Goal: Information Seeking & Learning: Find specific fact

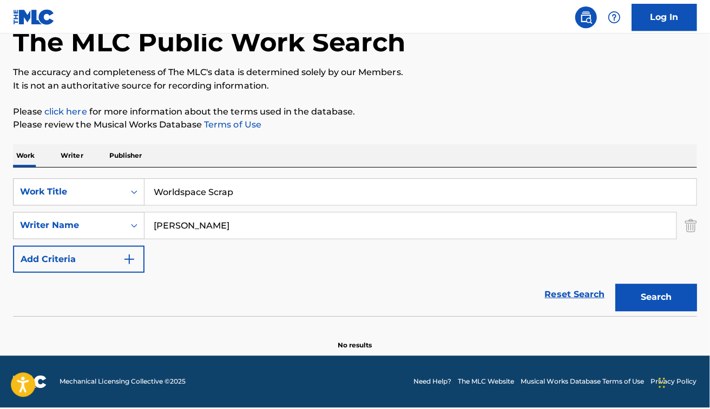
scroll to position [60, 0]
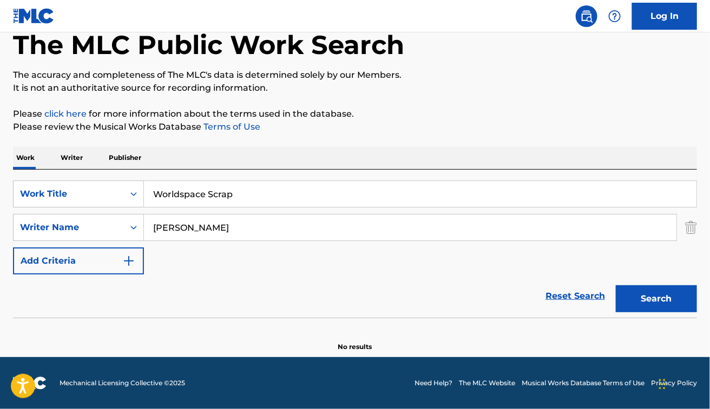
click at [450, 150] on div "Work Writer Publisher" at bounding box center [355, 158] width 684 height 23
click at [666, 309] on button "Search" at bounding box center [656, 299] width 81 height 27
click at [360, 199] on input "Worldspace Scrap" at bounding box center [420, 194] width 552 height 26
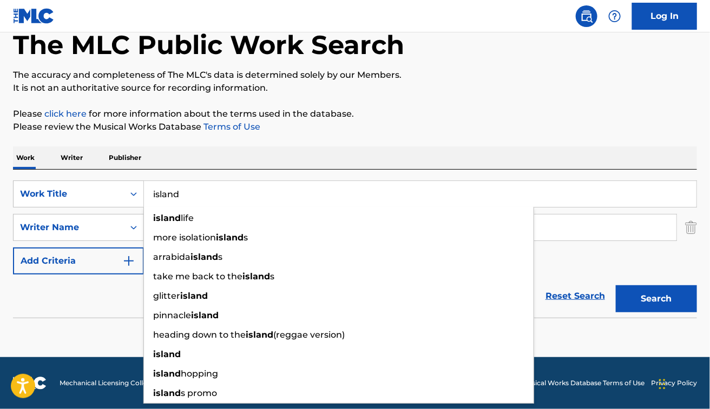
type input "island"
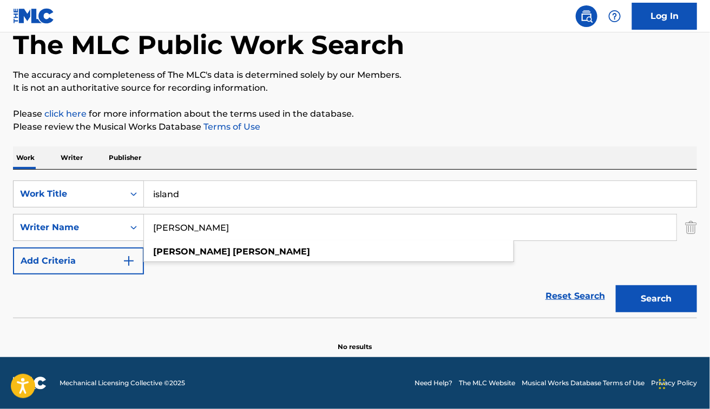
paste input "Will Church"
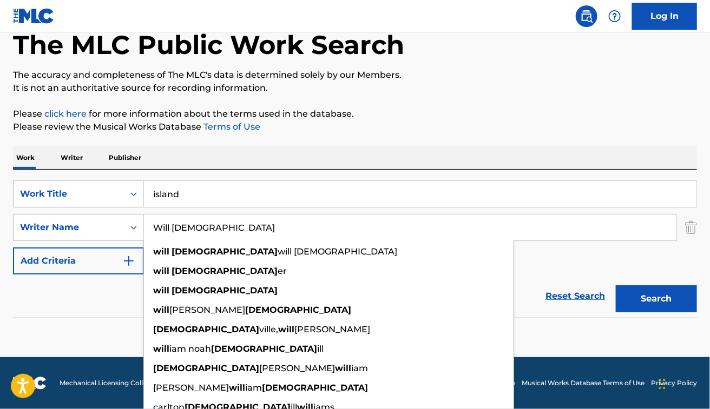
click at [616, 286] on button "Search" at bounding box center [656, 299] width 81 height 27
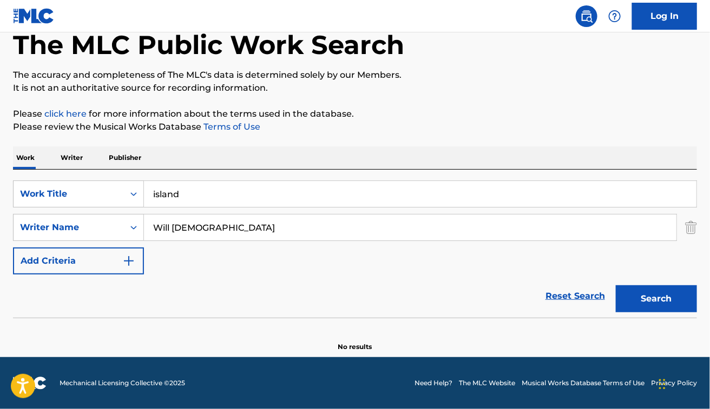
click at [650, 301] on button "Search" at bounding box center [656, 299] width 81 height 27
click at [187, 314] on div "Reset Search Search" at bounding box center [355, 296] width 684 height 43
click at [196, 217] on input "Will Church" at bounding box center [410, 228] width 532 height 26
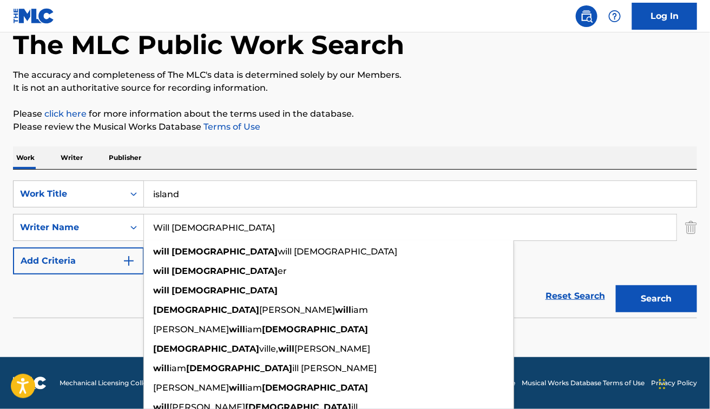
paste input "Sascha Zemke"
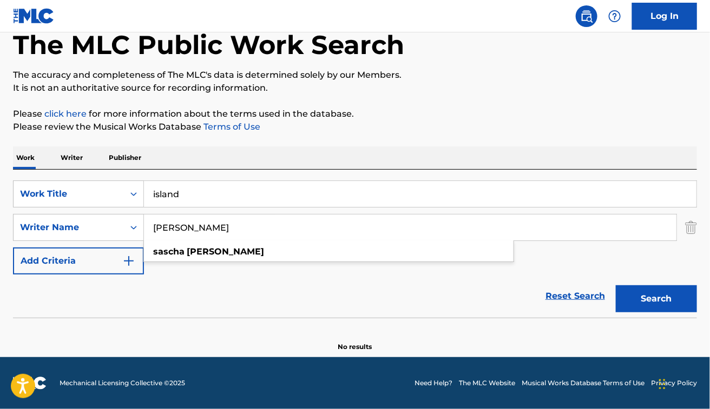
type input "Sascha Zemke"
click at [616, 286] on button "Search" at bounding box center [656, 299] width 81 height 27
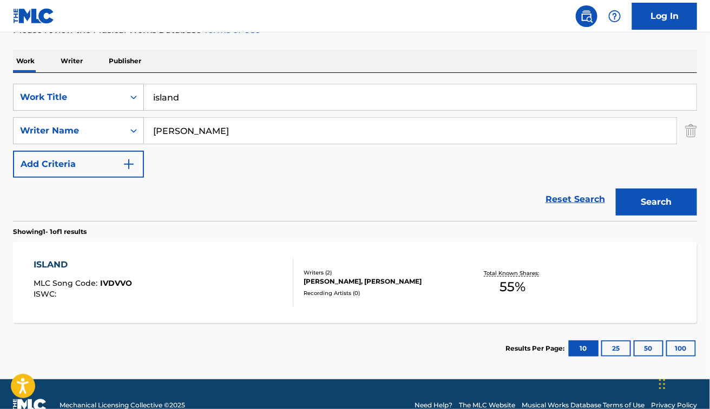
scroll to position [171, 0]
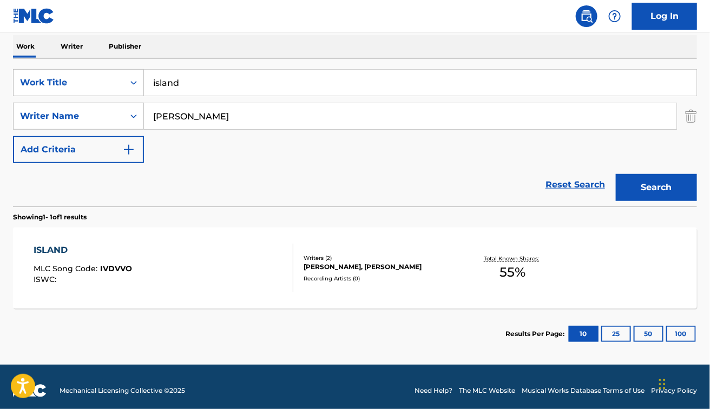
click at [210, 268] on div "ISLAND MLC Song Code : IVDVVO ISWC :" at bounding box center [164, 268] width 260 height 49
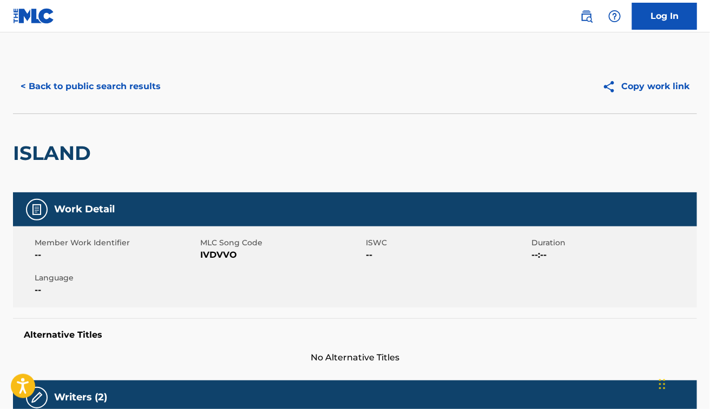
click at [212, 255] on span "IVDVVO" at bounding box center [281, 255] width 163 height 13
copy span "IVDVVO"
click at [306, 122] on div "ISLAND" at bounding box center [355, 153] width 684 height 79
click at [104, 95] on button "< Back to public search results" at bounding box center [90, 86] width 155 height 27
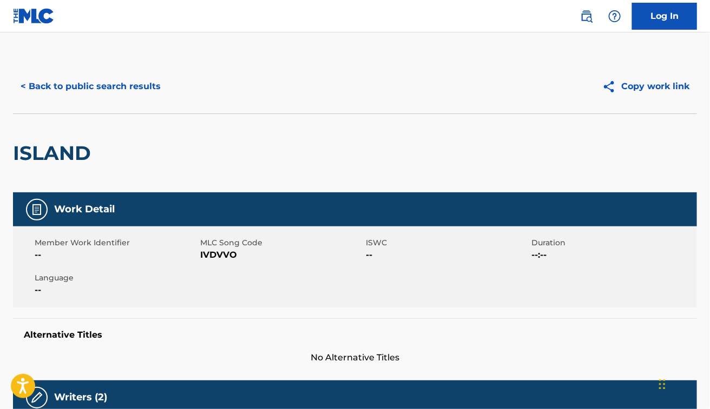
scroll to position [117, 0]
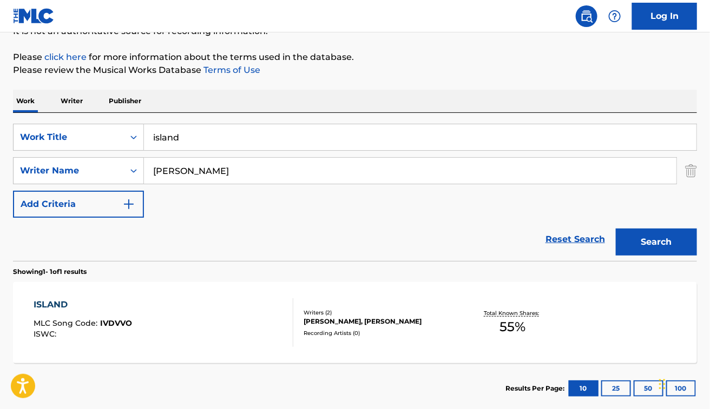
click at [234, 136] on input "island" at bounding box center [420, 137] width 552 height 26
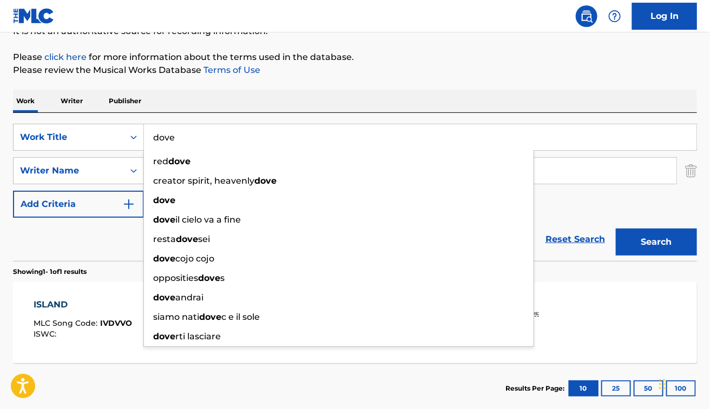
type input "dove"
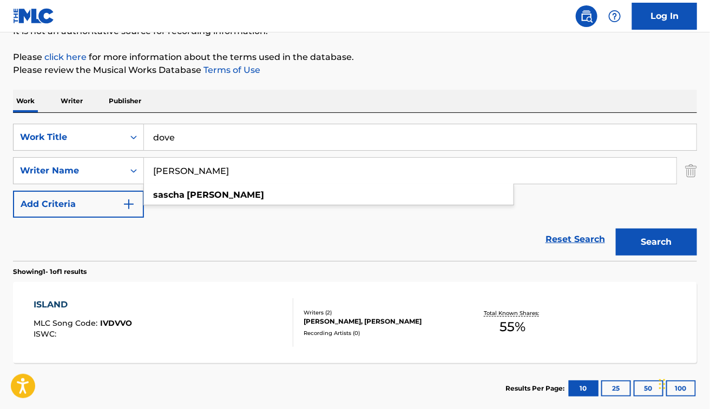
paste input "Andrew ApplepieJimmy VainionpaeaeJohannes Emil DalenbaeckPeter Hans SundmarkSan…"
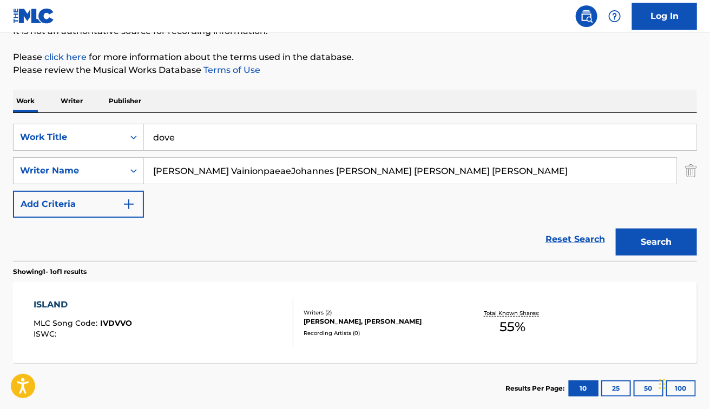
drag, startPoint x: 230, startPoint y: 174, endPoint x: 699, endPoint y: 166, distance: 468.5
click at [699, 166] on div "The MLC Public Work Search The accuracy and completeness of The MLC's data is d…" at bounding box center [355, 179] width 710 height 472
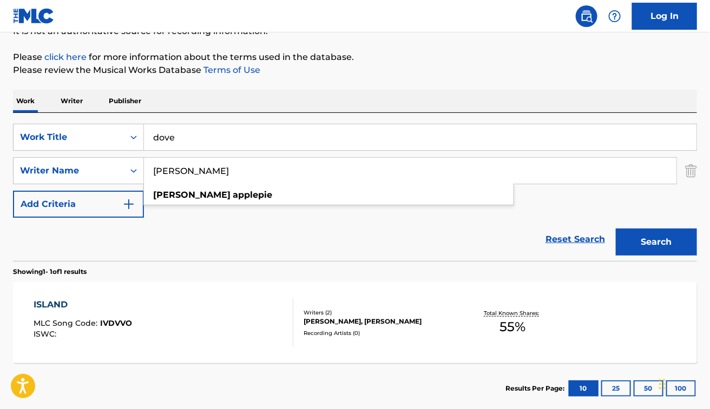
type input "Andrew Applepie"
click at [616, 229] on button "Search" at bounding box center [656, 242] width 81 height 27
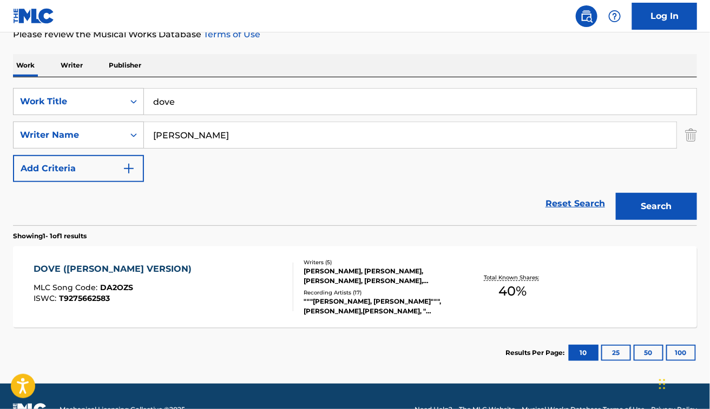
scroll to position [153, 0]
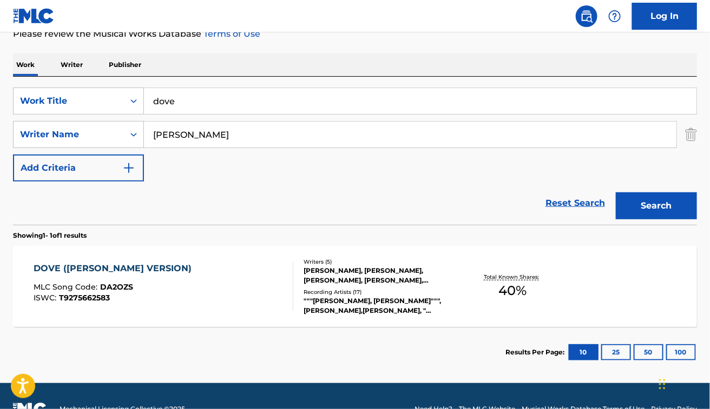
click at [232, 277] on div "DOVE (ANDREW APPLEPIE VERSION) MLC Song Code : DA2OZS ISWC : T9275662583" at bounding box center [164, 286] width 260 height 49
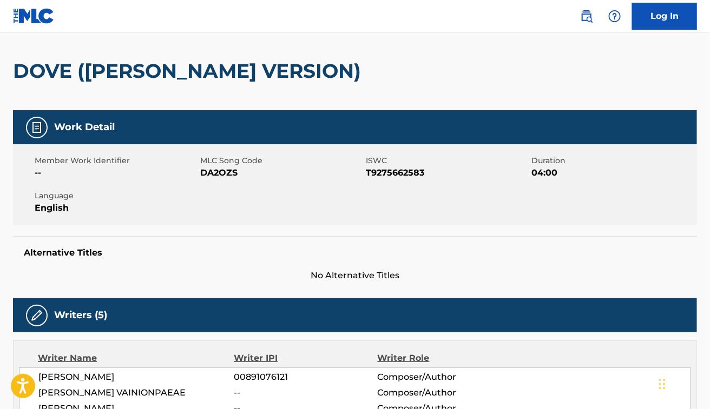
scroll to position [83, 0]
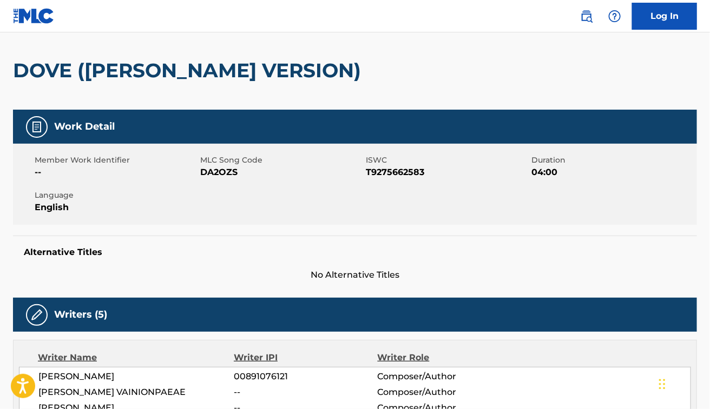
click at [220, 167] on span "DA2OZS" at bounding box center [281, 172] width 163 height 13
copy span "DA2OZS"
click at [400, 110] on div "Work Detail" at bounding box center [355, 127] width 684 height 34
click at [219, 177] on span "DA2OZS" at bounding box center [281, 172] width 163 height 13
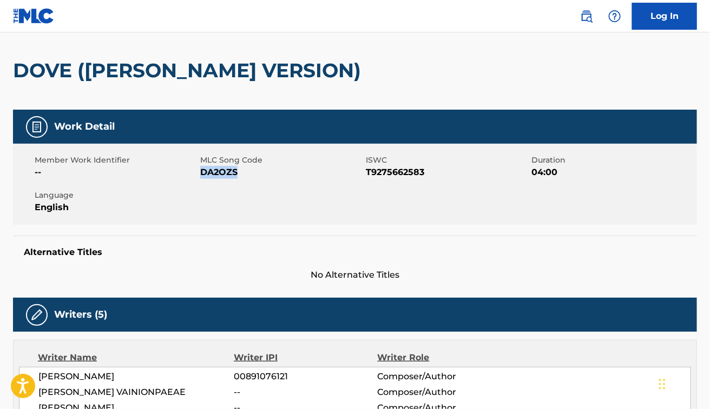
click at [219, 177] on span "DA2OZS" at bounding box center [281, 172] width 163 height 13
copy span "DA2OZS"
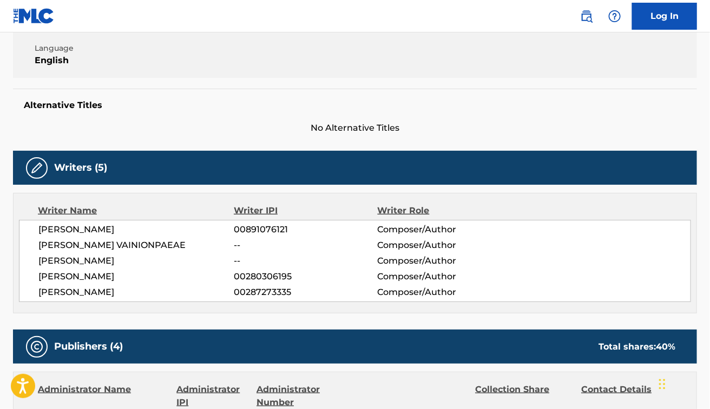
scroll to position [0, 0]
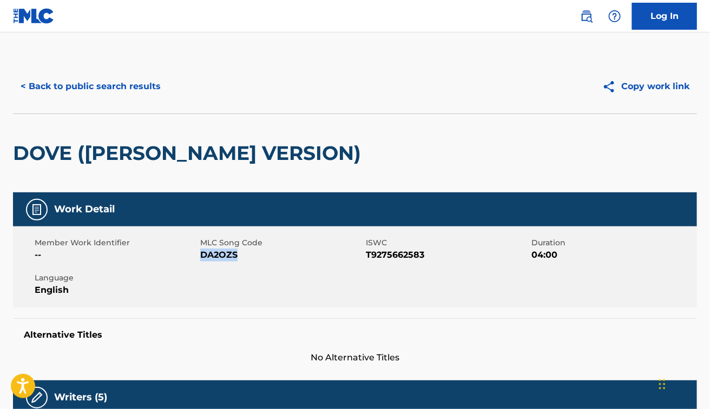
click at [123, 80] on button "< Back to public search results" at bounding box center [90, 86] width 155 height 27
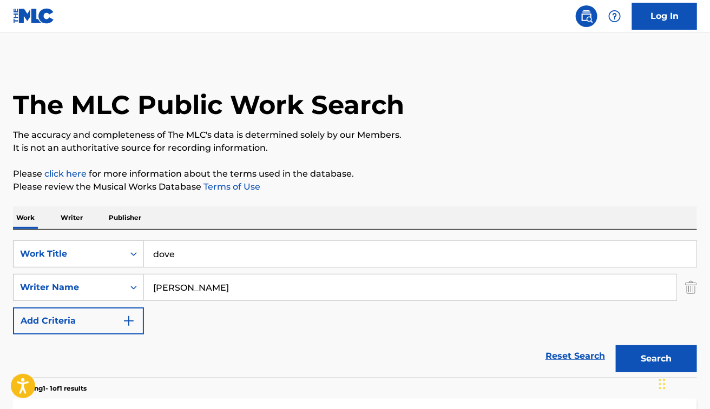
scroll to position [117, 0]
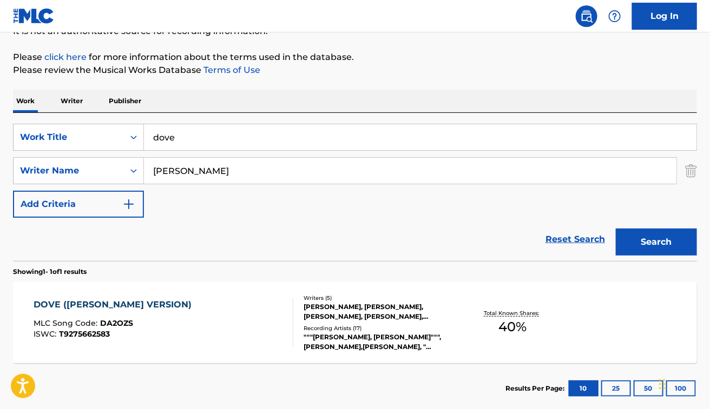
click at [184, 138] on input "dove" at bounding box center [420, 137] width 552 height 26
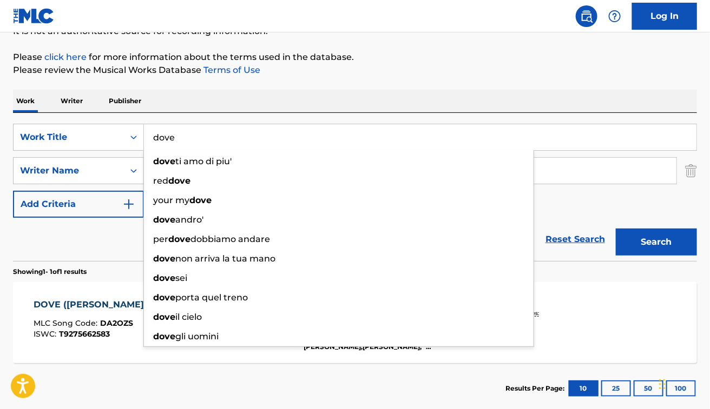
click at [184, 138] on input "dove" at bounding box center [420, 137] width 552 height 26
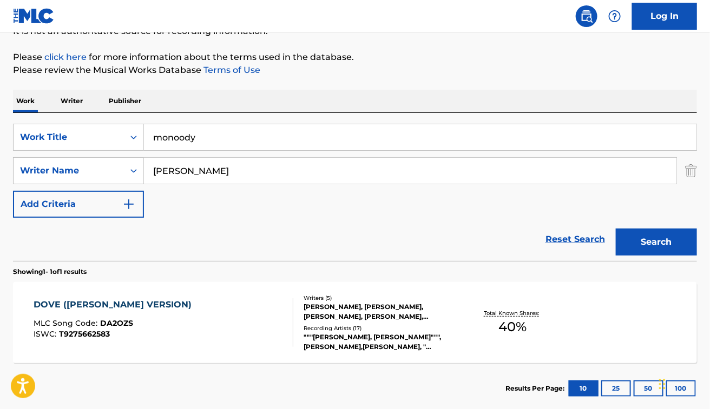
type input "monoody"
paste input "Christian BüttnerJohn DangRajan Singh Khanijaon"
type input "Christian BüttnerJohn DangRajan Singh Khanijaon"
click at [176, 136] on input "monoody" at bounding box center [420, 137] width 552 height 26
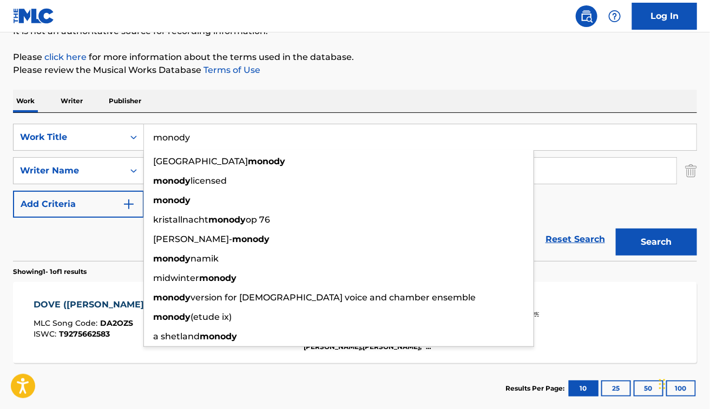
type input "monody"
click at [567, 161] on input "Christian BüttnerJohn DangRajan Singh Khanijaon" at bounding box center [410, 171] width 532 height 26
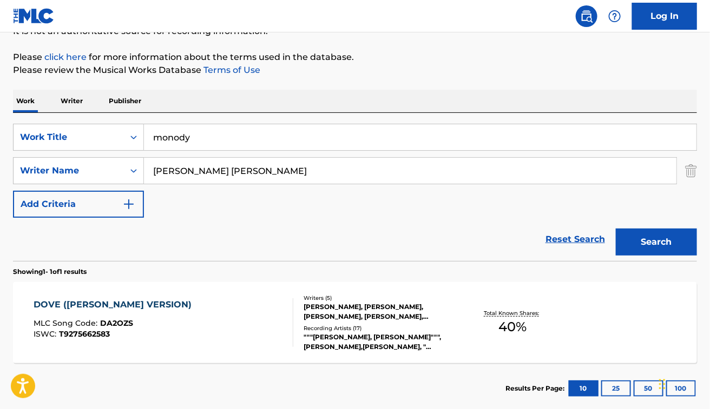
drag, startPoint x: 230, startPoint y: 171, endPoint x: 434, endPoint y: 154, distance: 204.7
click at [434, 154] on div "SearchWithCriteria48dbb82d-f673-448e-98af-9c508b438f2b Work Title monody Search…" at bounding box center [355, 171] width 684 height 94
type input "Christian Büttner"
click at [616, 229] on button "Search" at bounding box center [656, 242] width 81 height 27
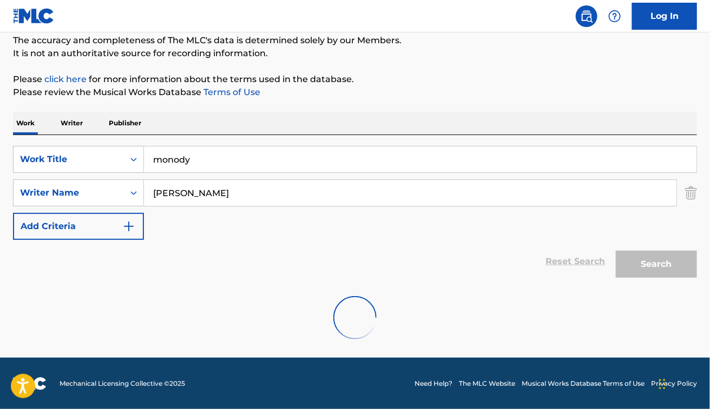
scroll to position [60, 0]
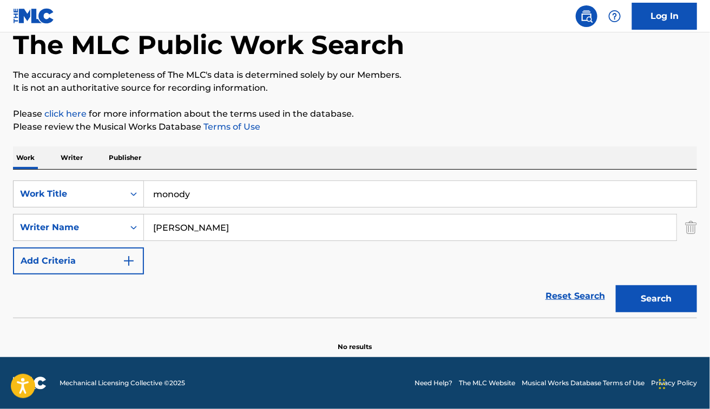
click at [181, 187] on input "monody" at bounding box center [420, 194] width 552 height 26
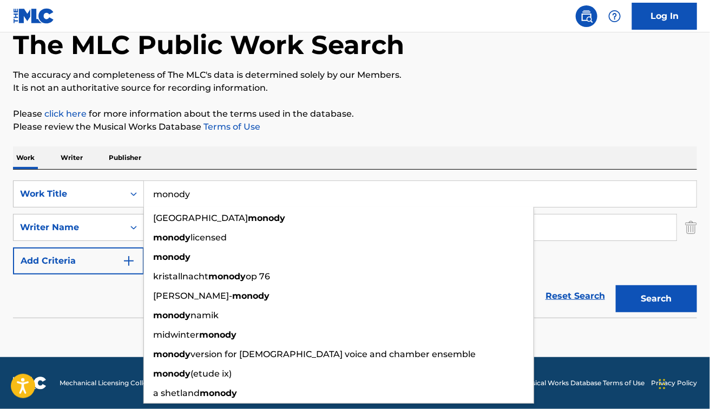
paste input "Monody"
type input "Monody"
click at [616, 286] on button "Search" at bounding box center [656, 299] width 81 height 27
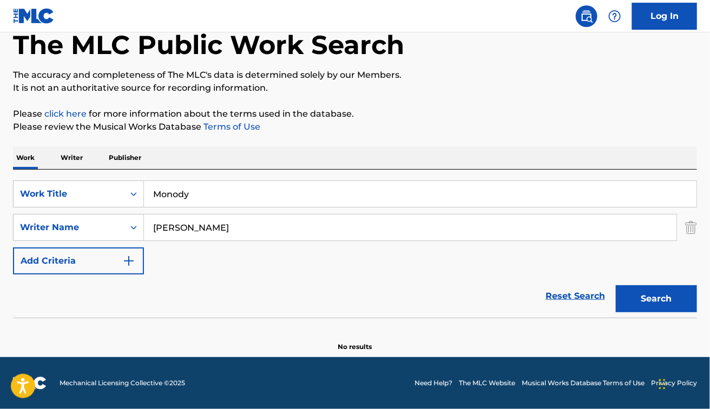
click at [207, 224] on input "Christian Büttner" at bounding box center [410, 228] width 532 height 26
click at [616, 286] on button "Search" at bounding box center [656, 299] width 81 height 27
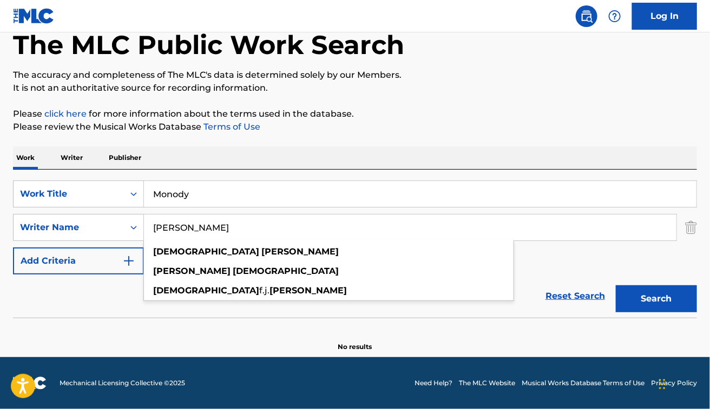
paste input "John DangRajan Singh Khanijaon"
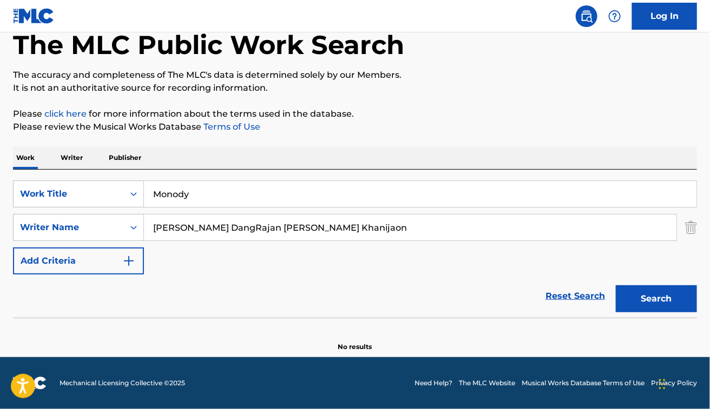
drag, startPoint x: 200, startPoint y: 226, endPoint x: 354, endPoint y: 238, distance: 154.6
click at [347, 238] on input "John DangRajan Singh Khanijaon" at bounding box center [410, 228] width 532 height 26
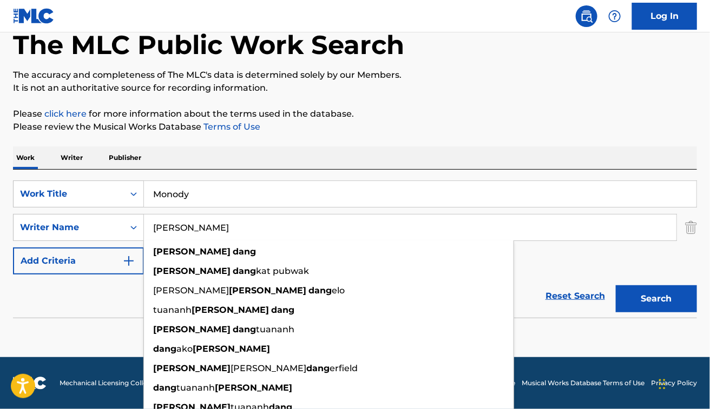
click at [616, 286] on button "Search" at bounding box center [656, 299] width 81 height 27
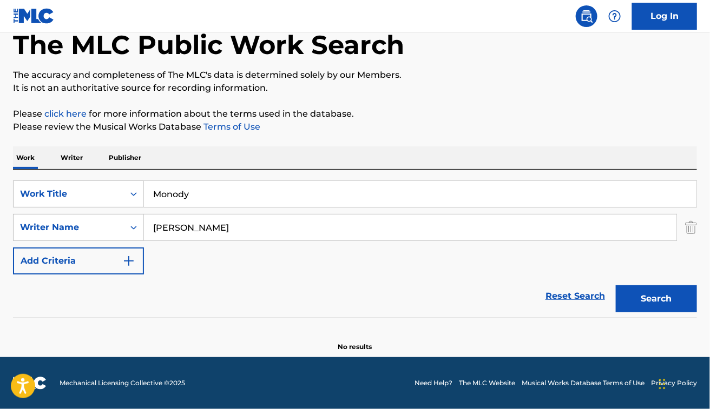
click at [616, 286] on button "Search" at bounding box center [656, 299] width 81 height 27
paste input "Rajan Singh Khanijaon"
click at [616, 286] on button "Search" at bounding box center [656, 299] width 81 height 27
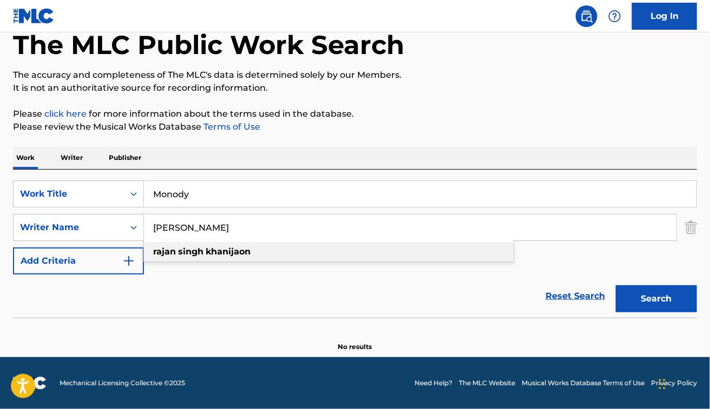
paste input "FelisirPaolo Carcano"
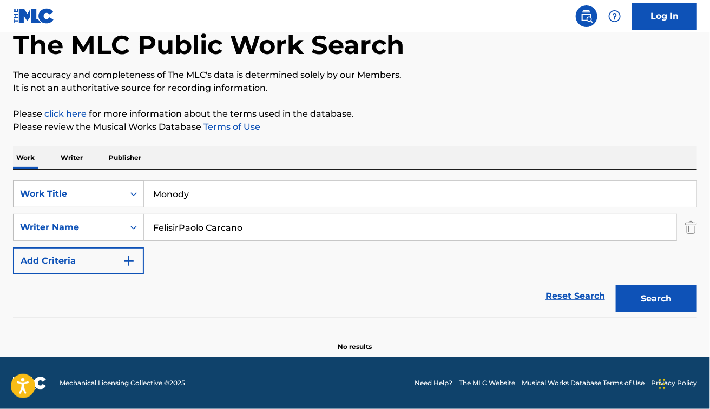
type input "FelisirPaolo Carcano"
click at [199, 204] on input "Monody" at bounding box center [420, 194] width 552 height 26
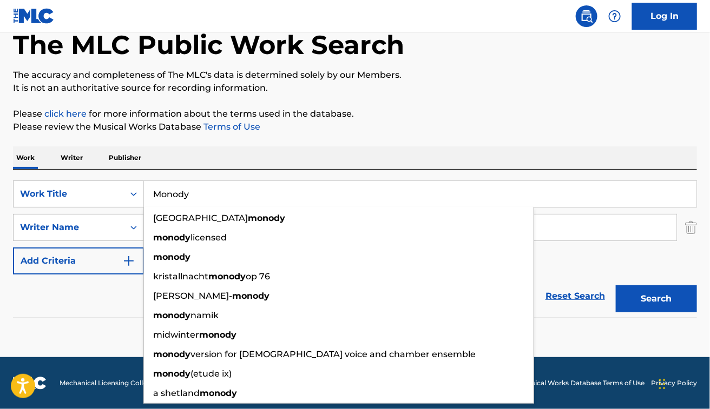
paste input "Basso Continuo"
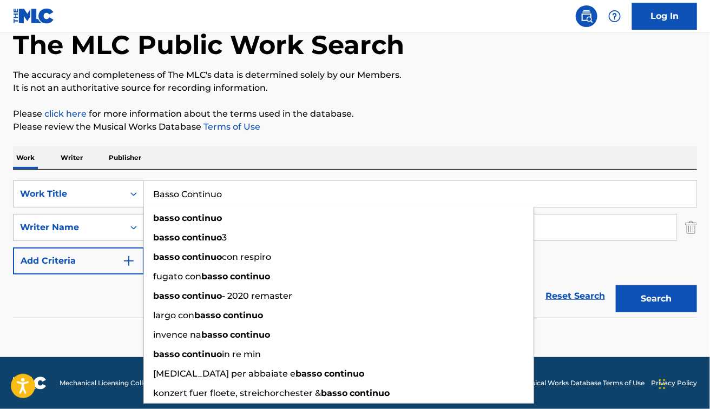
type input "Basso Continuo"
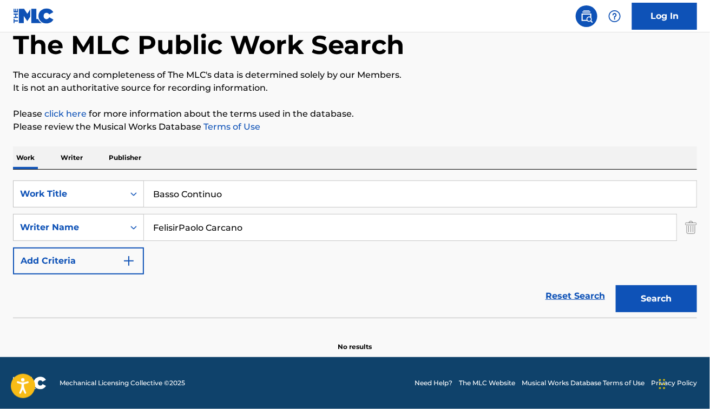
click at [367, 144] on div "The MLC Public Work Search The accuracy and completeness of The MLC's data is d…" at bounding box center [355, 175] width 710 height 353
drag, startPoint x: 180, startPoint y: 229, endPoint x: 295, endPoint y: 236, distance: 115.5
click at [295, 236] on input "FelisirPaolo Carcano" at bounding box center [410, 228] width 532 height 26
type input "Felisir"
click at [616, 286] on button "Search" at bounding box center [656, 299] width 81 height 27
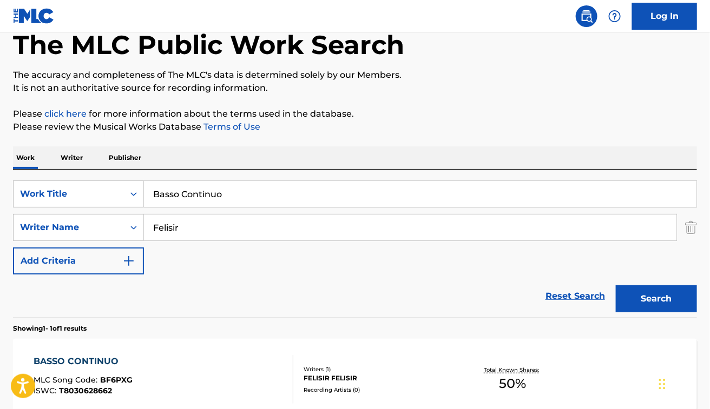
scroll to position [115, 0]
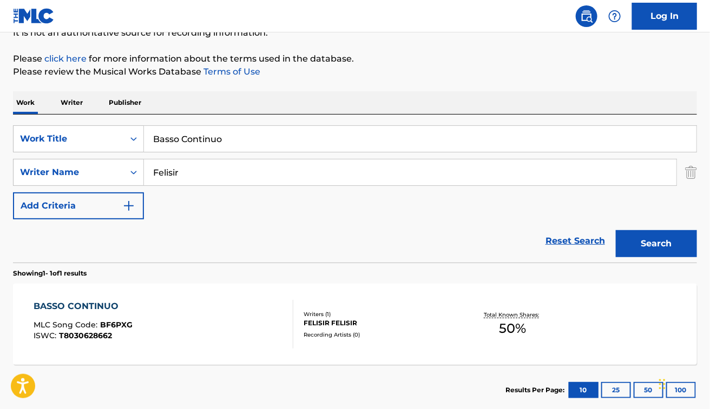
click at [204, 326] on div "BASSO CONTINUO MLC Song Code : BF6PXG ISWC : T8030628662" at bounding box center [164, 324] width 260 height 49
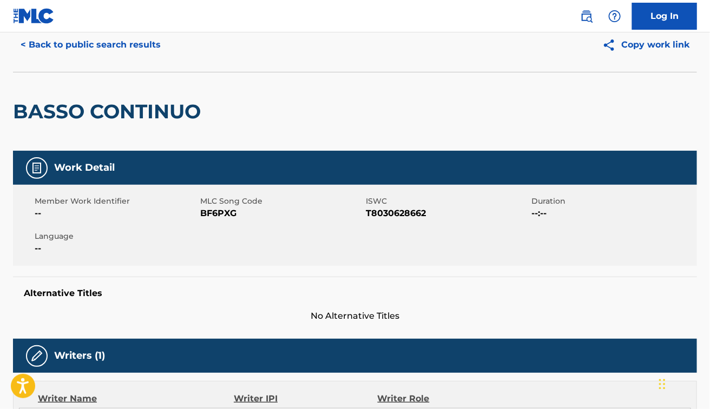
scroll to position [46, 0]
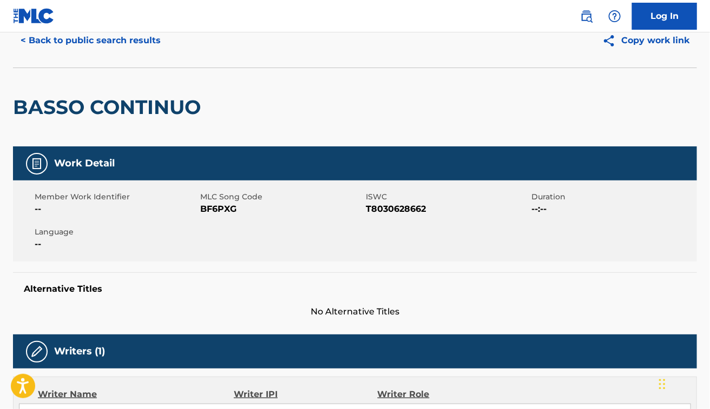
click at [212, 211] on span "BF6PXG" at bounding box center [281, 209] width 163 height 13
copy span "BF6PXG"
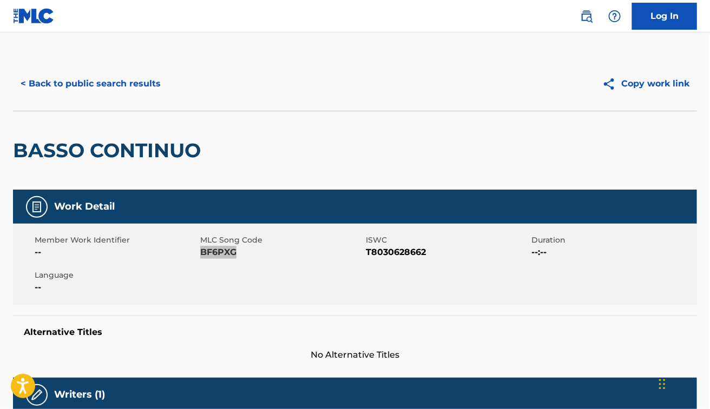
scroll to position [0, 0]
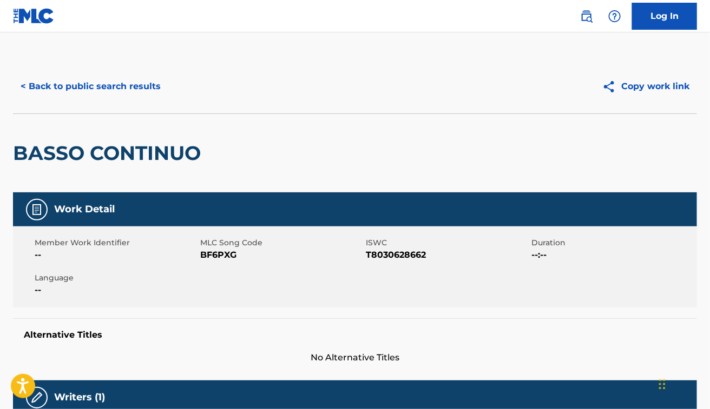
click at [331, 133] on div "BASSO CONTINUO" at bounding box center [355, 153] width 684 height 79
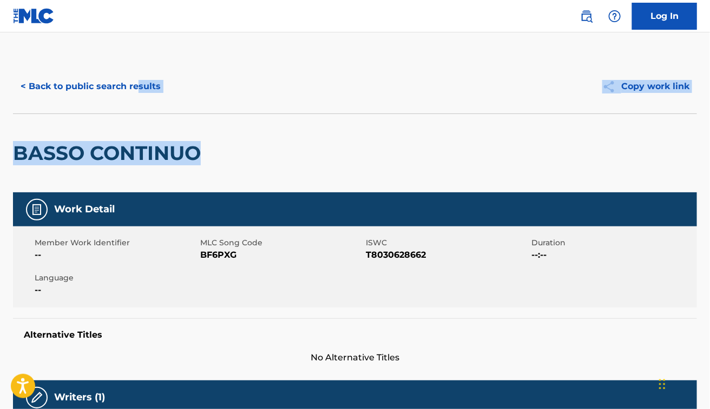
drag, startPoint x: 236, startPoint y: 173, endPoint x: 135, endPoint y: 84, distance: 134.1
click at [135, 84] on div "< Back to public search results Copy work link BASSO CONTINUO" at bounding box center [355, 126] width 684 height 133
click at [135, 84] on button "< Back to public search results" at bounding box center [90, 86] width 155 height 27
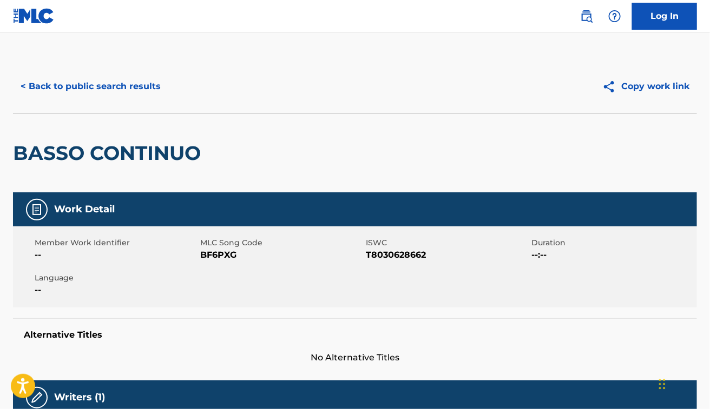
scroll to position [115, 0]
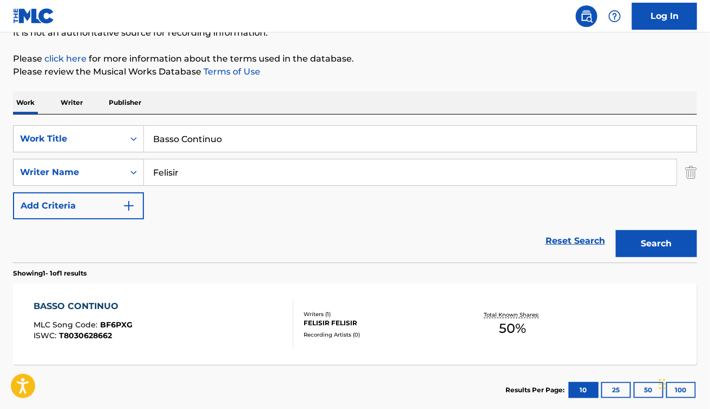
click at [173, 167] on input "Felisir" at bounding box center [410, 173] width 532 height 26
paste input "Paolo Carcano"
type input "Paolo Carcano"
click at [616, 230] on button "Search" at bounding box center [656, 243] width 81 height 27
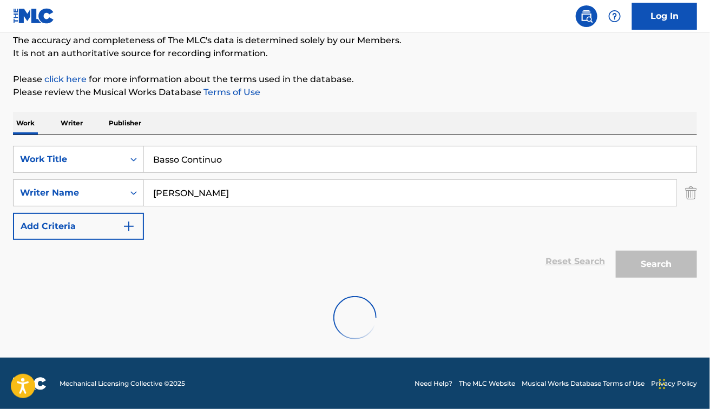
scroll to position [60, 0]
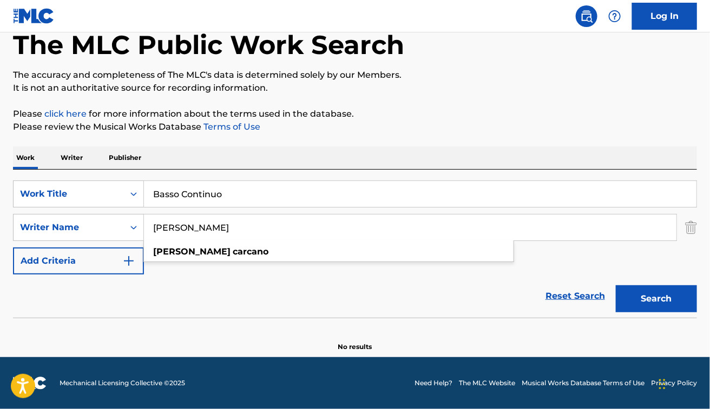
click at [366, 90] on p "It is not an authoritative source for recording information." at bounding box center [355, 88] width 684 height 13
click at [207, 170] on div "SearchWithCriteria48dbb82d-f673-448e-98af-9c508b438f2b Work Title Basso Continu…" at bounding box center [355, 244] width 684 height 148
click at [218, 204] on input "Basso Continuo" at bounding box center [420, 194] width 552 height 26
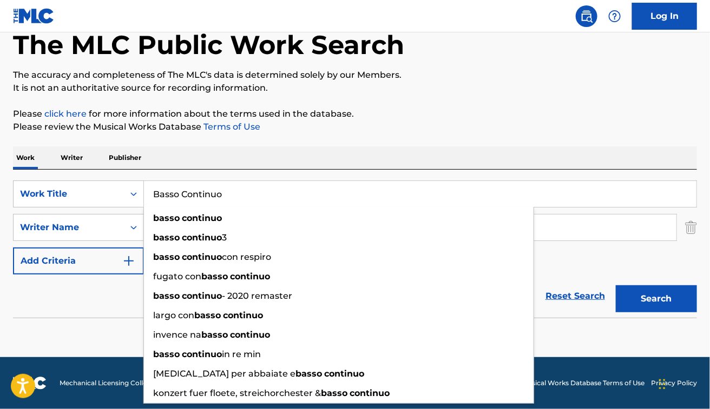
click at [218, 204] on input "Basso Continuo" at bounding box center [420, 194] width 552 height 26
paste input "LA7M0W"
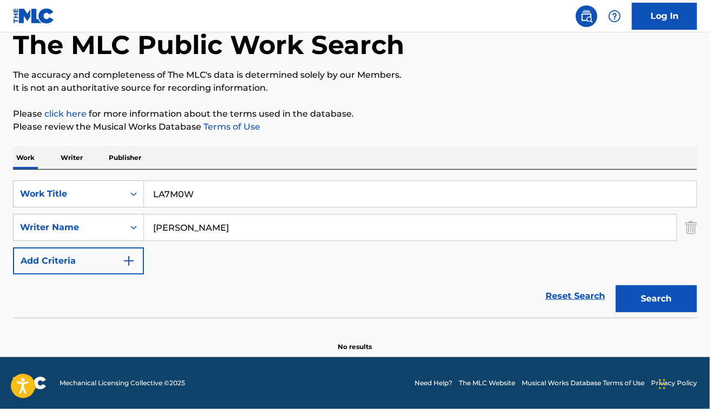
type input "LA7M0W"
click at [191, 192] on input "LA7M0W" at bounding box center [420, 194] width 552 height 26
paste input "et Me Alone"
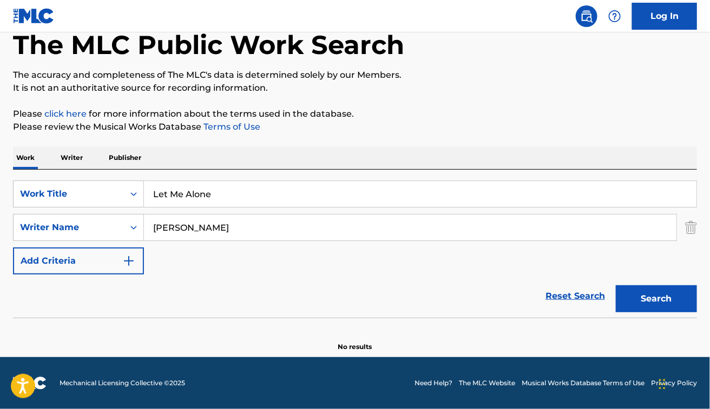
type input "Let Me Alone"
paste input "lut"
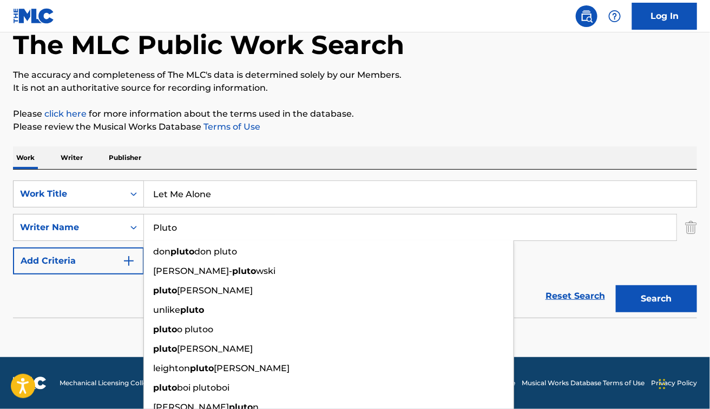
click at [616, 286] on button "Search" at bounding box center [656, 299] width 81 height 27
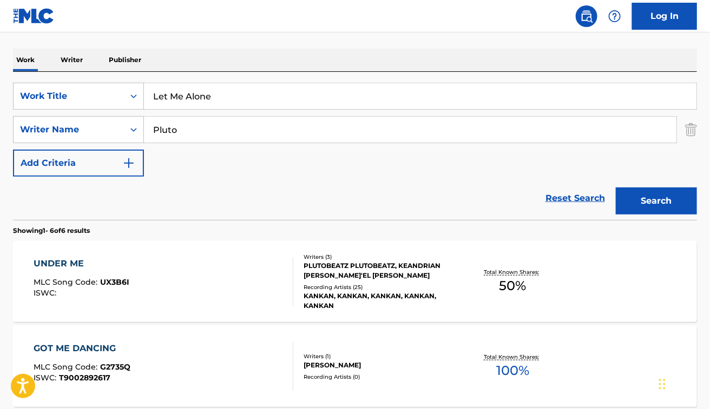
scroll to position [122, 0]
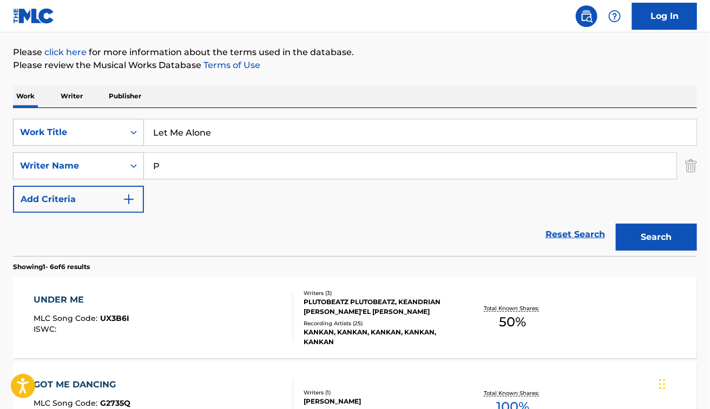
type input "P"
click at [616, 224] on button "Search" at bounding box center [656, 237] width 81 height 27
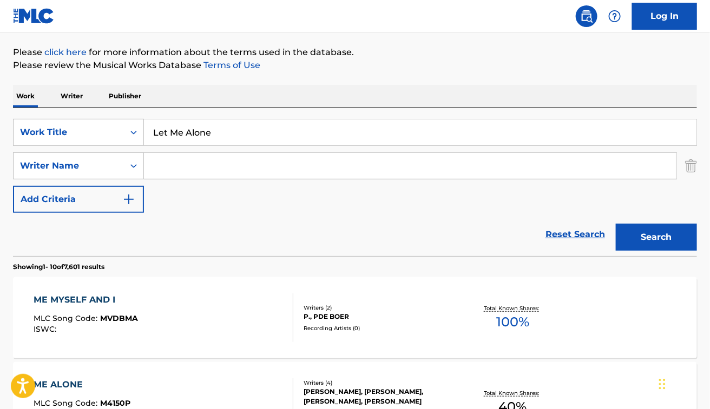
click at [616, 224] on button "Search" at bounding box center [656, 237] width 81 height 27
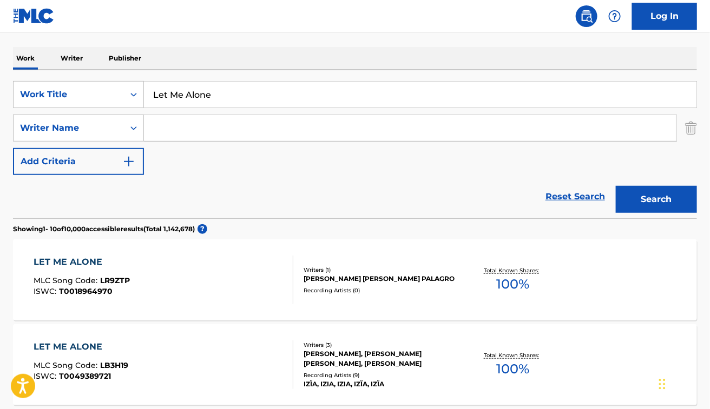
scroll to position [0, 0]
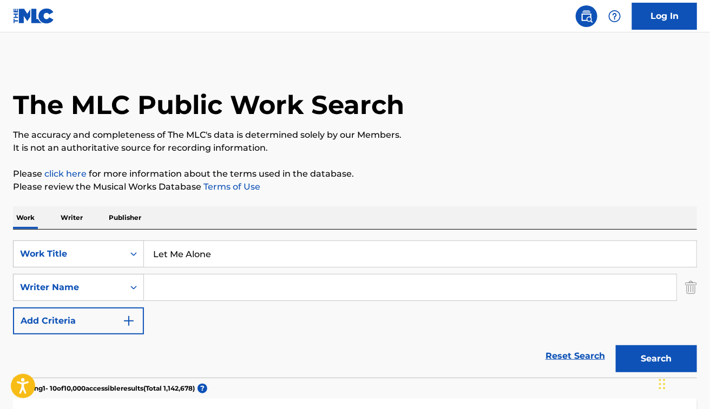
paste input "Petter Espen Guthe"
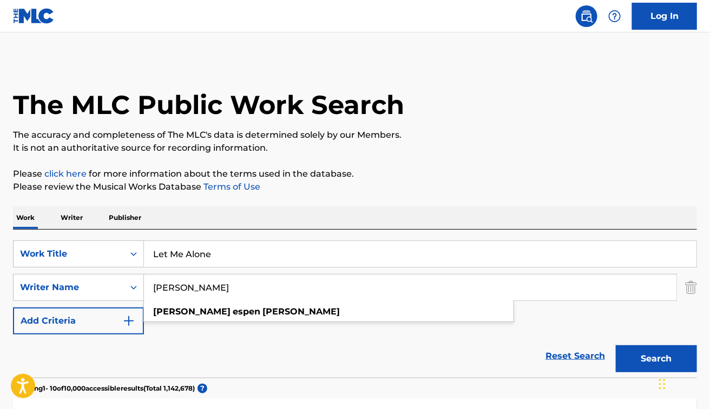
type input "Petter Espen Guthe"
click at [616, 346] on button "Search" at bounding box center [656, 359] width 81 height 27
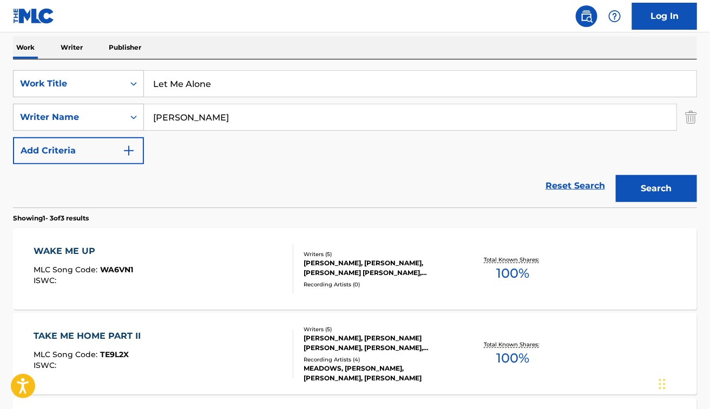
scroll to position [142, 0]
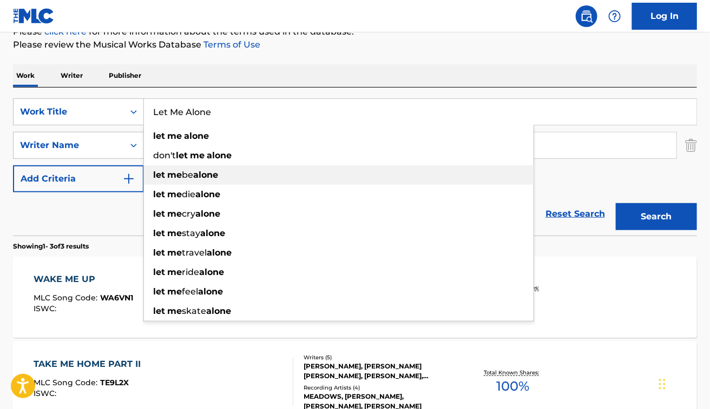
paste input "Back to the Forest"
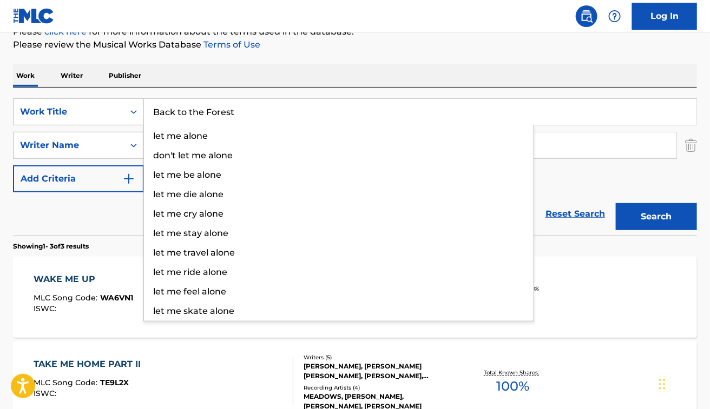
type input "Back to the Forest"
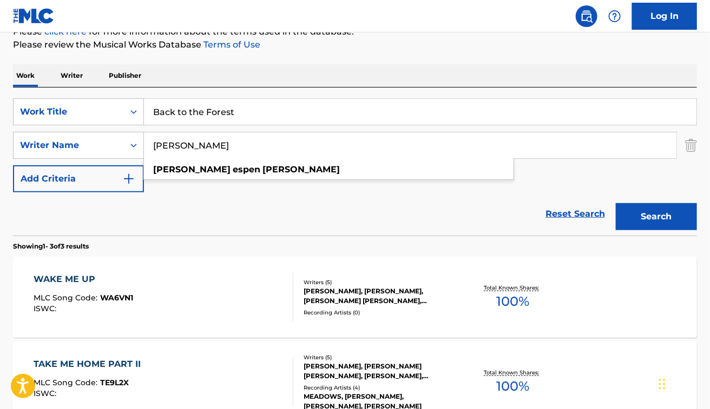
paste input "Daniel Woods"
paste input "Daniel W"
type input "Daniel Woods"
click at [616, 203] on button "Search" at bounding box center [656, 216] width 81 height 27
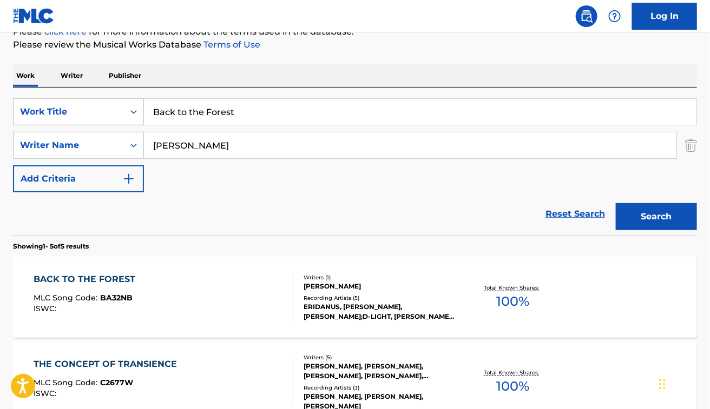
click at [255, 292] on div "BACK TO THE FOREST MLC Song Code : BA32NB ISWC :" at bounding box center [164, 297] width 260 height 49
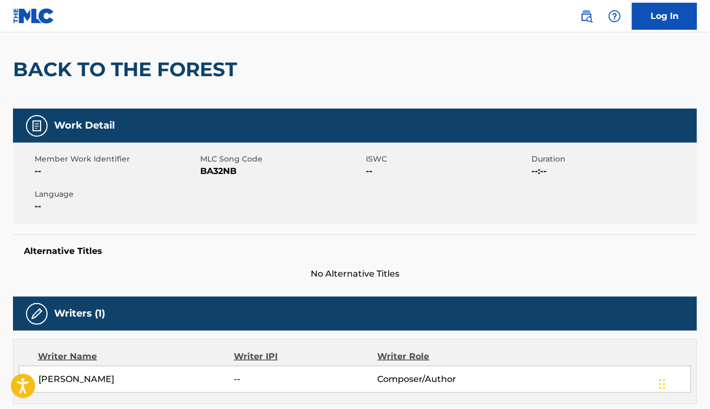
scroll to position [88, 0]
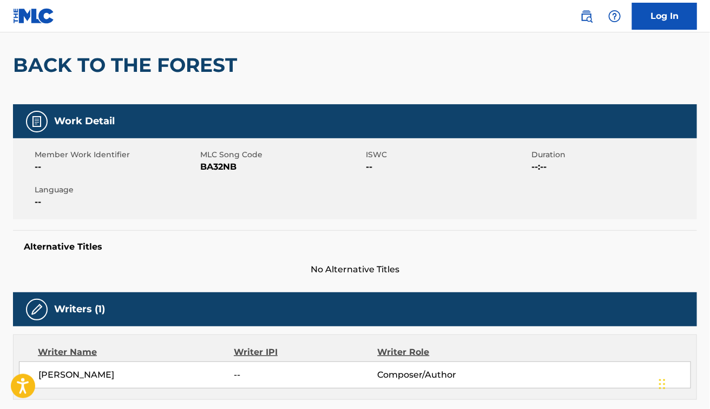
click at [168, 228] on div "Work Detail Member Work Identifier -- MLC Song Code BA32NB ISWC -- Duration --:…" at bounding box center [355, 190] width 684 height 172
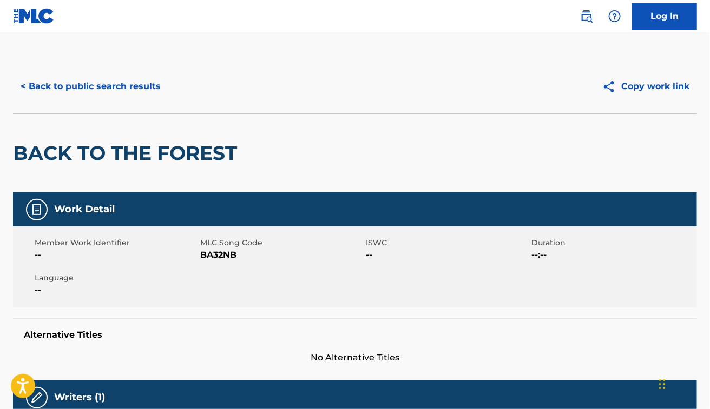
click at [110, 99] on button "< Back to public search results" at bounding box center [90, 86] width 155 height 27
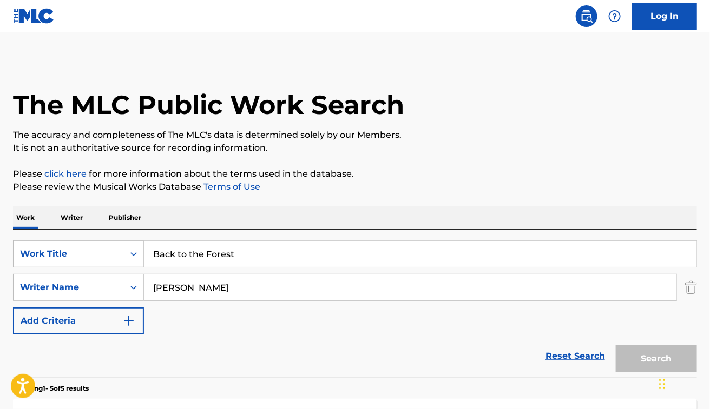
scroll to position [142, 0]
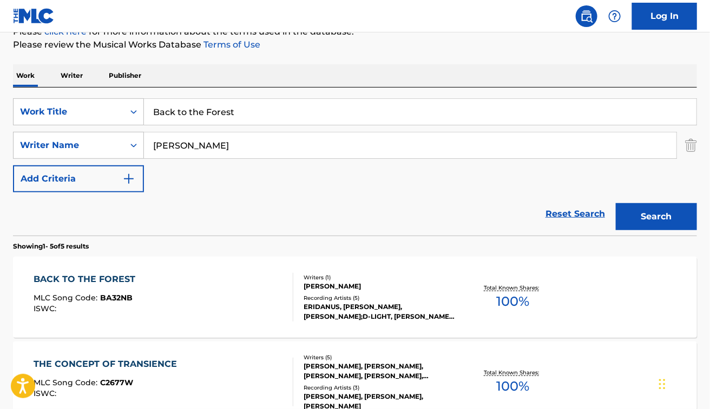
click at [257, 109] on input "Back to the Forest" at bounding box center [420, 112] width 552 height 26
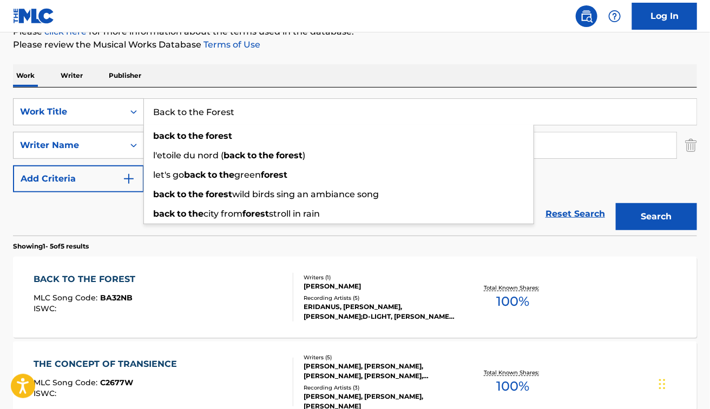
click at [257, 109] on input "Back to the Forest" at bounding box center [420, 112] width 552 height 26
paste input "Felix NagorskyNoam Nadel"
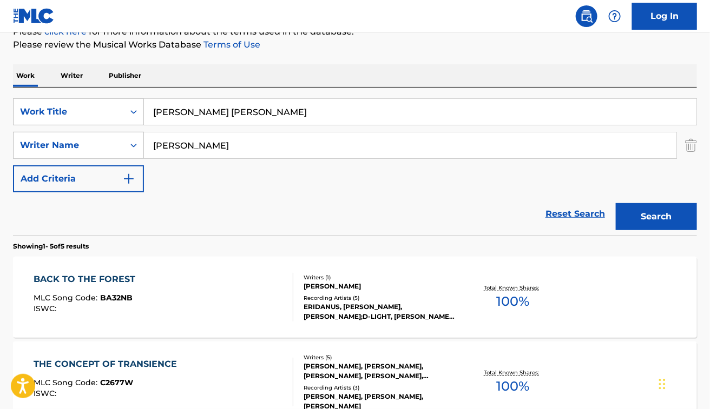
type input "Felix NagorskyNoam Nadel"
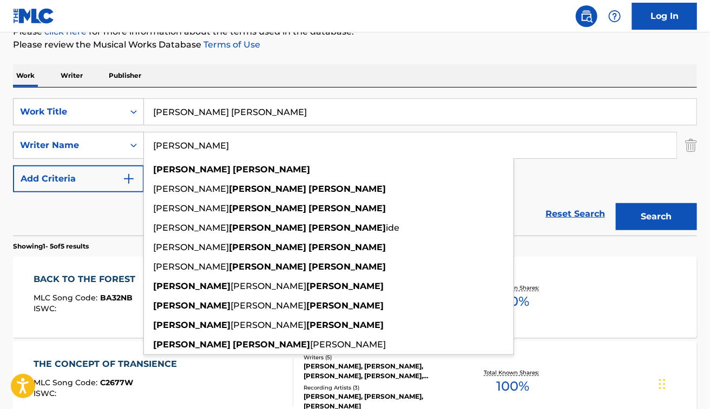
paste input "Felix NagorskyNoam Nadel"
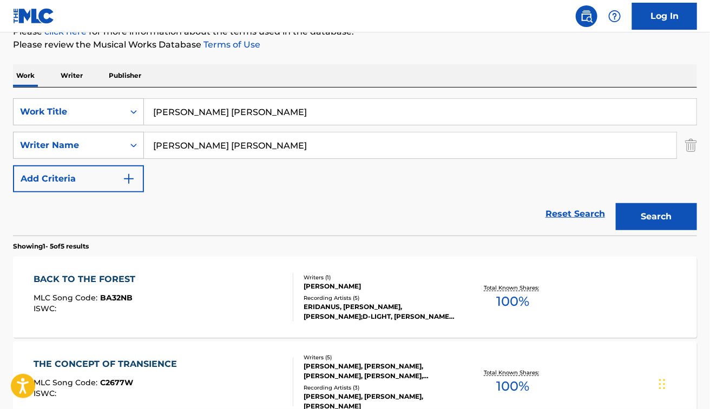
type input "Felix NagorskyNoam Nadel"
paste input "Underground"
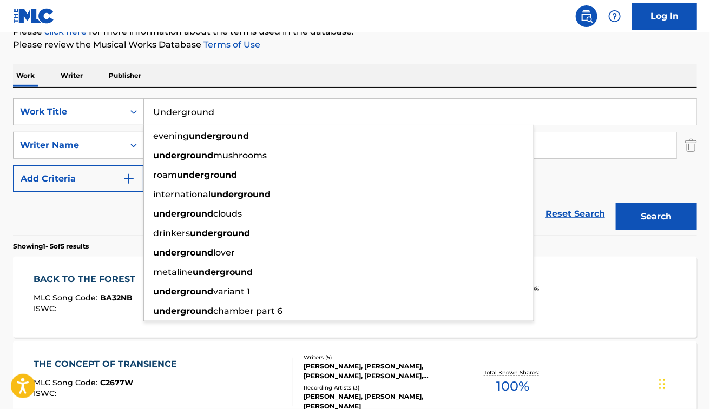
type input "Underground"
click at [323, 81] on div "Work Writer Publisher" at bounding box center [355, 75] width 684 height 23
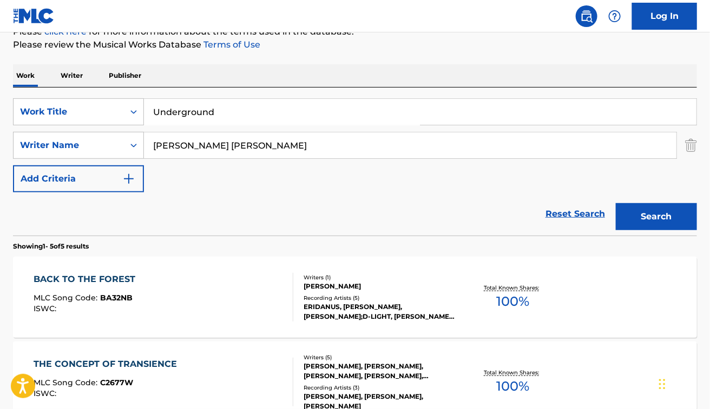
drag, startPoint x: 217, startPoint y: 146, endPoint x: 313, endPoint y: 169, distance: 98.5
click at [313, 169] on div "SearchWithCriteria48dbb82d-f673-448e-98af-9c508b438f2b Work Title Underground S…" at bounding box center [355, 145] width 684 height 94
type input "felix nagorsky"
click at [616, 203] on button "Search" at bounding box center [656, 216] width 81 height 27
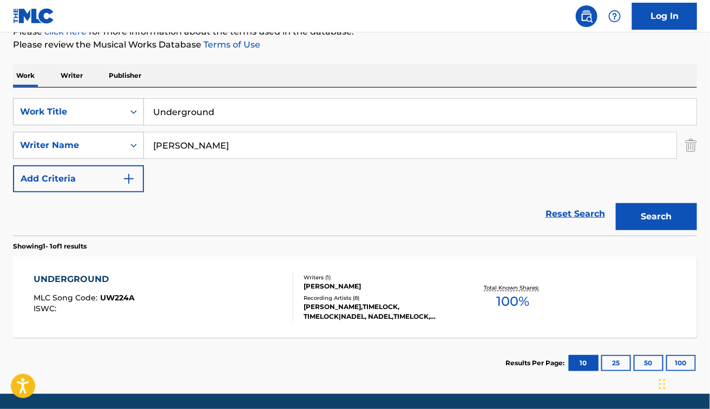
click at [229, 309] on div "UNDERGROUND MLC Song Code : UW224A ISWC :" at bounding box center [164, 297] width 260 height 49
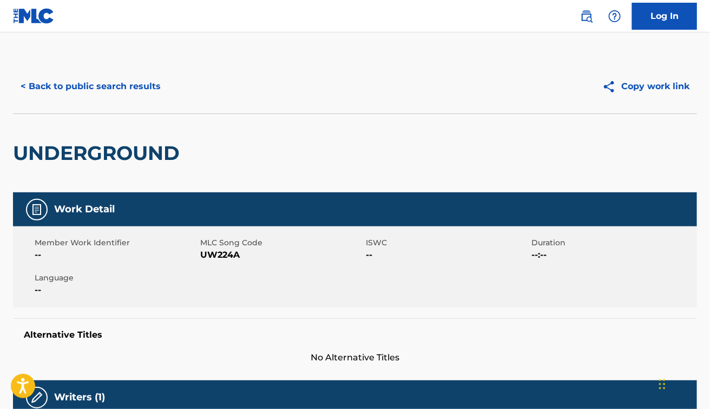
click at [109, 92] on button "< Back to public search results" at bounding box center [90, 86] width 155 height 27
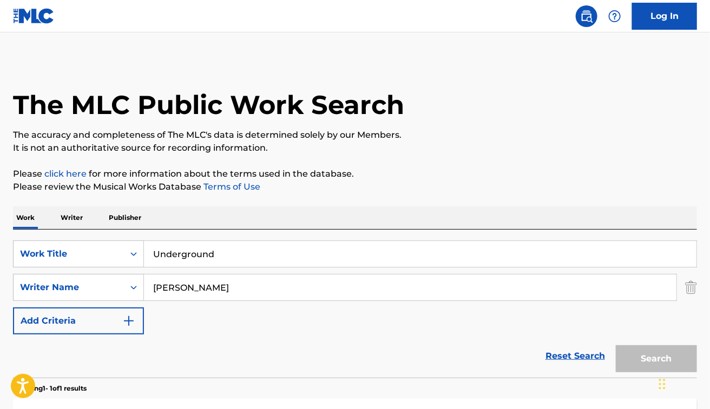
scroll to position [117, 0]
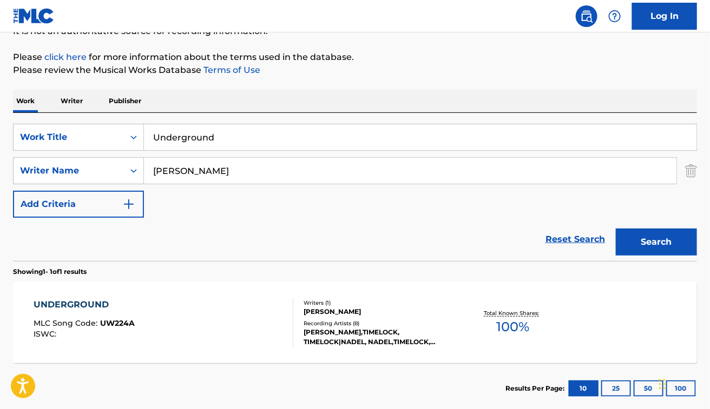
click at [307, 174] on input "felix nagorsky" at bounding box center [410, 171] width 532 height 26
paste input "Noam Nadel"
type input "Noam Nadel"
click at [616, 229] on button "Search" at bounding box center [656, 242] width 81 height 27
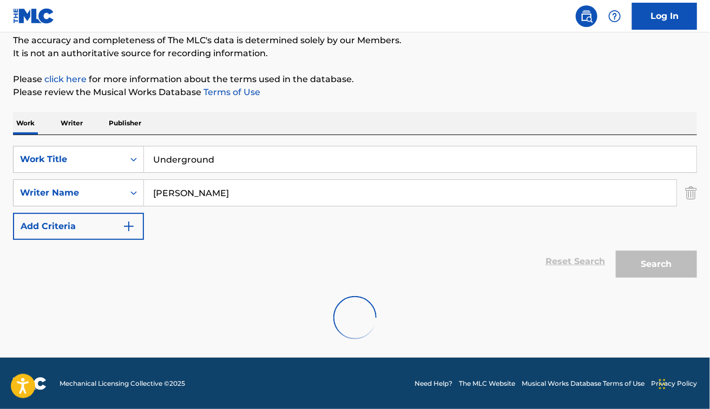
scroll to position [60, 0]
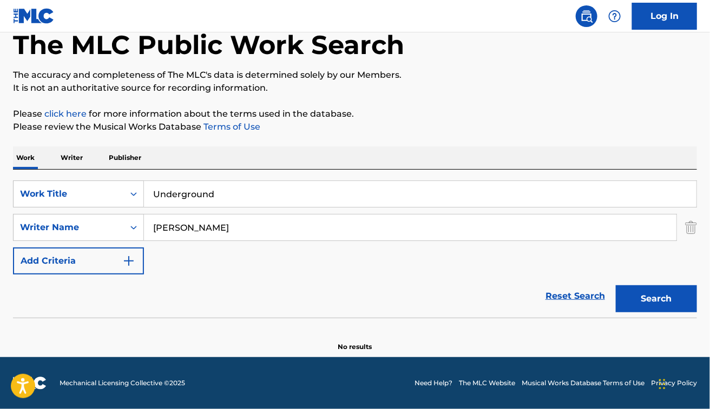
click at [341, 143] on div "The MLC Public Work Search The accuracy and completeness of The MLC's data is d…" at bounding box center [355, 175] width 710 height 353
click at [203, 197] on input "Underground" at bounding box center [420, 194] width 552 height 26
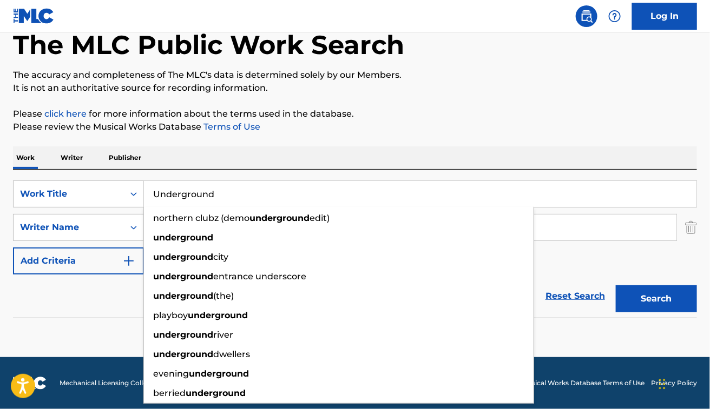
paste input "Everywhere"
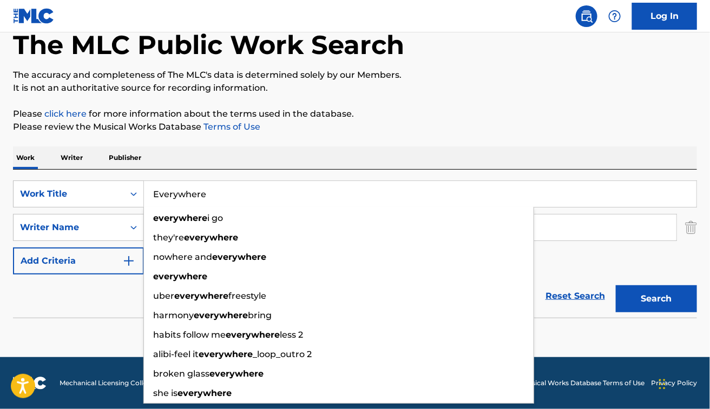
type input "Everywhere"
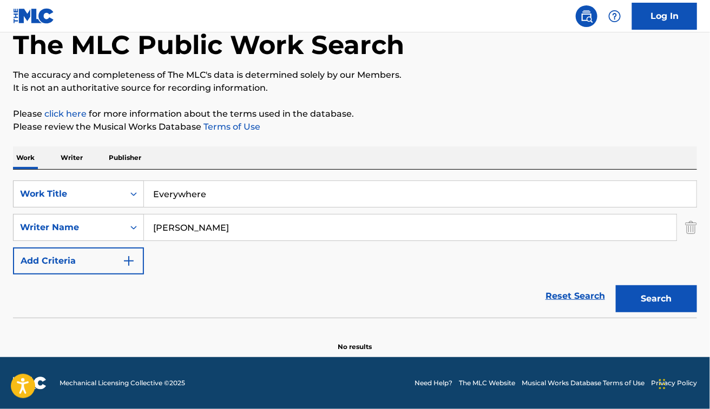
paste input "John Dahlbäck"
click at [209, 226] on input "John Dahlbäck" at bounding box center [410, 228] width 532 height 26
type input "John Dahlback"
click at [616, 286] on button "Search" at bounding box center [656, 299] width 81 height 27
click at [209, 253] on div "SearchWithCriteria48dbb82d-f673-448e-98af-9c508b438f2b Work Title Everywhere Se…" at bounding box center [355, 228] width 684 height 94
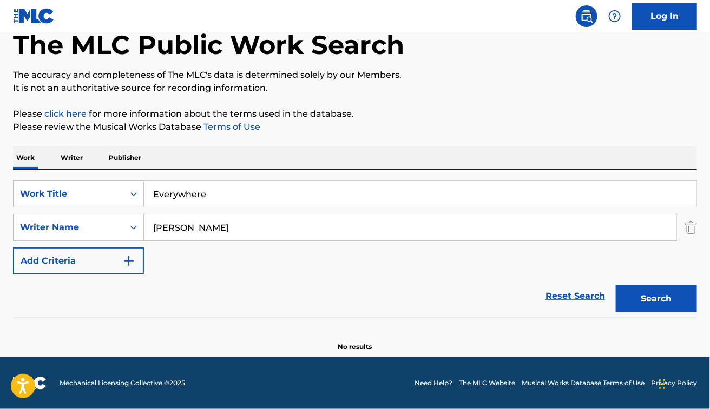
click at [222, 194] on input "Everywhere" at bounding box center [420, 194] width 552 height 26
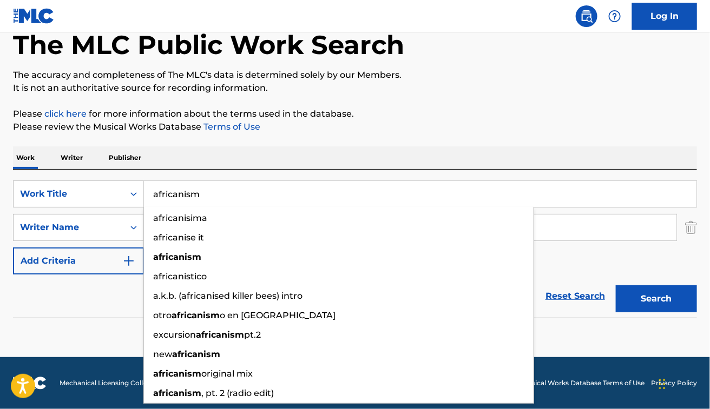
type input "africanism"
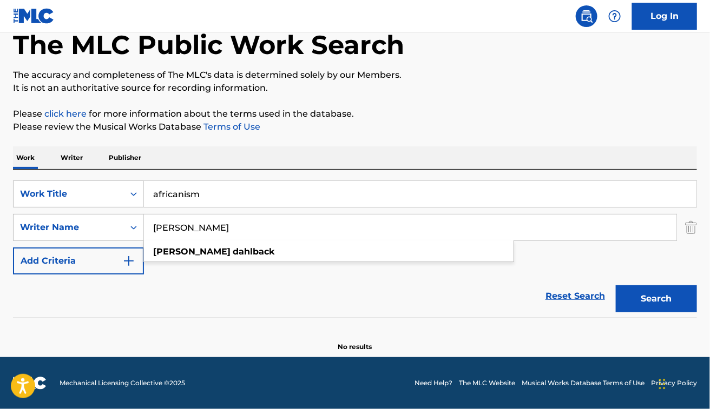
paste input "Camillo CoronaMarco Vanetti"
drag, startPoint x: 222, startPoint y: 228, endPoint x: 428, endPoint y: 234, distance: 205.6
click at [428, 234] on input "Camillo CoronaMarco Vanetti" at bounding box center [410, 228] width 532 height 26
click at [616, 286] on button "Search" at bounding box center [656, 299] width 81 height 27
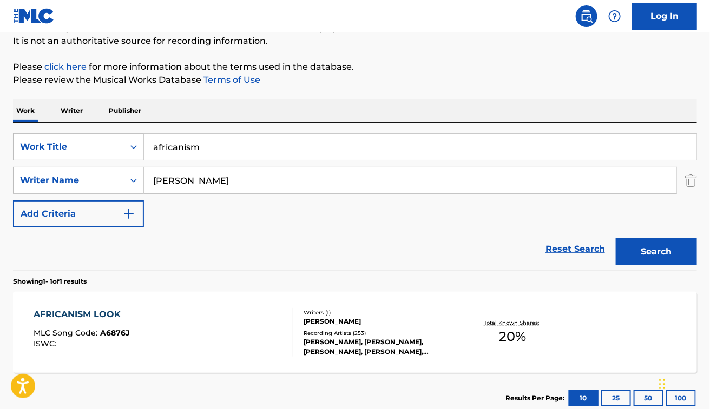
scroll to position [109, 0]
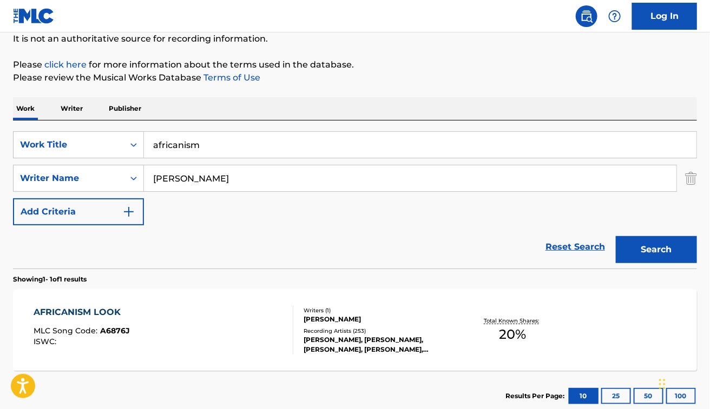
paste input "Marco Vanetti"
click at [616, 236] on button "Search" at bounding box center [656, 249] width 81 height 27
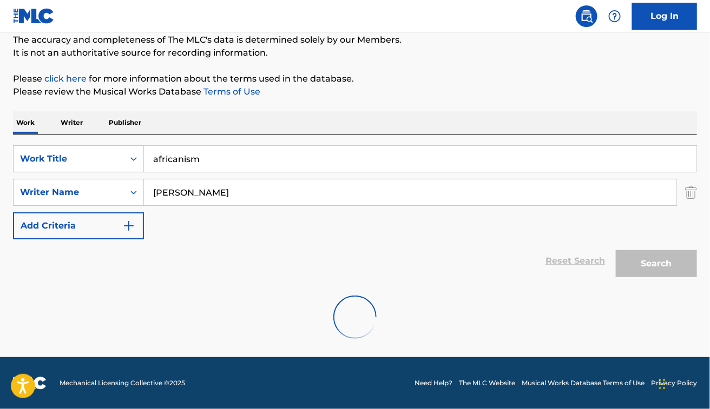
scroll to position [60, 0]
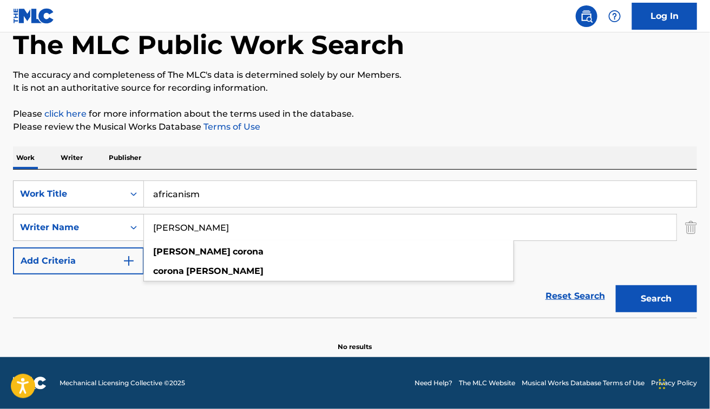
type input "Camillo Corona"
click at [616, 286] on button "Search" at bounding box center [656, 299] width 81 height 27
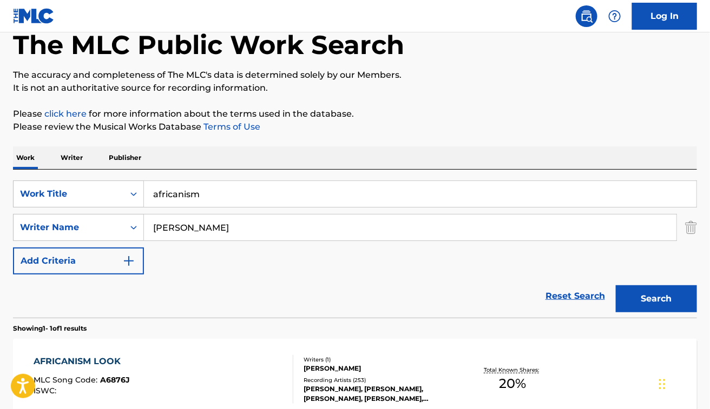
scroll to position [169, 0]
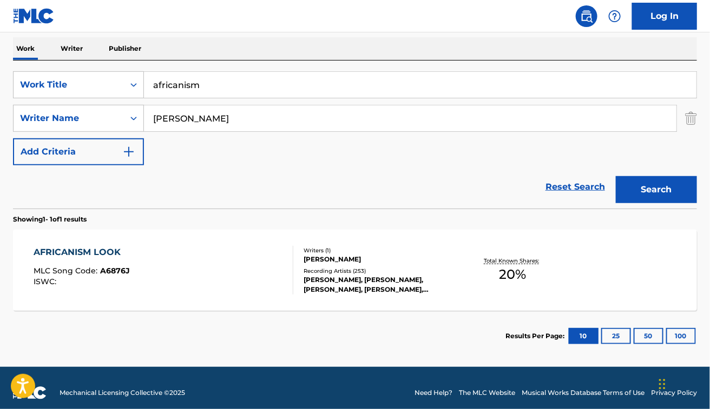
click at [247, 275] on div "AFRICANISM LOOK MLC Song Code : A6876J ISWC :" at bounding box center [164, 270] width 260 height 49
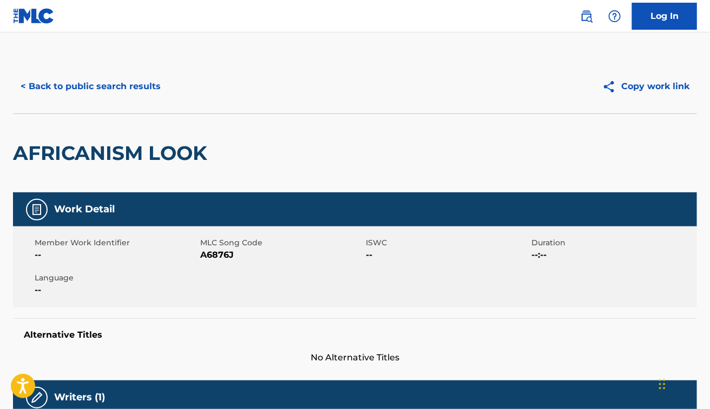
click at [212, 254] on span "A6876J" at bounding box center [281, 255] width 163 height 13
copy span "A6876J"
click at [138, 74] on button "< Back to public search results" at bounding box center [90, 86] width 155 height 27
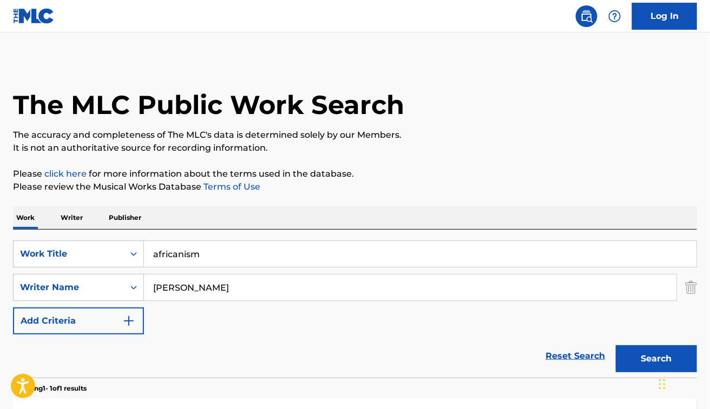
scroll to position [117, 0]
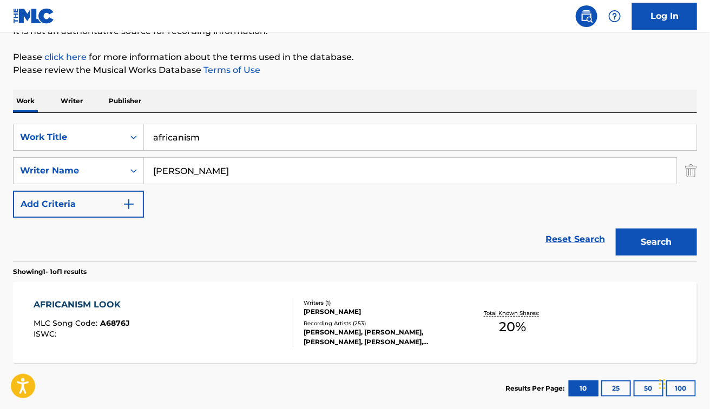
click at [187, 131] on input "africanism" at bounding box center [420, 137] width 552 height 26
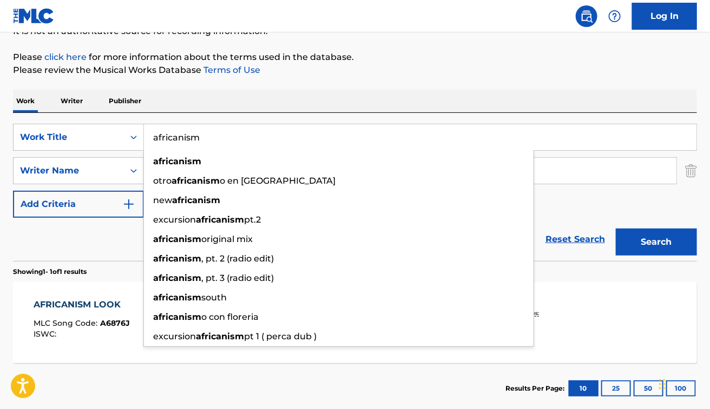
click at [187, 131] on input "africanism" at bounding box center [420, 137] width 552 height 26
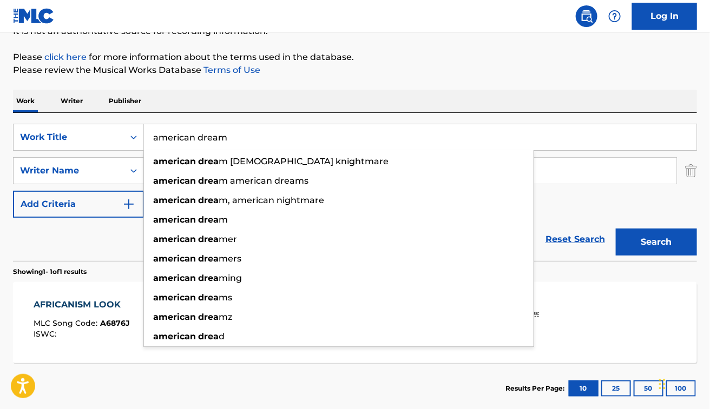
type input "american dream"
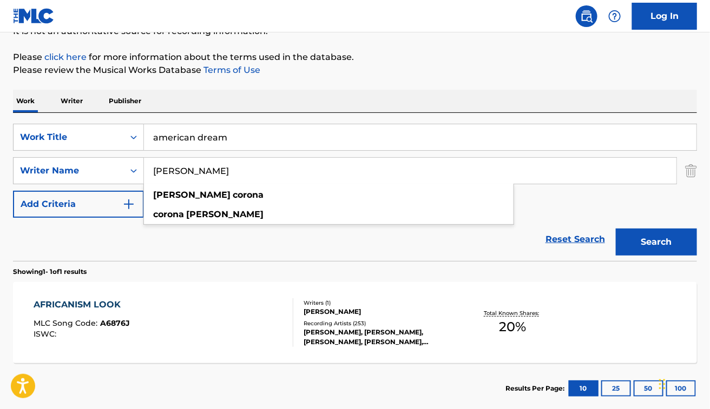
paste input "Sergio Bonzanni"
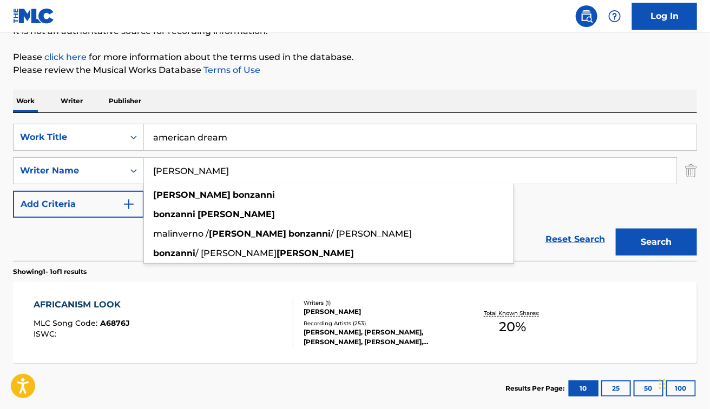
type input "Sergio Bonzanni"
click at [616, 229] on button "Search" at bounding box center [656, 242] width 81 height 27
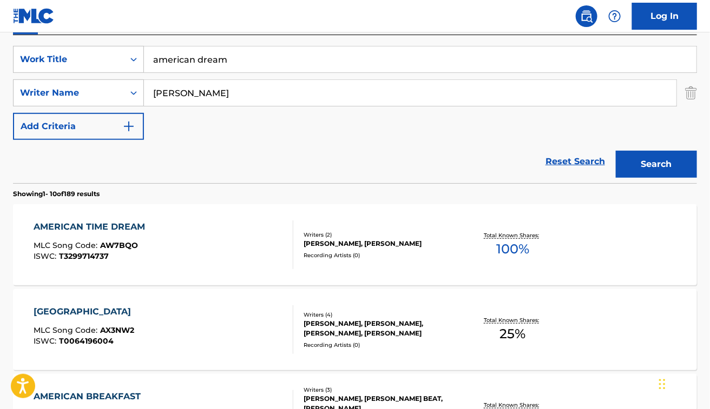
scroll to position [199, 0]
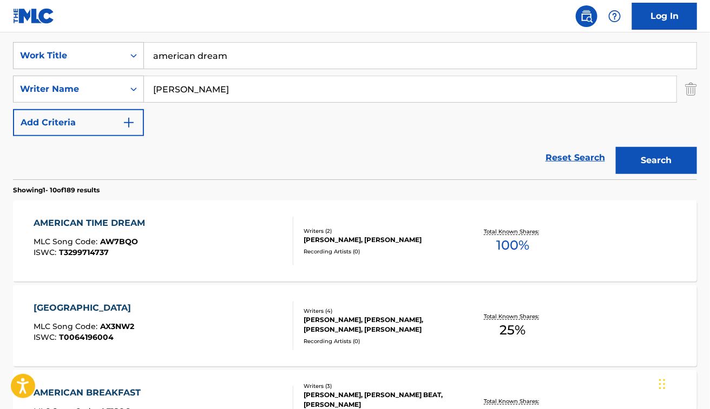
click at [203, 229] on div "AMERICAN TIME DREAM MLC Song Code : AW7BQO ISWC : T3299714737" at bounding box center [164, 241] width 260 height 49
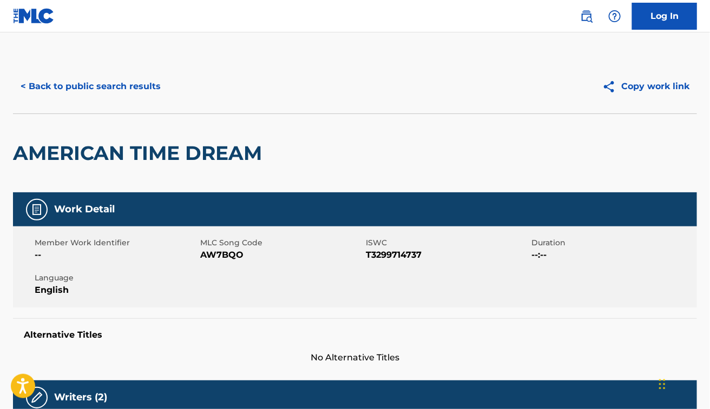
click at [101, 90] on button "< Back to public search results" at bounding box center [90, 86] width 155 height 27
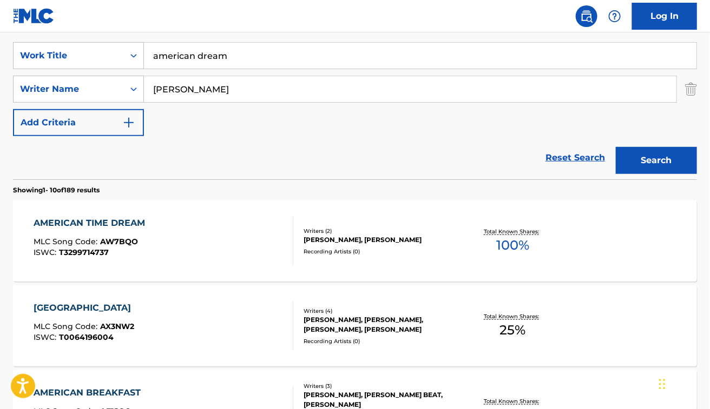
click at [232, 249] on div "AMERICAN TIME DREAM MLC Song Code : AW7BQO ISWC : T3299714737" at bounding box center [164, 241] width 260 height 49
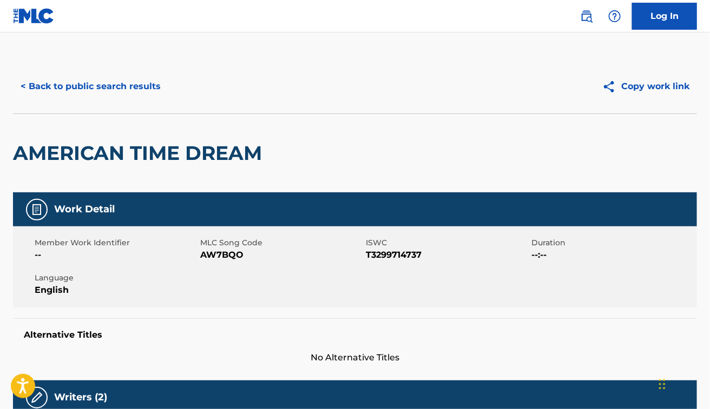
click at [358, 140] on div "AMERICAN TIME DREAM" at bounding box center [355, 153] width 684 height 79
click at [133, 164] on h2 "AMERICAN TIME DREAM" at bounding box center [140, 153] width 254 height 24
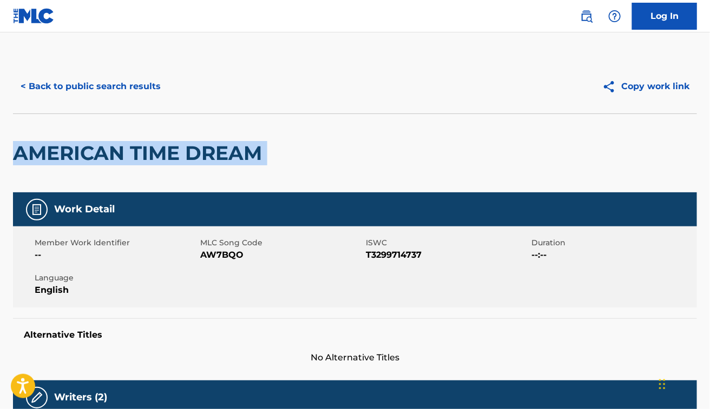
click at [133, 164] on h2 "AMERICAN TIME DREAM" at bounding box center [140, 153] width 254 height 24
copy div "AMERICAN TIME DREAM"
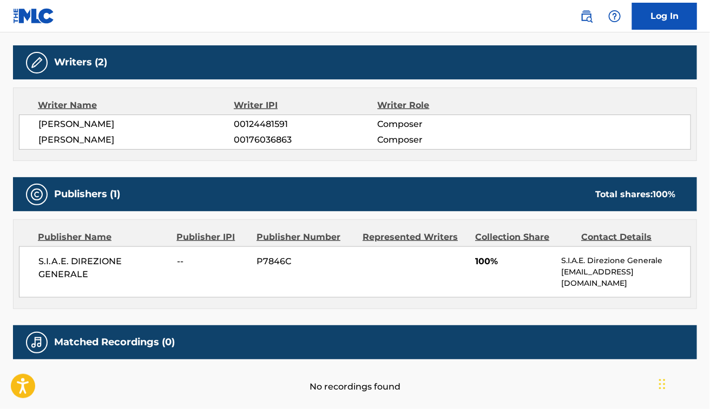
scroll to position [336, 0]
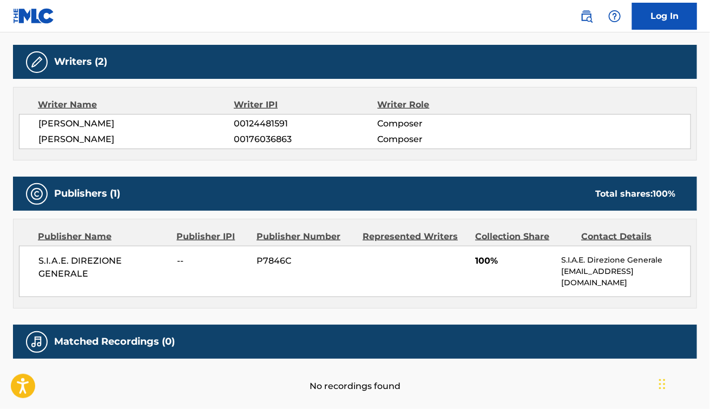
click at [195, 157] on div "Writer Name Writer IPI Writer Role SERGIO BONZANNI 00124481591 Composer MARCO N…" at bounding box center [355, 124] width 684 height 74
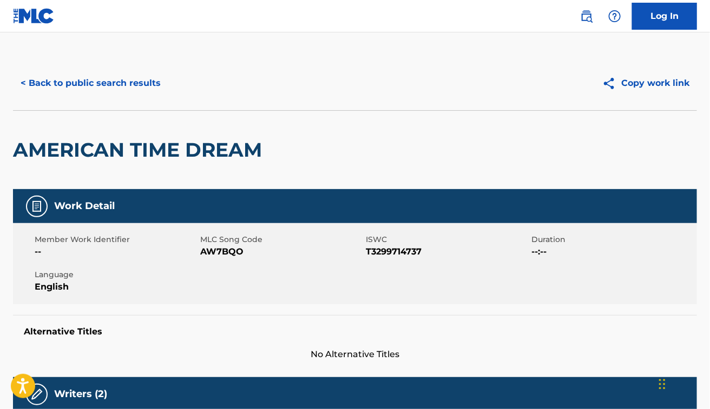
scroll to position [0, 0]
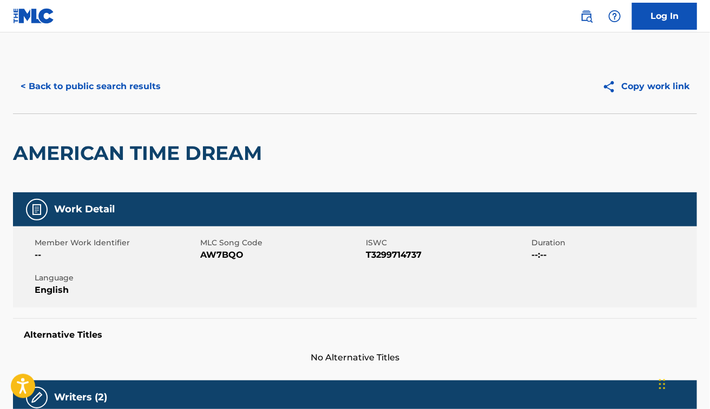
click at [115, 71] on div "< Back to public search results Copy work link" at bounding box center [355, 87] width 684 height 54
click at [111, 79] on button "< Back to public search results" at bounding box center [90, 86] width 155 height 27
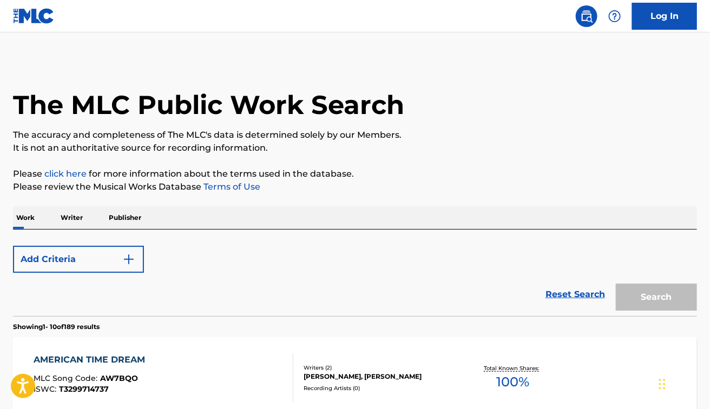
scroll to position [199, 0]
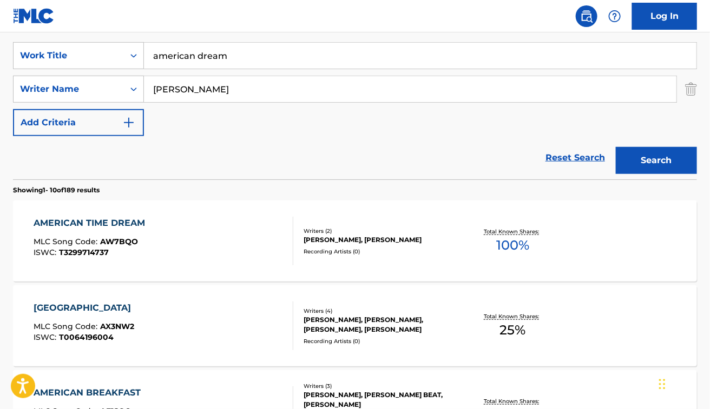
click at [217, 56] on input "american dream" at bounding box center [420, 56] width 552 height 26
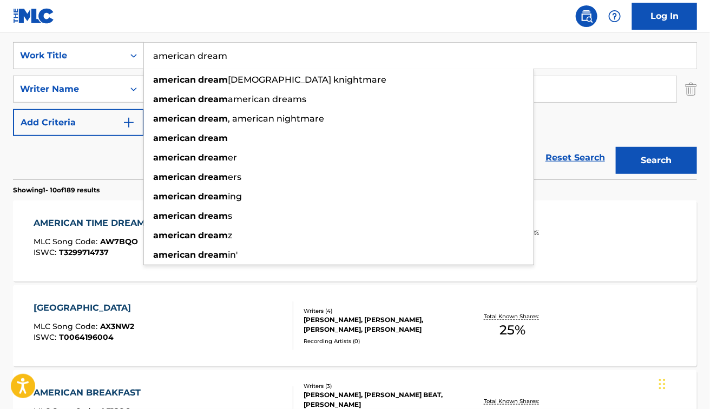
click at [217, 56] on input "american dream" at bounding box center [420, 56] width 552 height 26
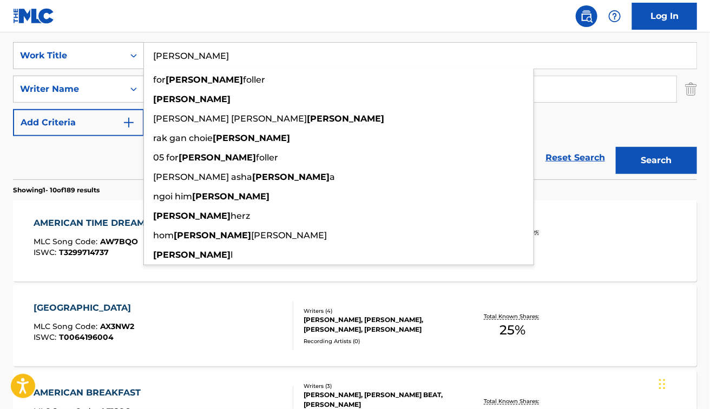
type input "loie"
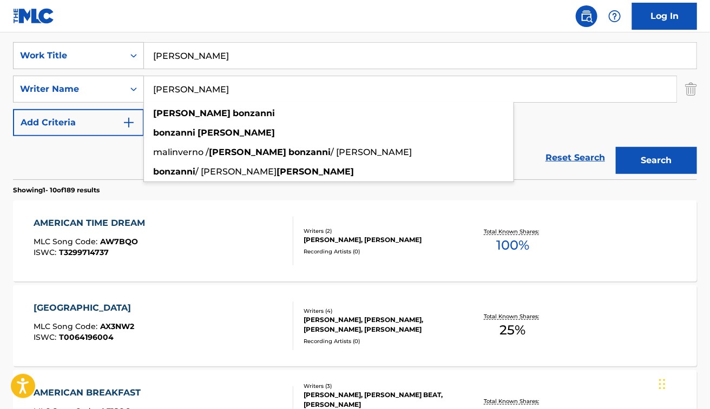
paste input "Kenny Burrell"
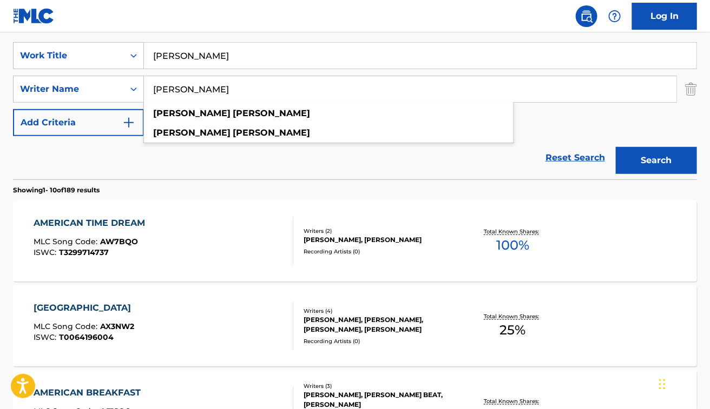
type input "Kenny Burrell"
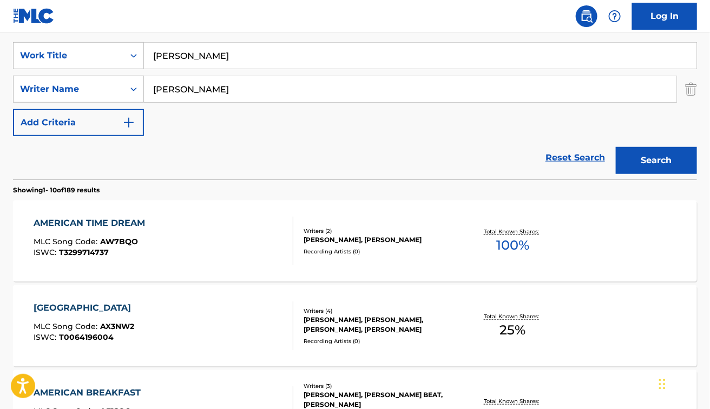
click at [644, 148] on button "Search" at bounding box center [656, 160] width 81 height 27
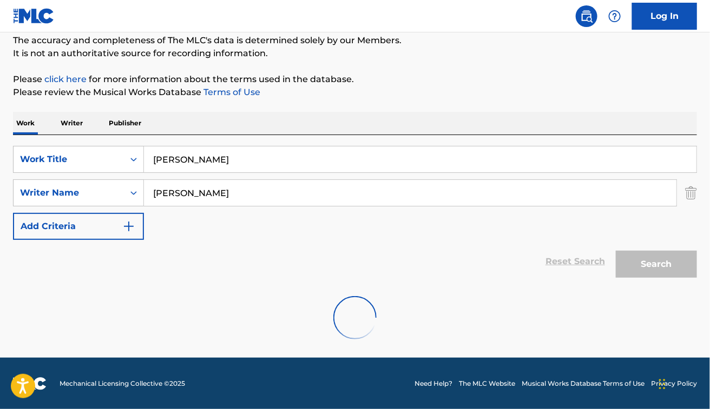
scroll to position [179, 0]
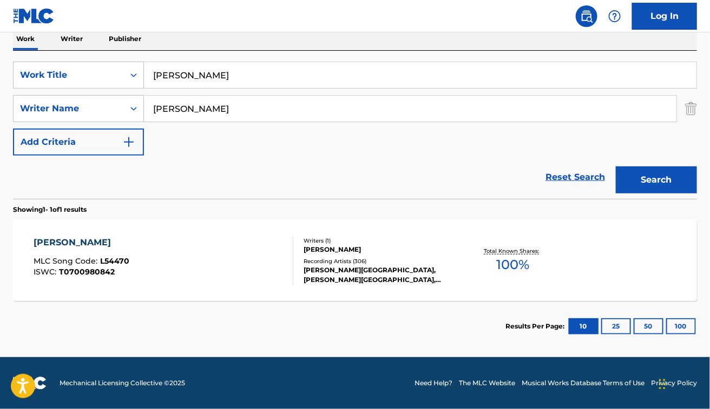
click at [380, 180] on div "Reset Search Search" at bounding box center [355, 177] width 684 height 43
click at [188, 67] on input "loie" at bounding box center [420, 75] width 552 height 26
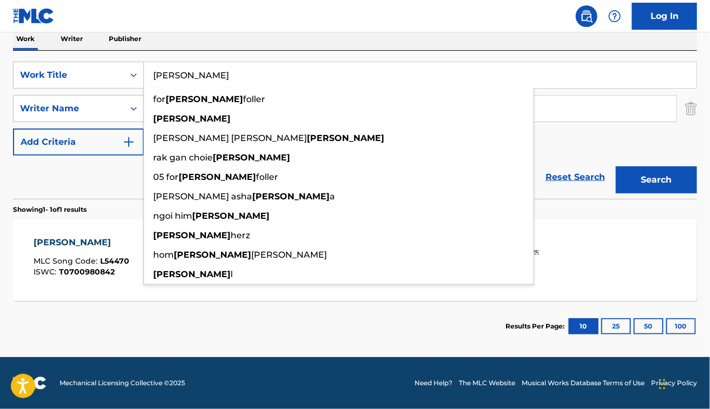
paste input "Faith"
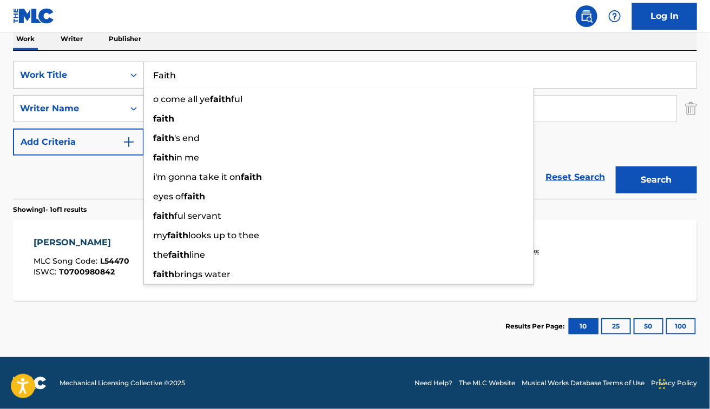
type input "Faith"
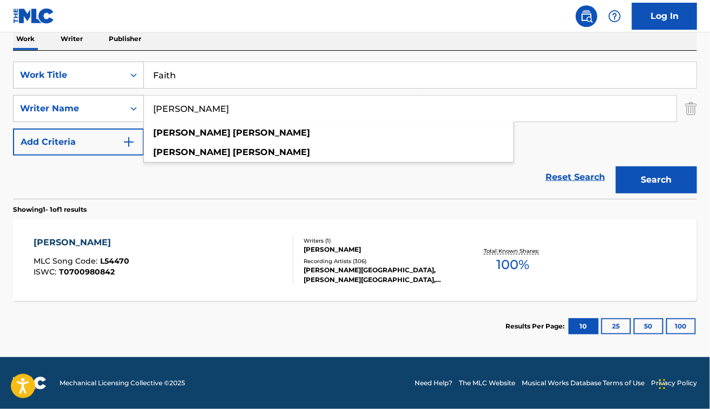
paste input "George Michae"
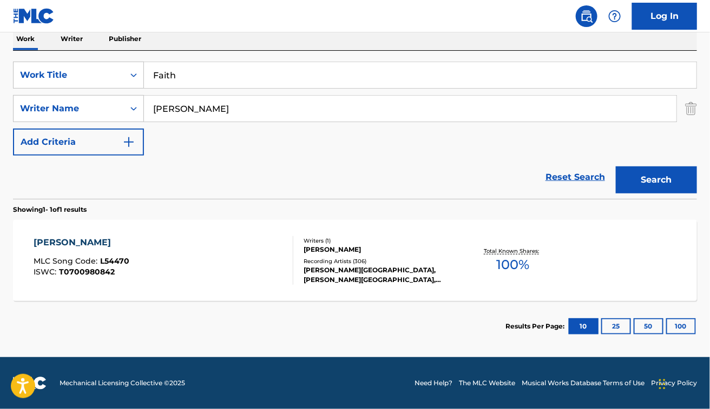
type input "george michael"
click at [616, 167] on button "Search" at bounding box center [656, 180] width 81 height 27
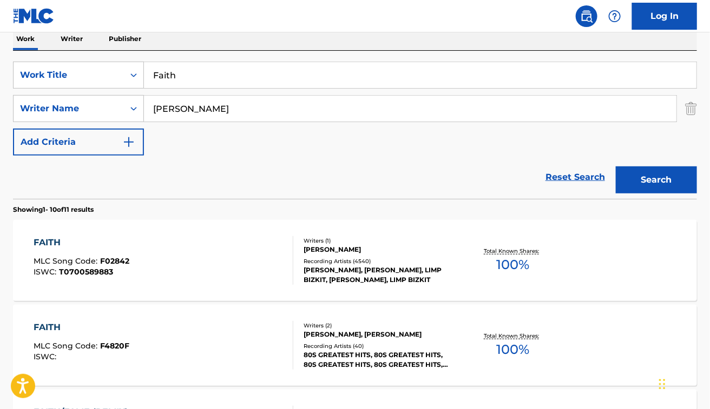
click at [220, 260] on div "FAITH MLC Song Code : F02842 ISWC : T0700589883" at bounding box center [164, 260] width 260 height 49
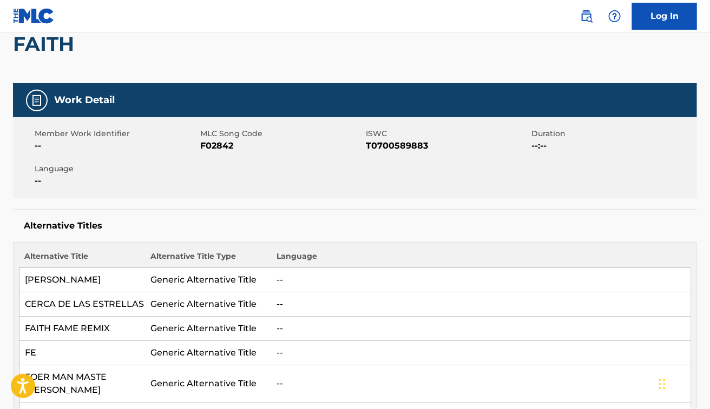
scroll to position [108, 0]
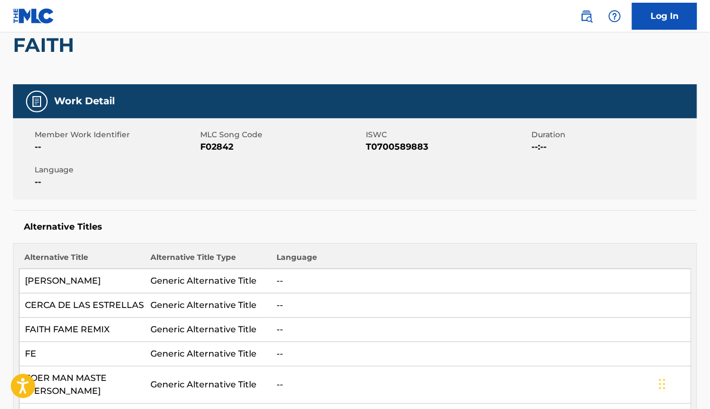
click at [262, 176] on div "Member Work Identifier -- MLC Song Code F02842 ISWC T0700589883 Duration --:-- …" at bounding box center [355, 158] width 684 height 81
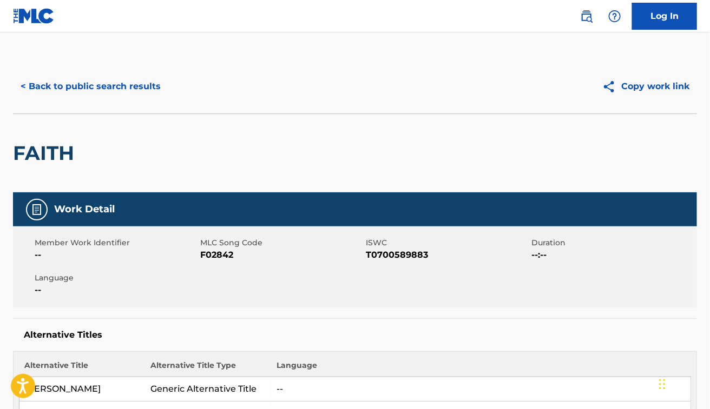
click at [143, 90] on button "< Back to public search results" at bounding box center [90, 86] width 155 height 27
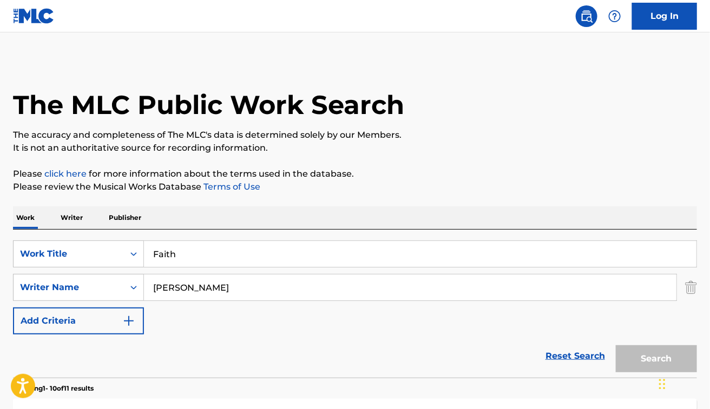
scroll to position [179, 0]
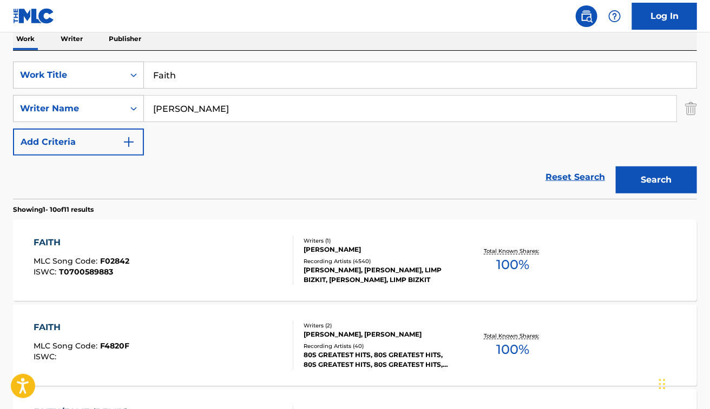
click at [245, 63] on input "Faith" at bounding box center [420, 75] width 552 height 26
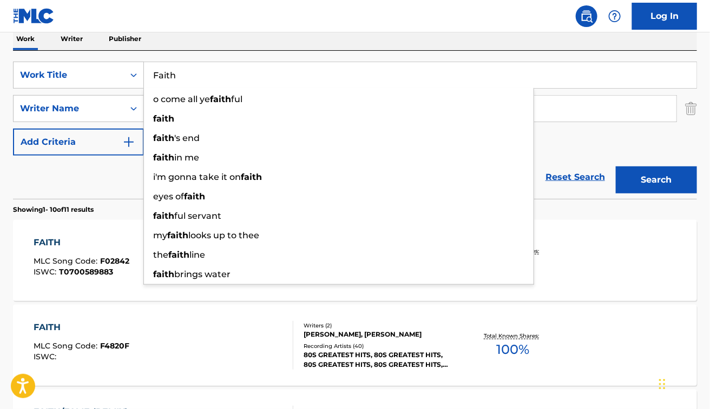
click at [245, 63] on input "Faith" at bounding box center [420, 75] width 552 height 26
paste input "Heartbeat"
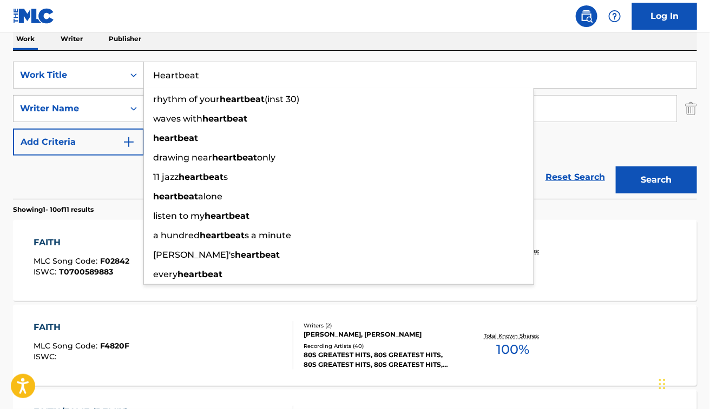
type input "Heartbeat"
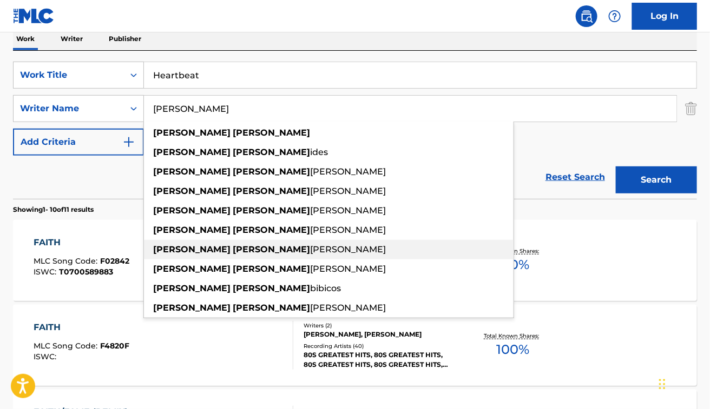
paste input "Giusti"
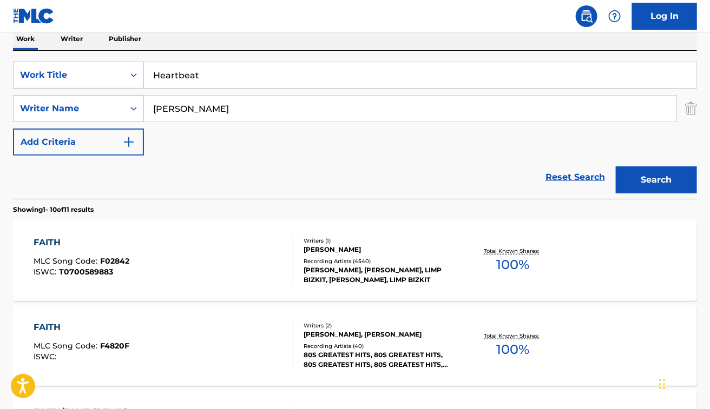
type input "Giusti"
click at [616, 167] on button "Search" at bounding box center [656, 180] width 81 height 27
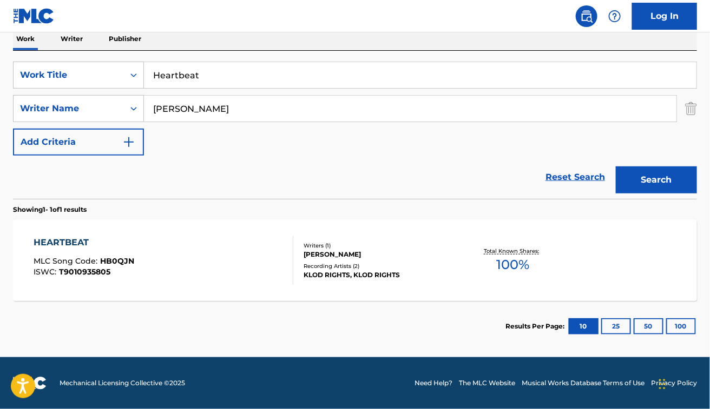
click at [232, 239] on div "HEARTBEAT MLC Song Code : HB0QJN ISWC : T9010935805" at bounding box center [164, 260] width 260 height 49
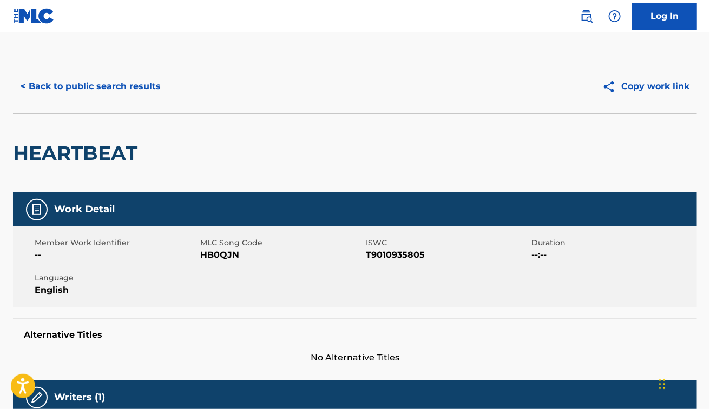
drag, startPoint x: 405, startPoint y: 144, endPoint x: 520, endPoint y: 29, distance: 163.3
click at [405, 144] on div "HEARTBEAT" at bounding box center [355, 153] width 684 height 79
click at [83, 95] on button "< Back to public search results" at bounding box center [90, 86] width 155 height 27
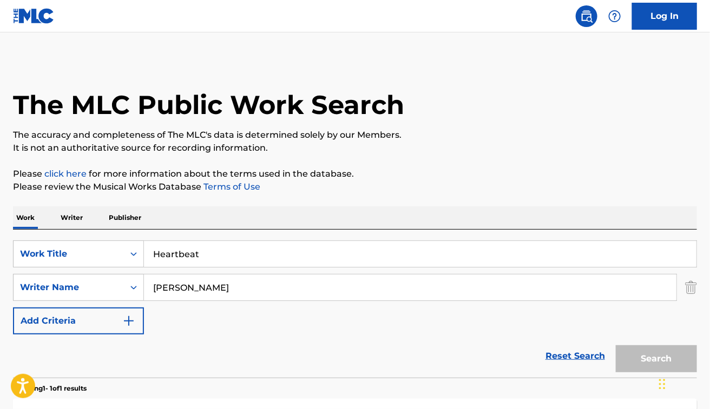
scroll to position [117, 0]
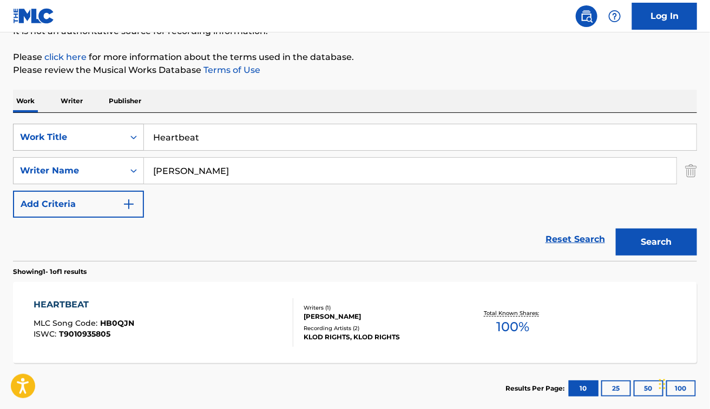
drag, startPoint x: 217, startPoint y: 130, endPoint x: 98, endPoint y: 147, distance: 120.2
click at [98, 147] on div "SearchWithCriteria48dbb82d-f673-448e-98af-9c508b438f2b Work Title Heartbeat" at bounding box center [355, 137] width 684 height 27
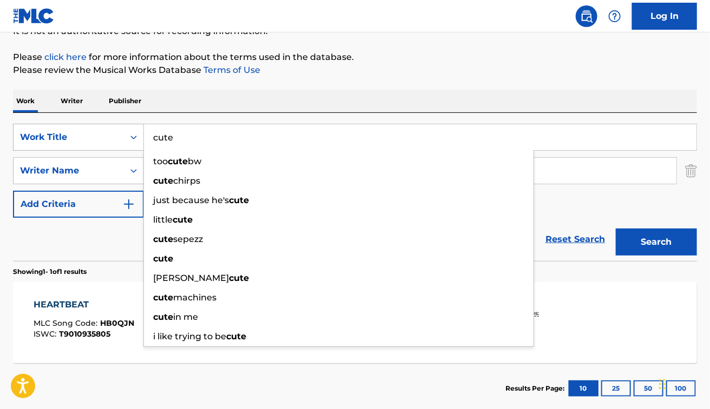
type input "cute"
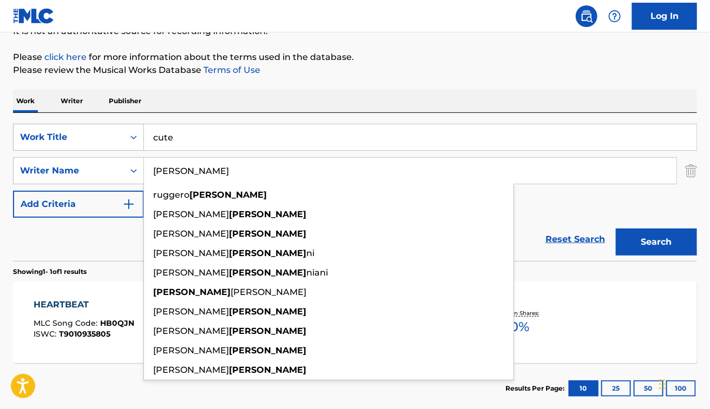
paste input "Piero Angelo Scibetta"
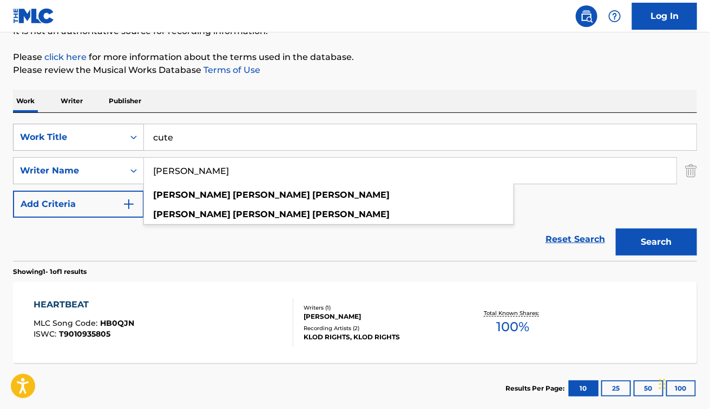
type input "Piero Angelo Scibetta"
click at [616, 229] on button "Search" at bounding box center [656, 242] width 81 height 27
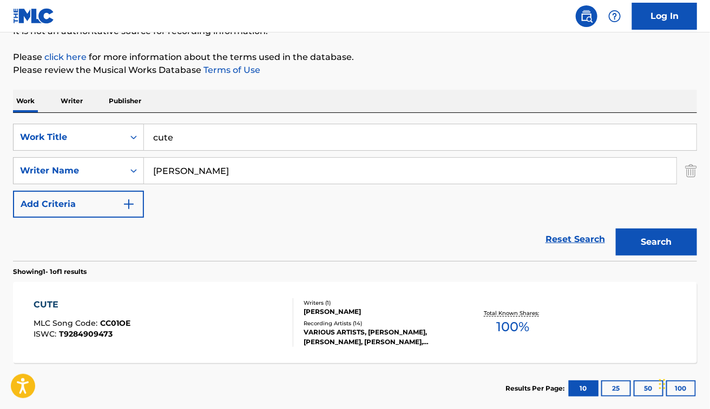
click at [260, 258] on div "Reset Search Search" at bounding box center [355, 239] width 684 height 43
click at [169, 255] on div "Reset Search Search" at bounding box center [355, 239] width 684 height 43
drag, startPoint x: 176, startPoint y: 144, endPoint x: 63, endPoint y: 107, distance: 118.9
click at [63, 107] on div "Work Writer Publisher SearchWithCriteria48dbb82d-f673-448e-98af-9c508b438f2b Wo…" at bounding box center [355, 252] width 684 height 325
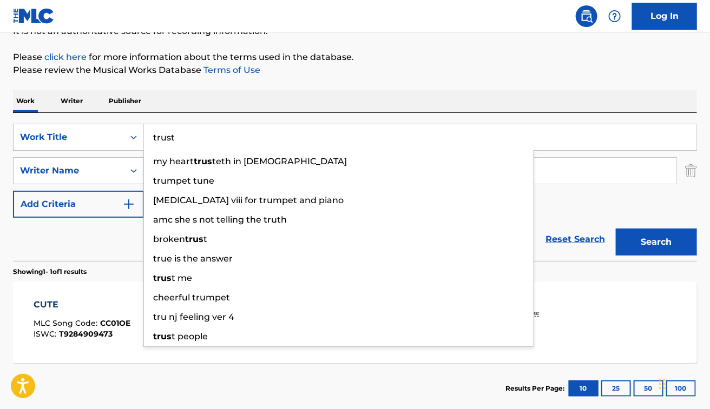
type input "trust"
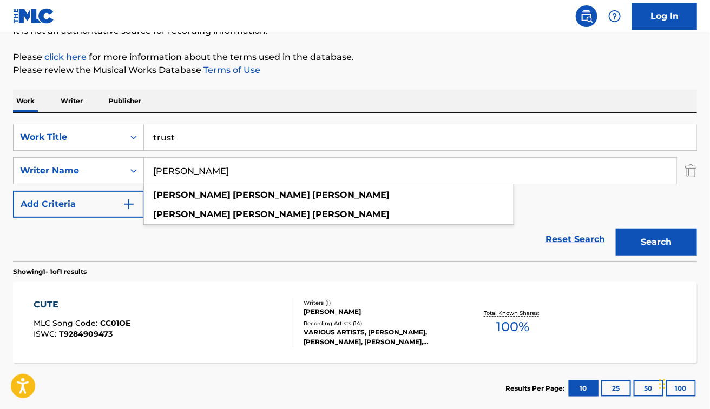
paste input "Roland Voss"
type input "Roland Voss"
click at [616, 229] on button "Search" at bounding box center [656, 242] width 81 height 27
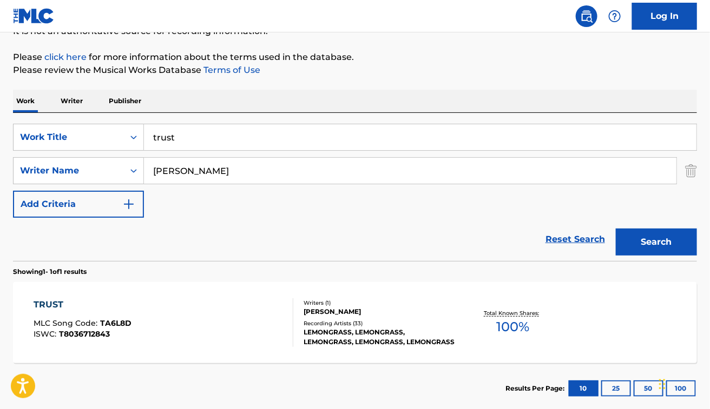
click at [214, 325] on div "TRUST MLC Song Code : TA6L8D ISWC : T8036712843" at bounding box center [164, 323] width 260 height 49
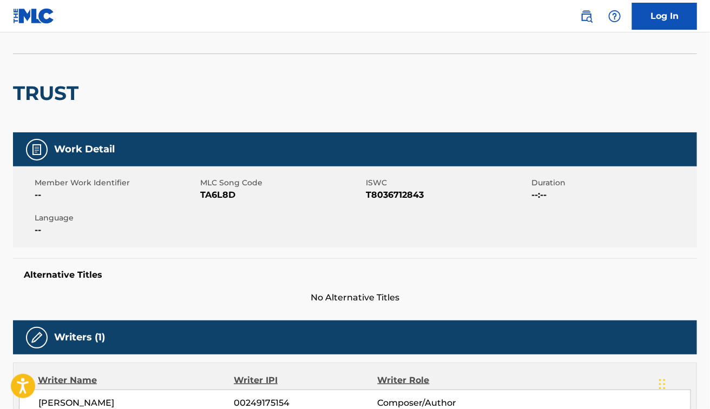
scroll to position [58, 0]
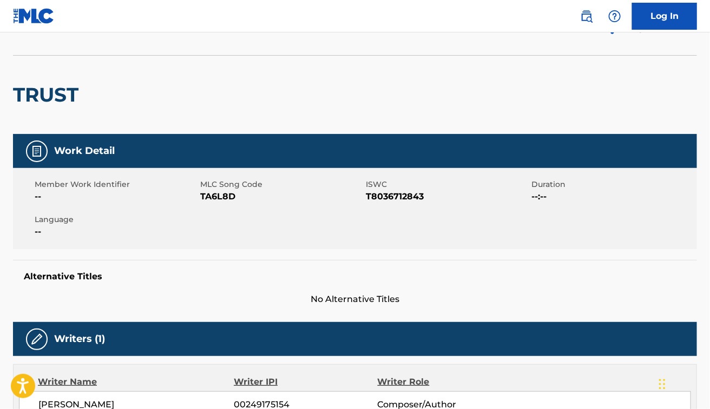
click at [283, 193] on span "TA6L8D" at bounding box center [281, 196] width 163 height 13
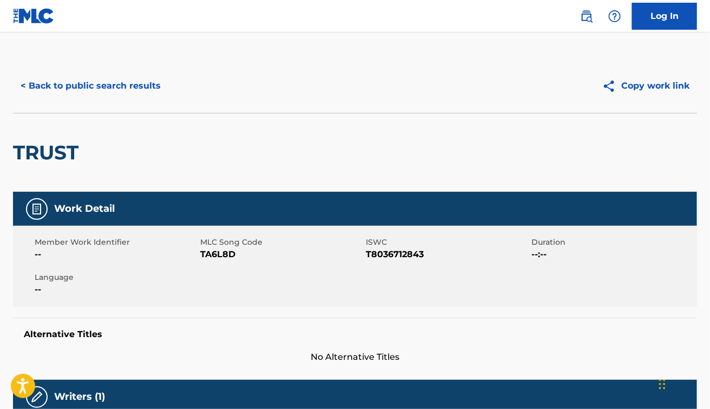
scroll to position [0, 0]
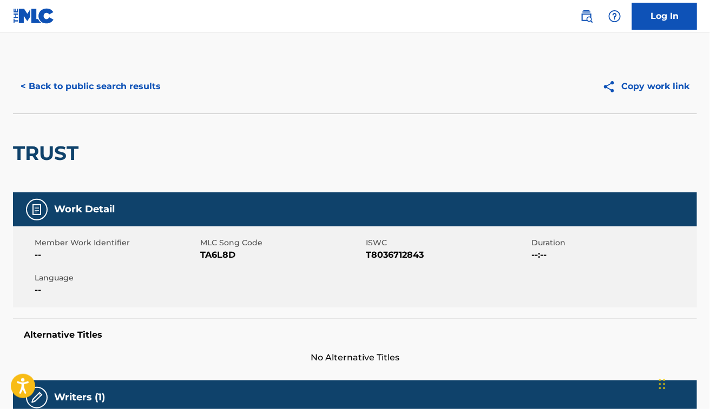
click at [91, 93] on button "< Back to public search results" at bounding box center [90, 86] width 155 height 27
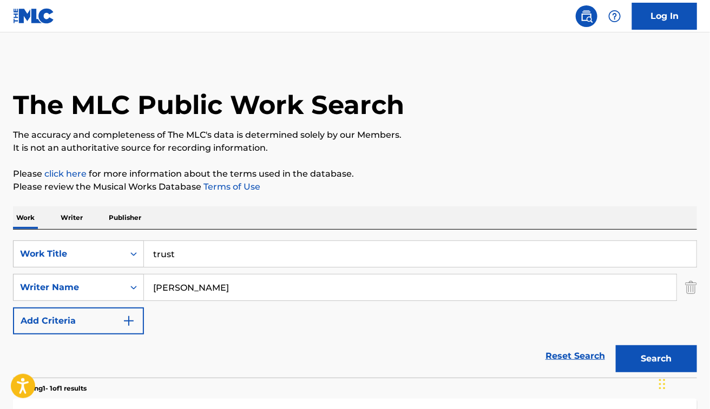
scroll to position [117, 0]
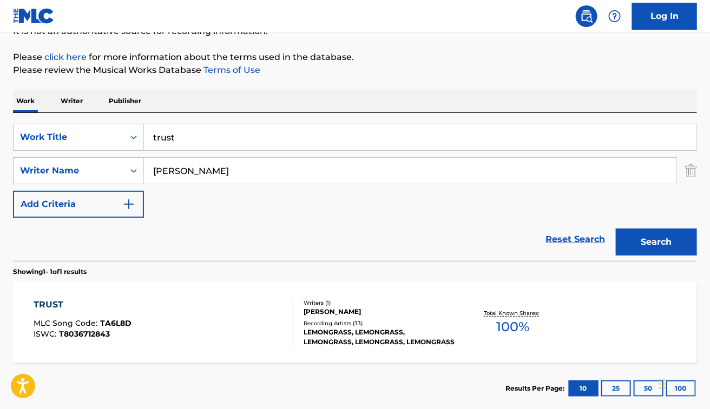
click at [217, 138] on input "trust" at bounding box center [420, 137] width 552 height 26
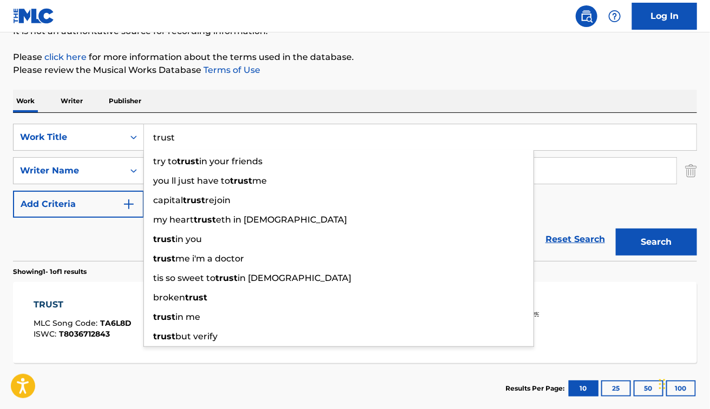
click at [217, 138] on input "trust" at bounding box center [420, 137] width 552 height 26
paste input "Stone Soul Christmas"
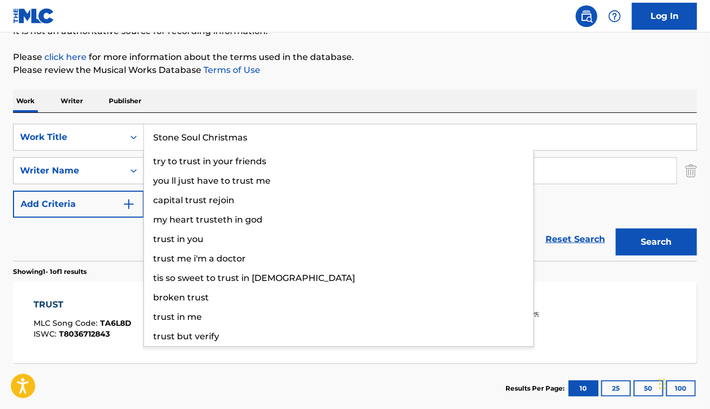
type input "Stone Soul Christmas"
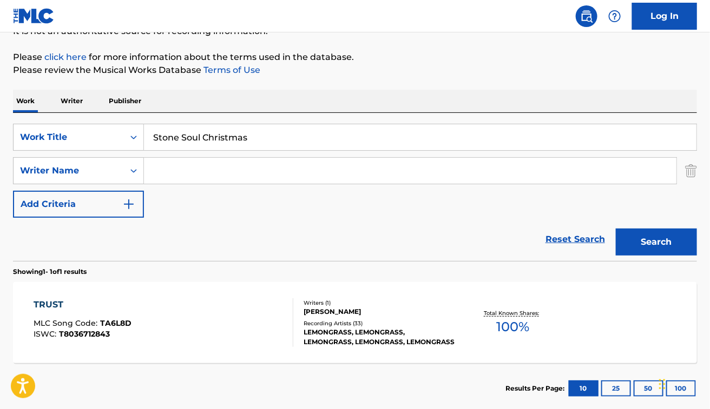
click at [245, 222] on div "Reset Search Search" at bounding box center [355, 239] width 684 height 43
click at [168, 128] on input "Stone Soul Christmas" at bounding box center [420, 137] width 552 height 26
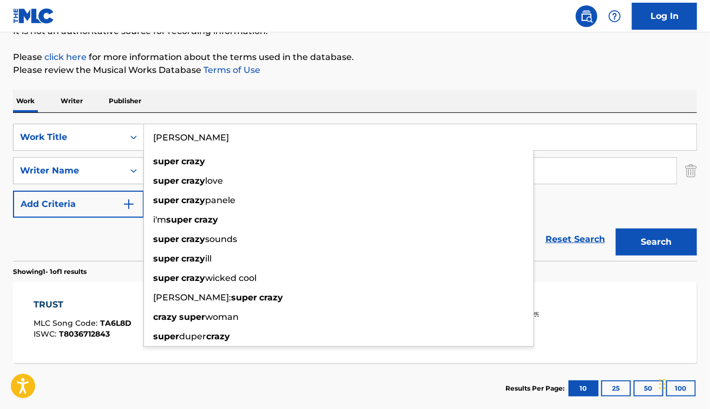
type input "super crazy"
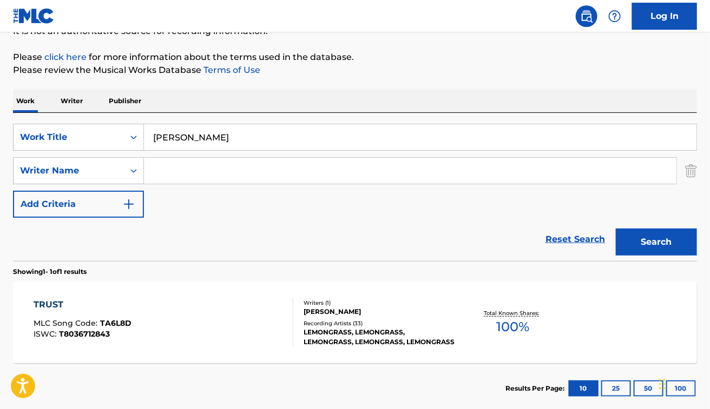
paste input "Johannes Spitaler"
type input "Johannes Spitaler"
click at [671, 246] on button "Search" at bounding box center [656, 242] width 81 height 27
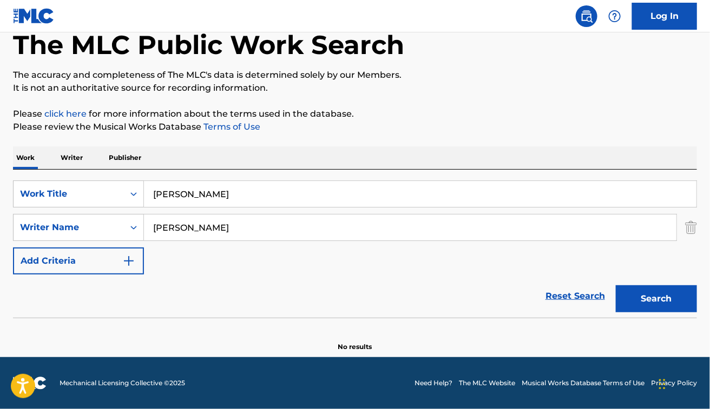
scroll to position [60, 0]
click at [247, 200] on input "super crazy" at bounding box center [420, 194] width 552 height 26
click at [354, 272] on div "SearchWithCriteria48dbb82d-f673-448e-98af-9c508b438f2b Work Title super crazy S…" at bounding box center [355, 228] width 684 height 94
click at [222, 190] on input "super crazy" at bounding box center [420, 194] width 552 height 26
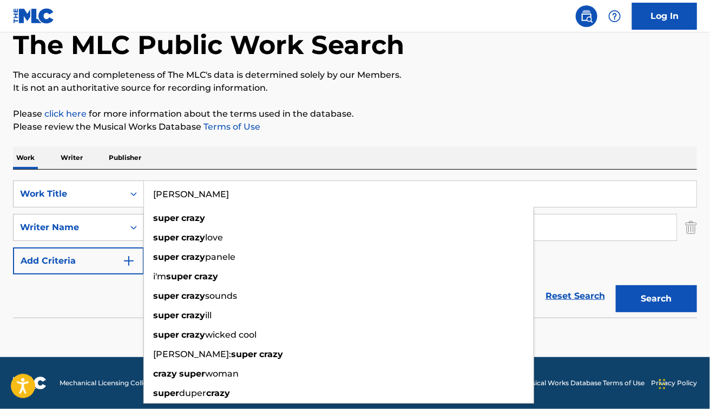
click at [222, 190] on input "super crazy" at bounding box center [420, 194] width 552 height 26
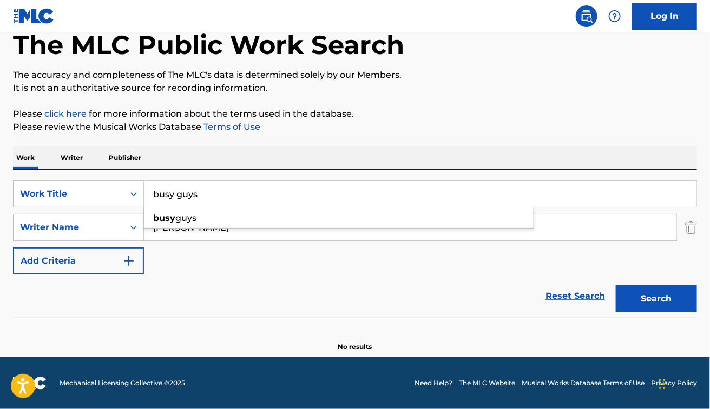
type input "busy guys"
paste input "Klaus MeineRudolf Schenk"
drag, startPoint x: 208, startPoint y: 231, endPoint x: 420, endPoint y: 247, distance: 212.6
click at [420, 247] on div "SearchWithCriteria48dbb82d-f673-448e-98af-9c508b438f2b Work Title busy guys Sea…" at bounding box center [355, 228] width 684 height 94
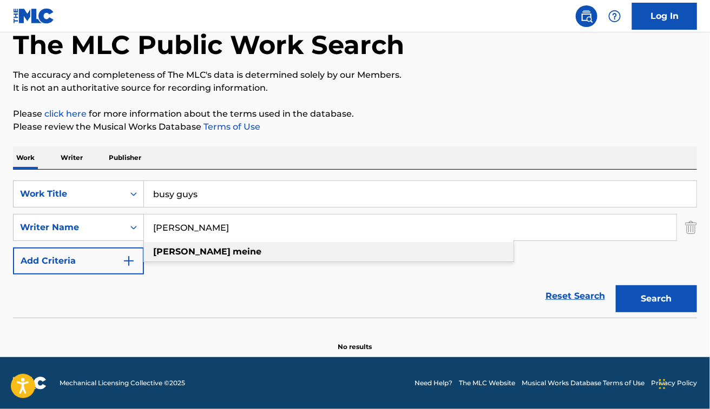
paste input "Klaus MeineRudolf Schenker"
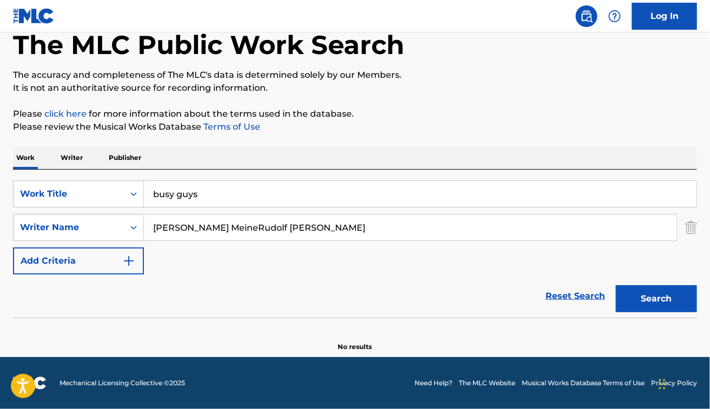
drag, startPoint x: 207, startPoint y: 225, endPoint x: 382, endPoint y: 224, distance: 175.3
click at [382, 224] on input "Klaus MeineRudolf Schenker" at bounding box center [410, 228] width 532 height 26
type input "Klaus Meine"
click at [616, 286] on button "Search" at bounding box center [656, 299] width 81 height 27
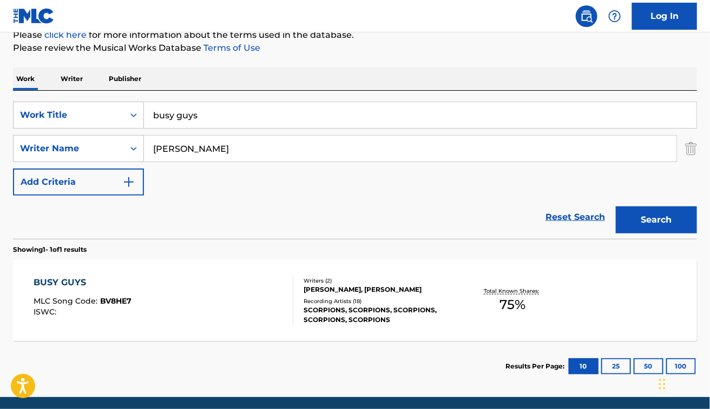
scroll to position [140, 0]
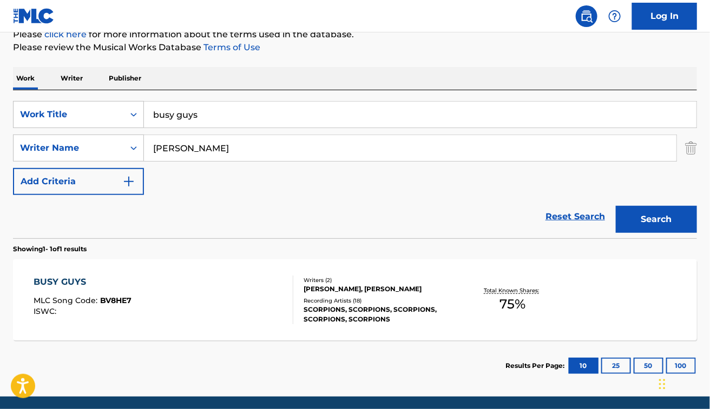
click at [189, 276] on div "BUSY GUYS MLC Song Code : BV8HE7 ISWC :" at bounding box center [164, 300] width 260 height 49
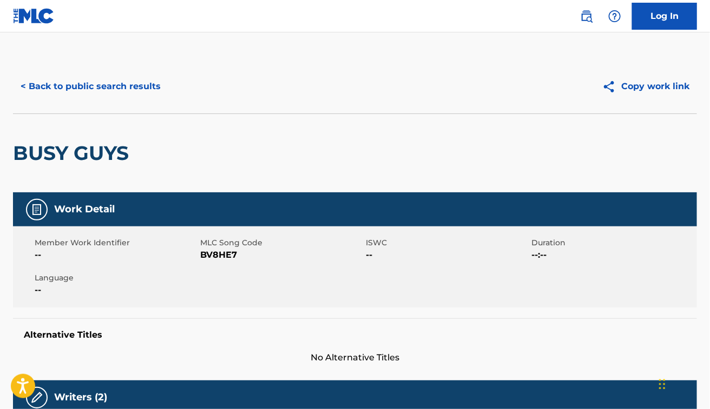
click at [218, 250] on span "BV8HE7" at bounding box center [281, 255] width 163 height 13
copy span "BV8HE7"
click at [85, 84] on button "< Back to public search results" at bounding box center [90, 86] width 155 height 27
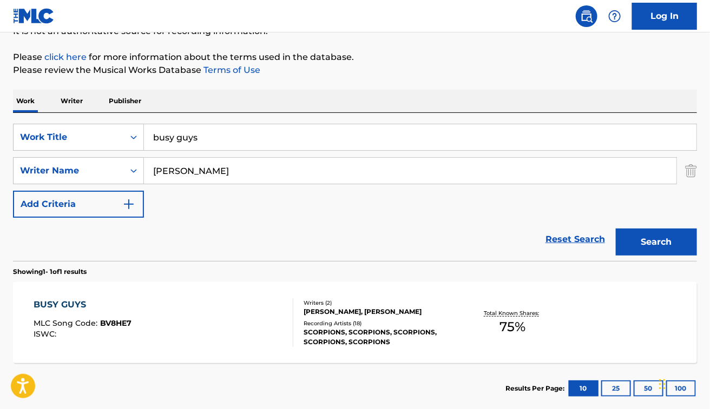
click at [253, 128] on input "busy guys" at bounding box center [420, 137] width 552 height 26
paste input "Botanical Garden"
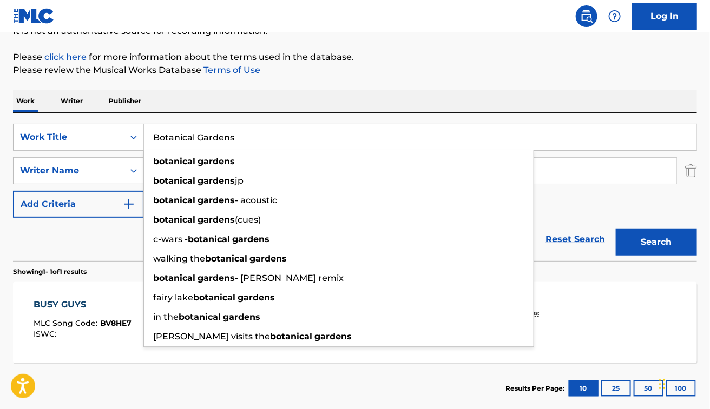
type input "Botanical Gardens"
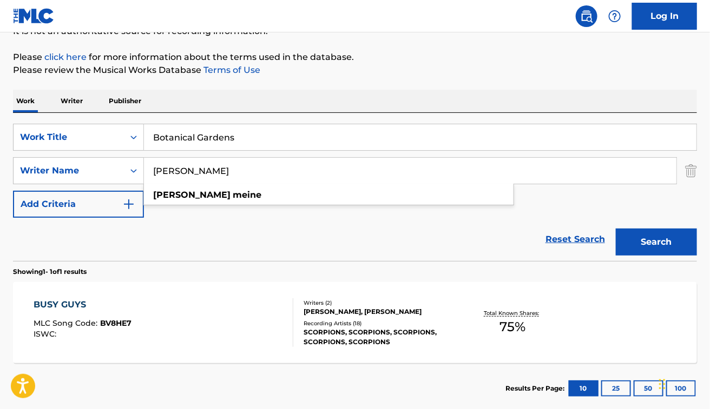
paste input "Don McLean"
type input "Don McLean"
click at [616, 229] on button "Search" at bounding box center [656, 242] width 81 height 27
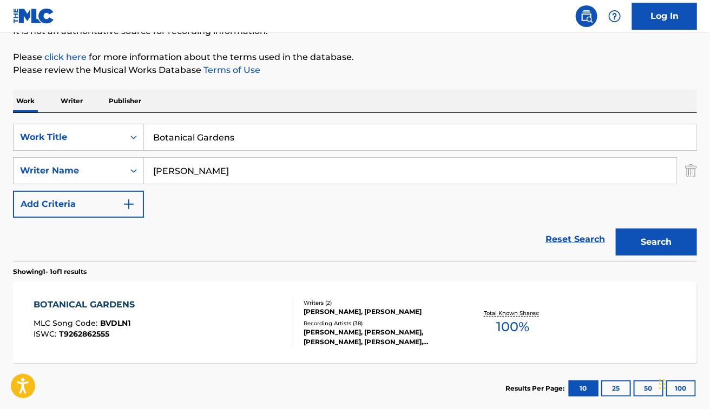
click at [254, 358] on div "BOTANICAL GARDENS MLC Song Code : BVDLN1 ISWC : T9262862555 Writers ( 2 ) DON M…" at bounding box center [355, 322] width 684 height 81
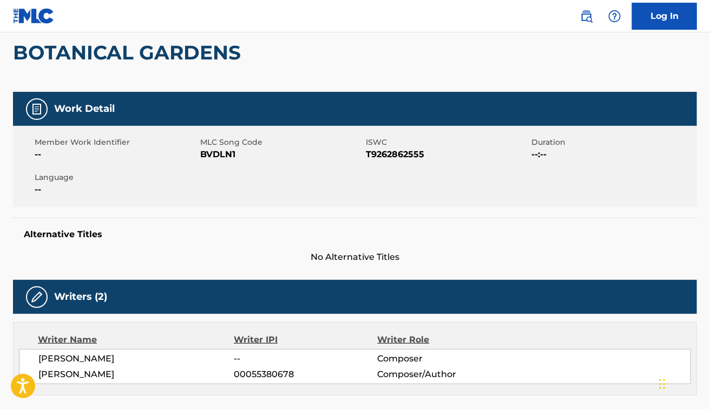
scroll to position [99, 0]
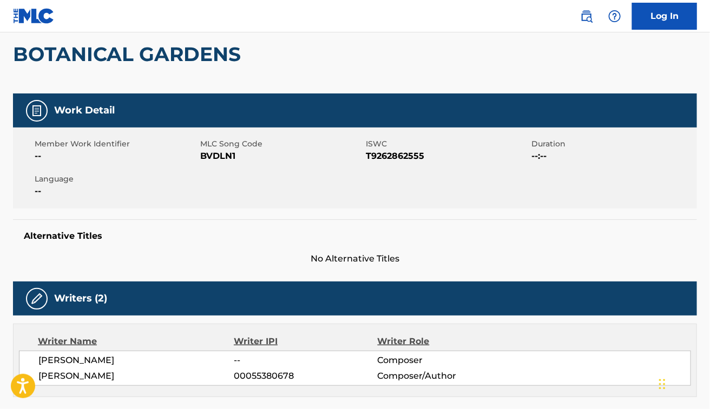
click at [212, 153] on span "BVDLN1" at bounding box center [281, 156] width 163 height 13
copy span "BVDLN1"
click at [231, 197] on div "Member Work Identifier -- MLC Song Code BVDLN1 ISWC T9262862555 Duration --:-- …" at bounding box center [355, 168] width 684 height 81
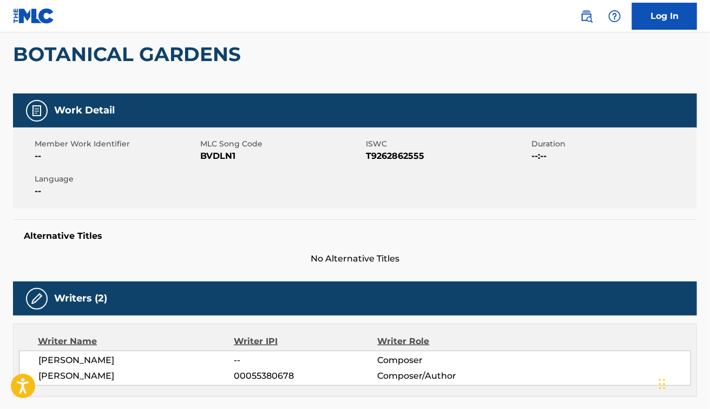
scroll to position [0, 0]
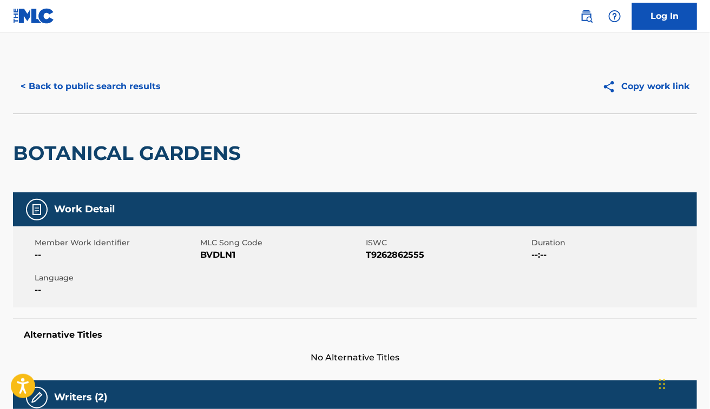
click at [128, 85] on button "< Back to public search results" at bounding box center [90, 86] width 155 height 27
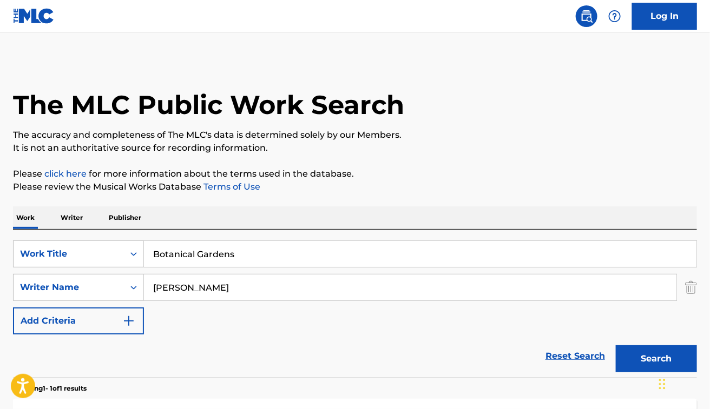
scroll to position [117, 0]
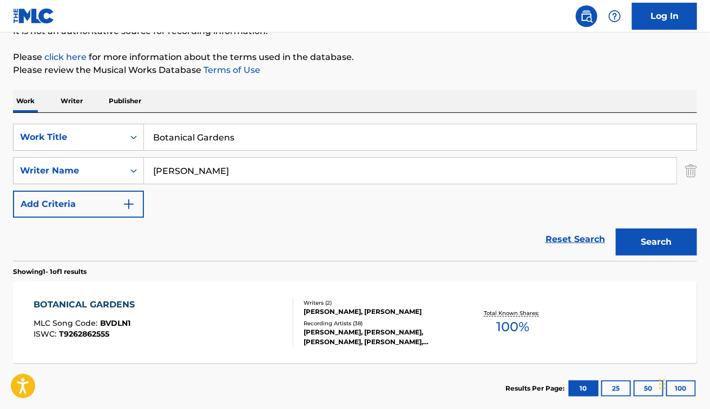
click at [222, 129] on input "Botanical Gardens" at bounding box center [420, 137] width 552 height 26
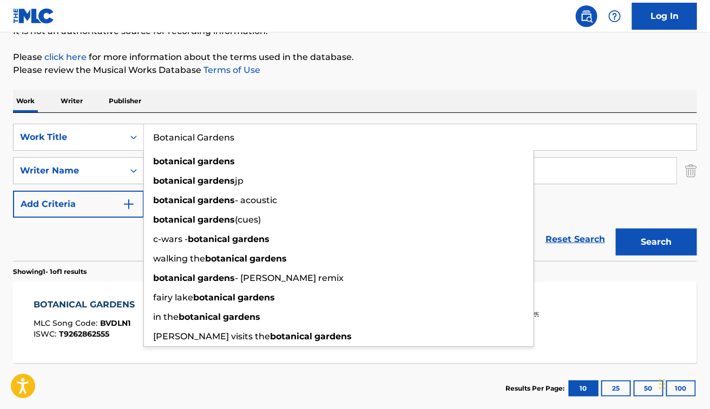
click at [222, 129] on input "Botanical Gardens" at bounding box center [420, 137] width 552 height 26
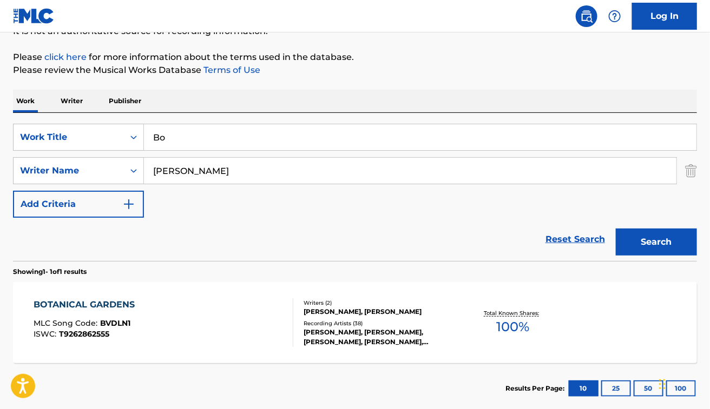
type input "B"
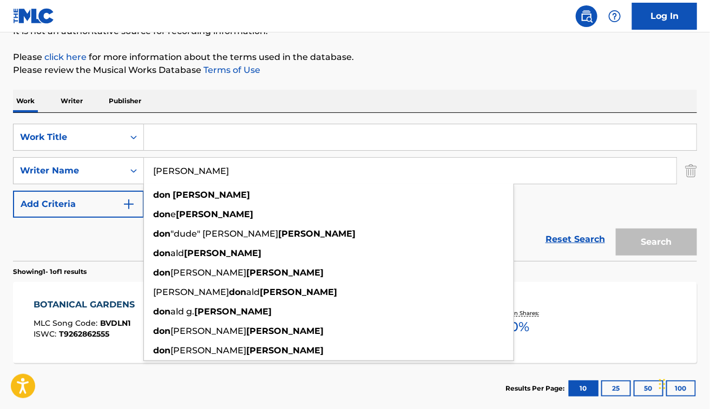
paste input "Gardens"
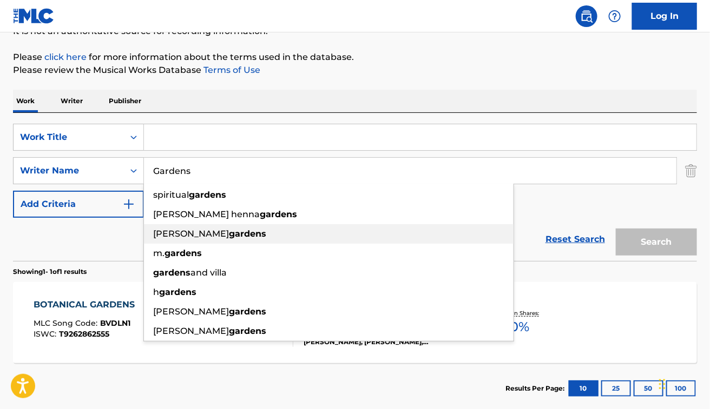
paste input "John Fogerty"
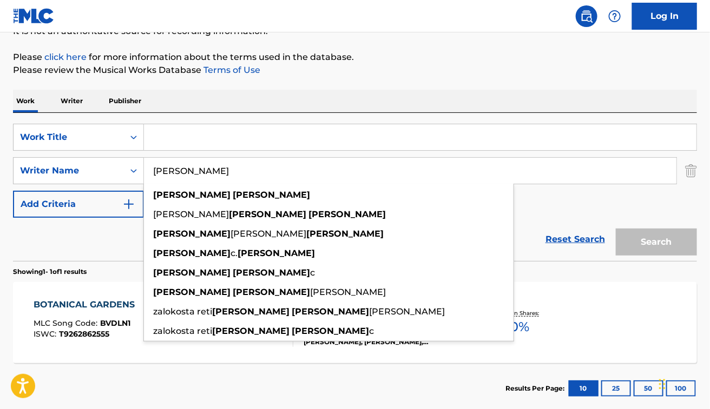
type input "John Fogerty"
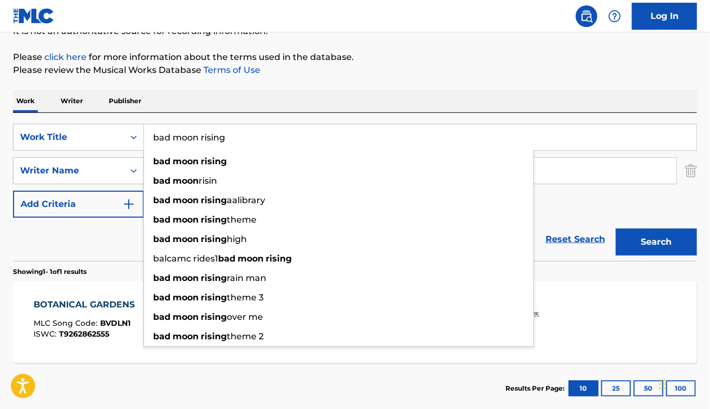
type input "bad moon rising"
click at [616, 229] on button "Search" at bounding box center [656, 242] width 81 height 27
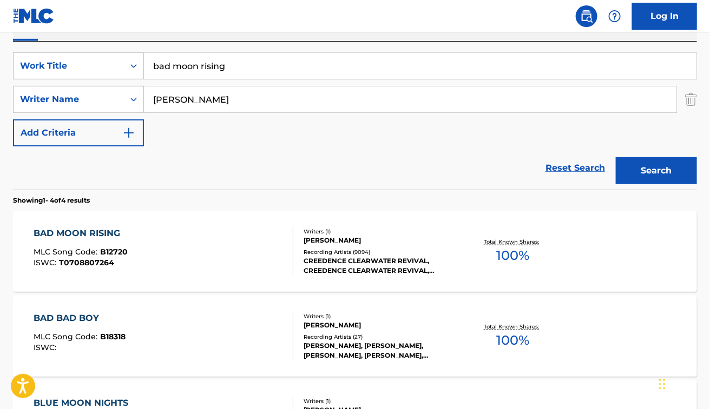
scroll to position [190, 0]
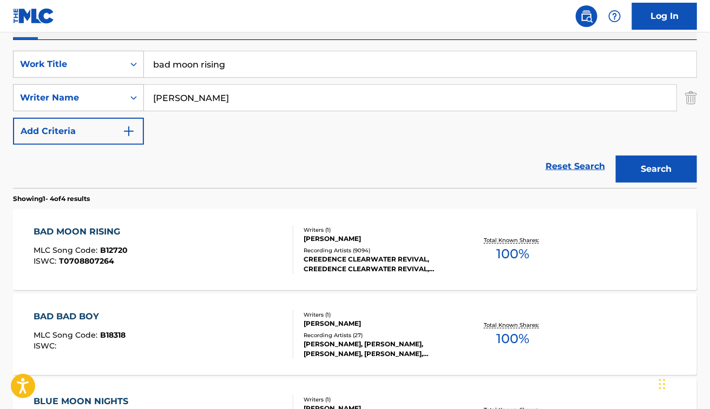
click at [190, 244] on div "BAD MOON RISING MLC Song Code : B12720 ISWC : T0708807264" at bounding box center [164, 250] width 260 height 49
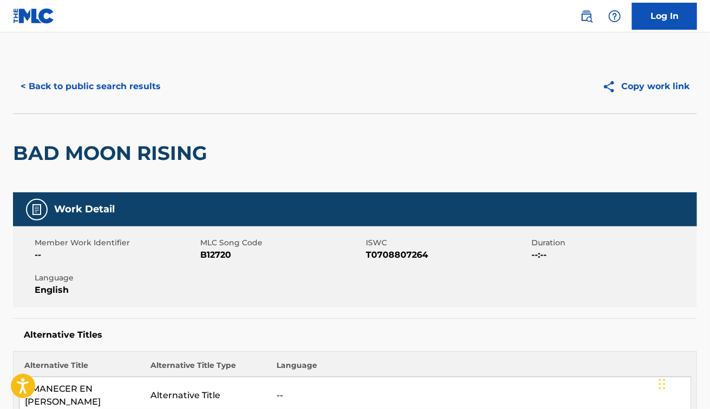
click at [341, 199] on div "Work Detail" at bounding box center [355, 210] width 684 height 34
click at [117, 82] on button "< Back to public search results" at bounding box center [90, 86] width 155 height 27
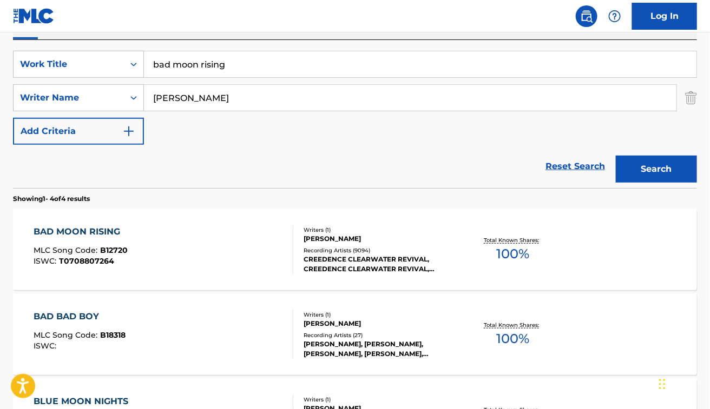
click at [210, 60] on input "bad moon rising" at bounding box center [420, 64] width 552 height 26
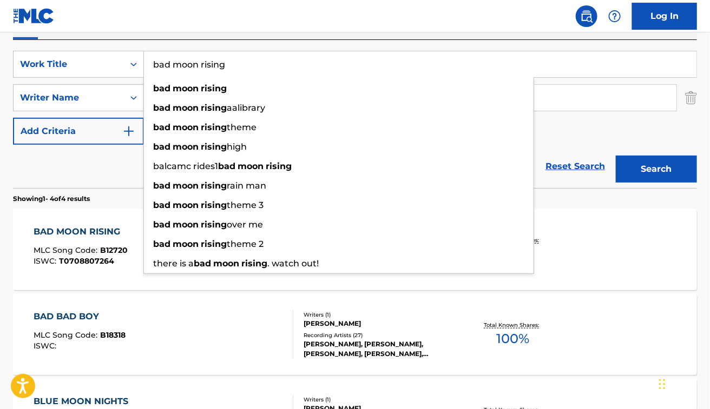
paste input "Litanies a la vierge noire"
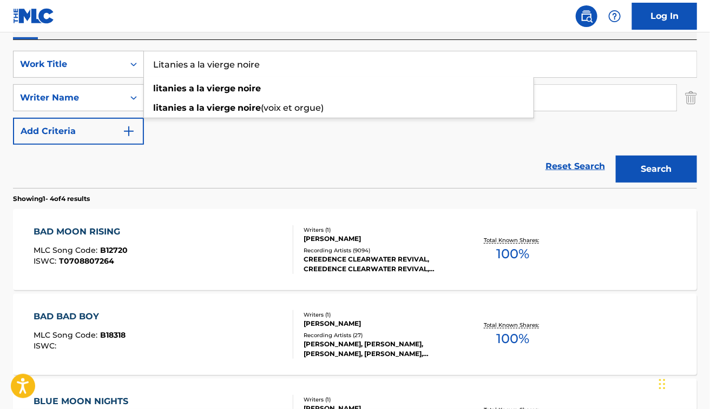
type input "Litanies a la vierge noire"
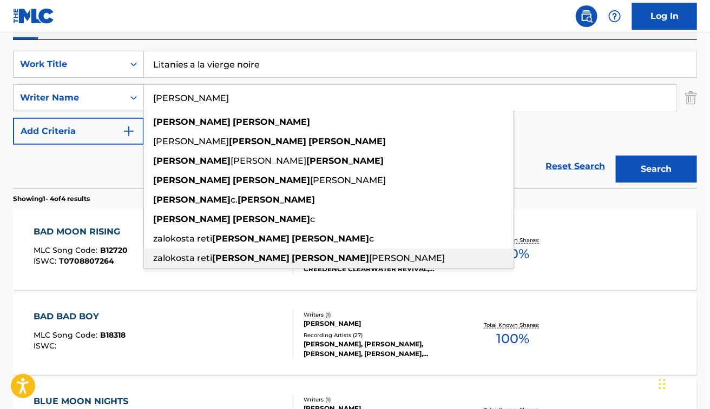
paste input "Francis Poulenc"
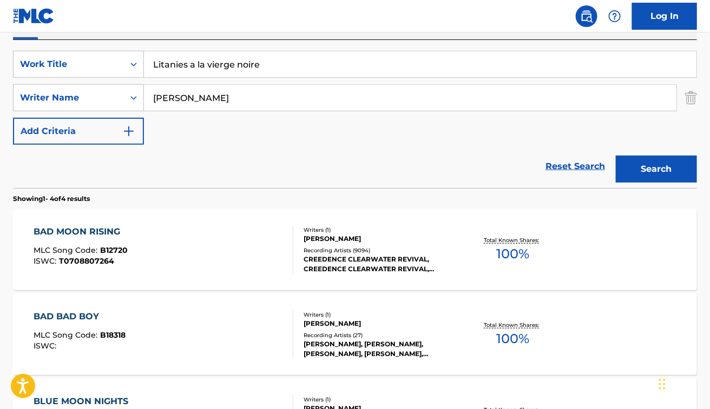
type input "Francis Poulenc"
click at [616, 156] on button "Search" at bounding box center [656, 169] width 81 height 27
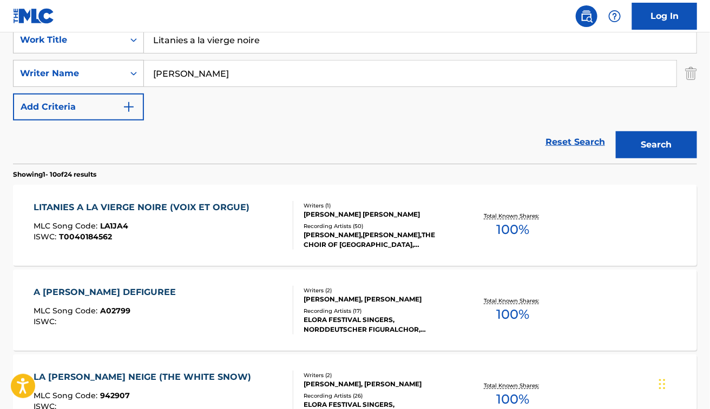
scroll to position [215, 0]
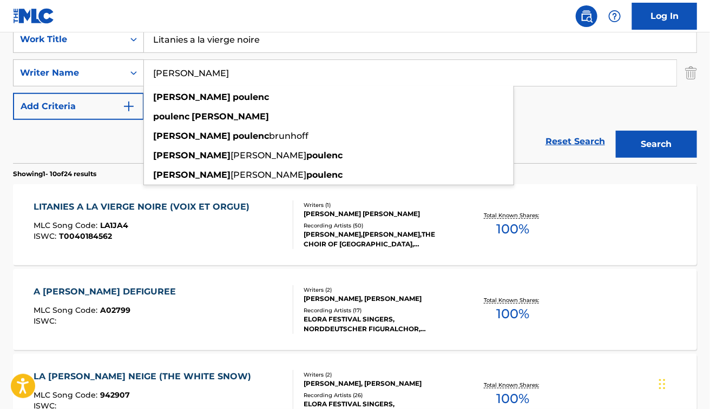
click at [252, 228] on div "LITANIES A LA VIERGE NOIRE (VOIX ET ORGUE) MLC Song Code : LA1JA4 ISWC : T00401…" at bounding box center [164, 225] width 260 height 49
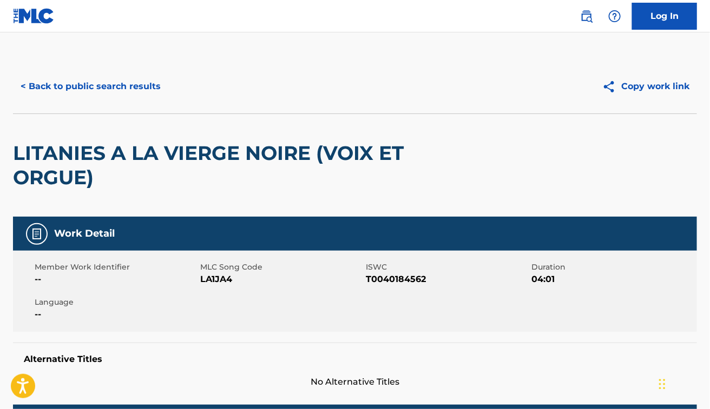
click at [171, 185] on h2 "LITANIES A LA VIERGE NOIRE (VOIX ET ORGUE)" at bounding box center [218, 165] width 410 height 49
click at [103, 82] on button "< Back to public search results" at bounding box center [90, 86] width 155 height 27
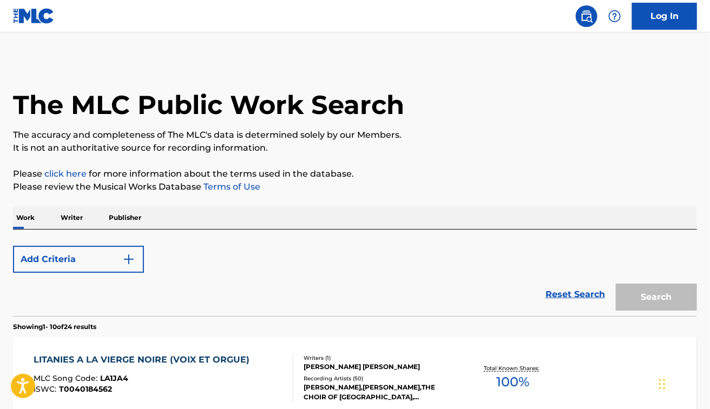
scroll to position [215, 0]
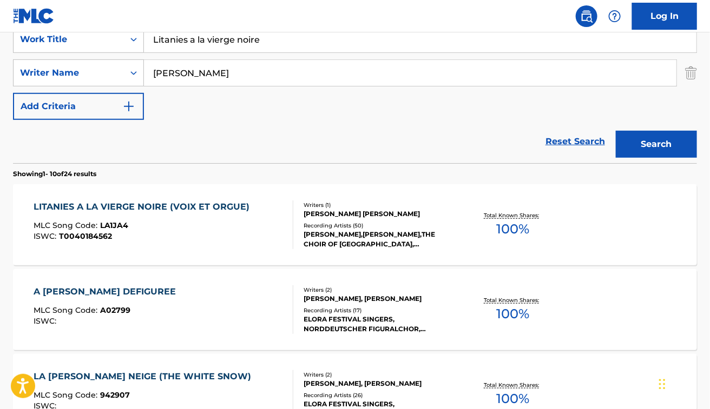
click at [266, 38] on input "Litanies a la vierge noire" at bounding box center [420, 40] width 552 height 26
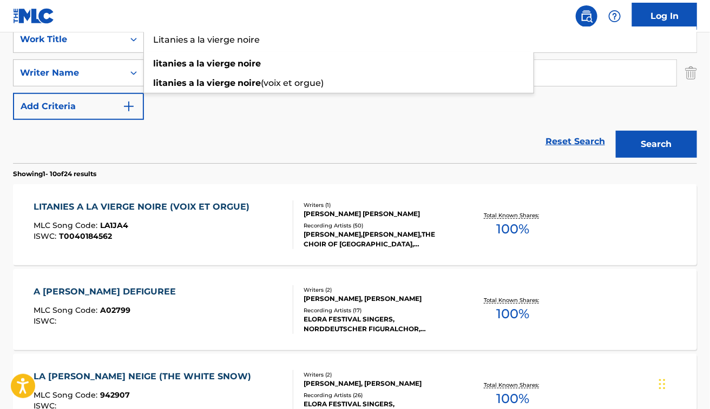
paste input "School of Rock and Roll"
type input "School of Rock and Roll"
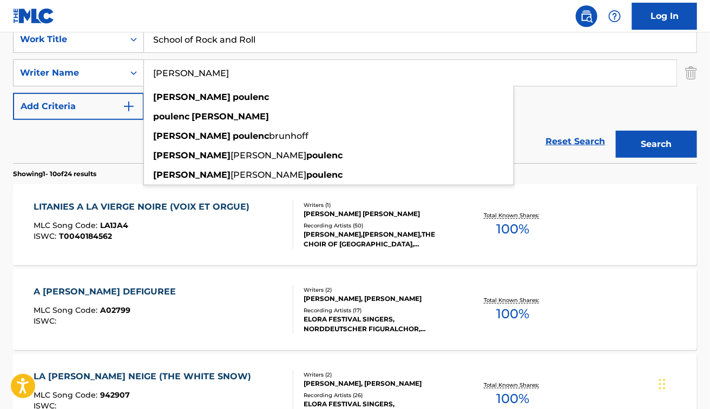
paste input "McClung"
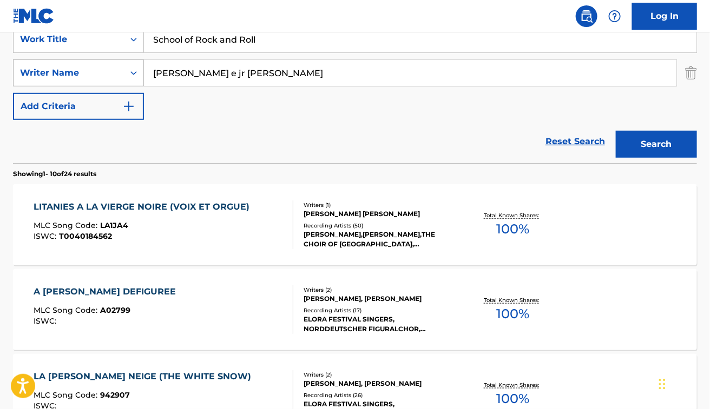
drag, startPoint x: 201, startPoint y: 75, endPoint x: 115, endPoint y: 75, distance: 86.0
click at [115, 75] on div "SearchWithCriteriab9a44a3c-6cb3-4dc2-99c1-1192f0546d0c Writer Name jeffrey e jr…" at bounding box center [355, 73] width 684 height 27
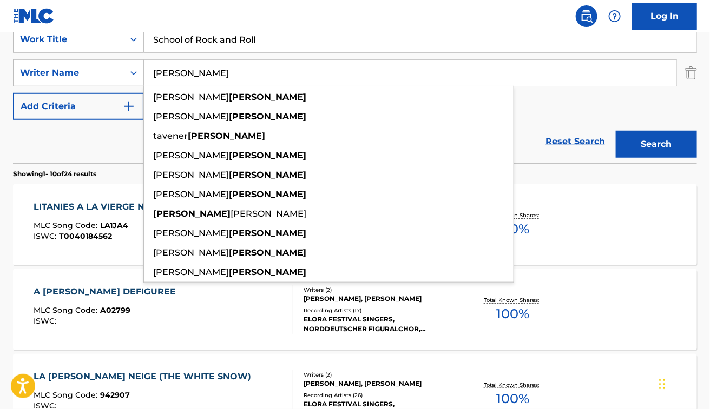
click at [616, 131] on button "Search" at bounding box center [656, 144] width 81 height 27
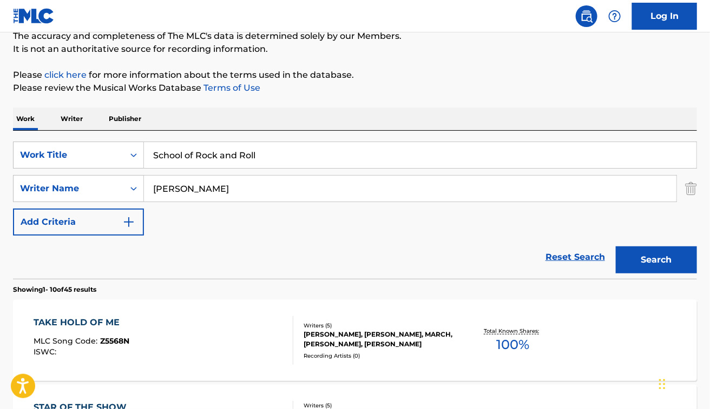
scroll to position [98, 0]
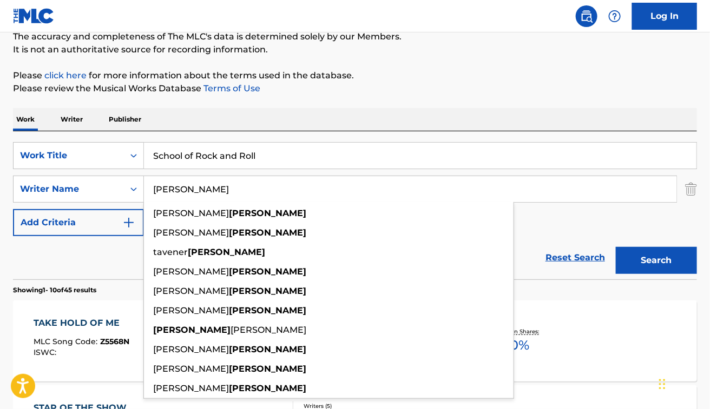
click at [579, 184] on input "mcclung" at bounding box center [410, 189] width 532 height 26
click at [546, 214] on div "SearchWithCriteria48dbb82d-f673-448e-98af-9c508b438f2b Work Title School of Roc…" at bounding box center [355, 189] width 684 height 94
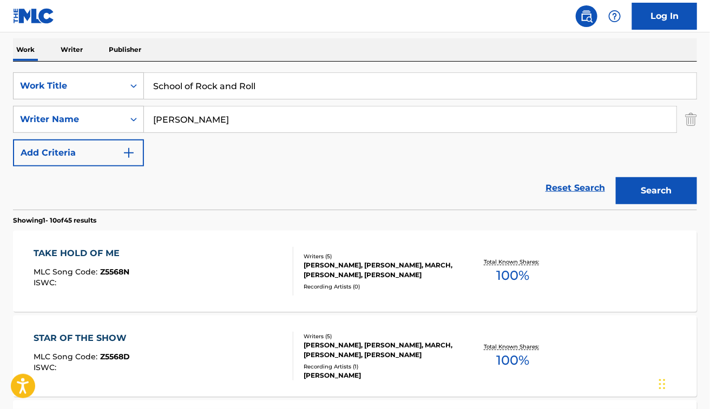
scroll to position [172, 0]
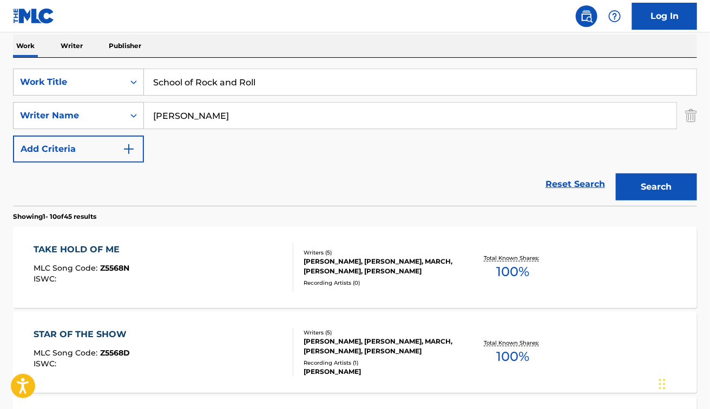
click at [167, 114] on input "mcclung" at bounding box center [410, 116] width 532 height 26
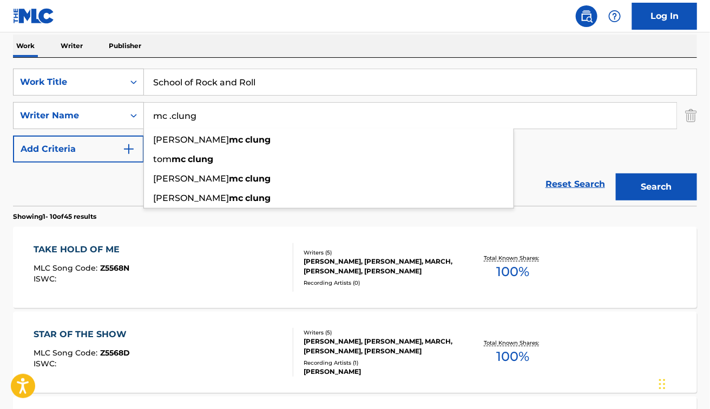
click at [616, 174] on button "Search" at bounding box center [656, 187] width 81 height 27
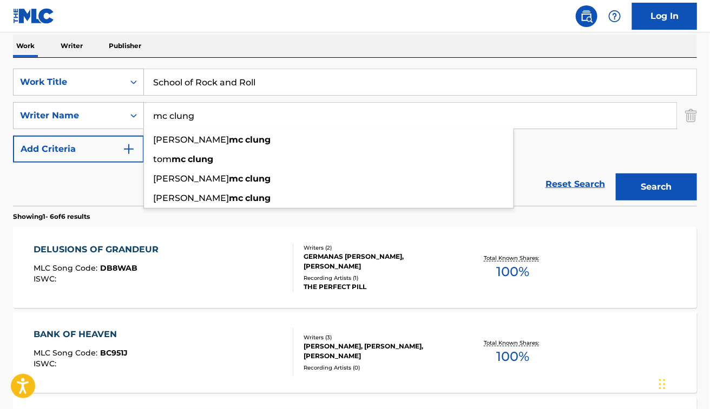
type input "mc clung"
click at [616, 174] on button "Search" at bounding box center [656, 187] width 81 height 27
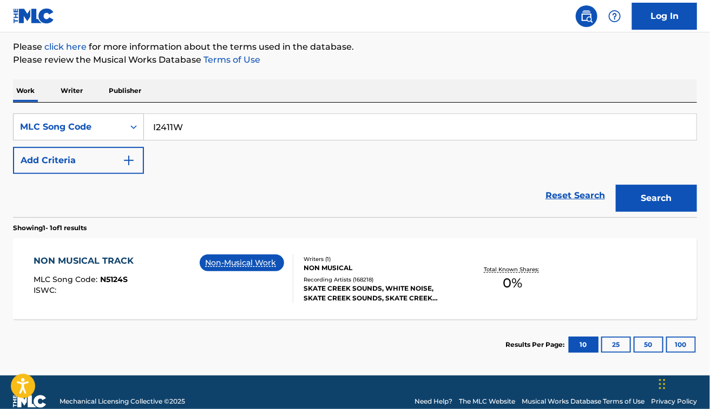
type input "I2411W"
click at [616, 185] on button "Search" at bounding box center [656, 198] width 81 height 27
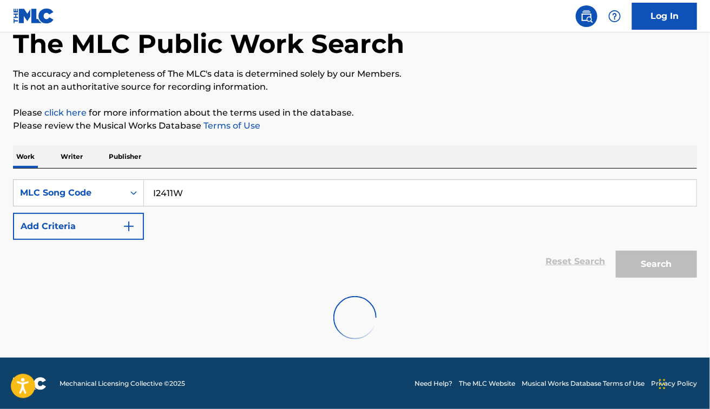
scroll to position [26, 0]
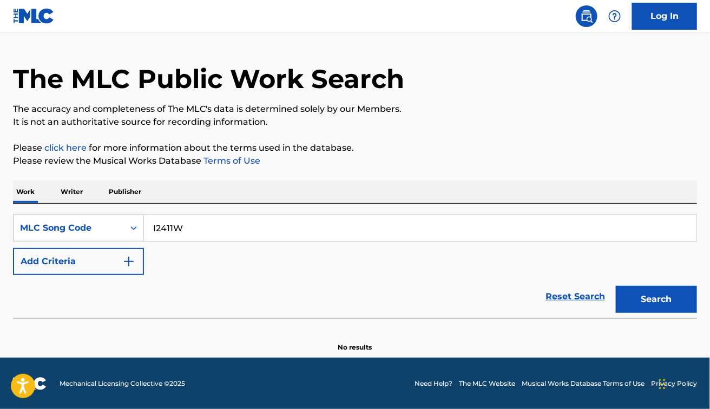
click at [41, 315] on div "Reset Search Search" at bounding box center [355, 296] width 684 height 43
click at [670, 301] on button "Search" at bounding box center [656, 299] width 81 height 27
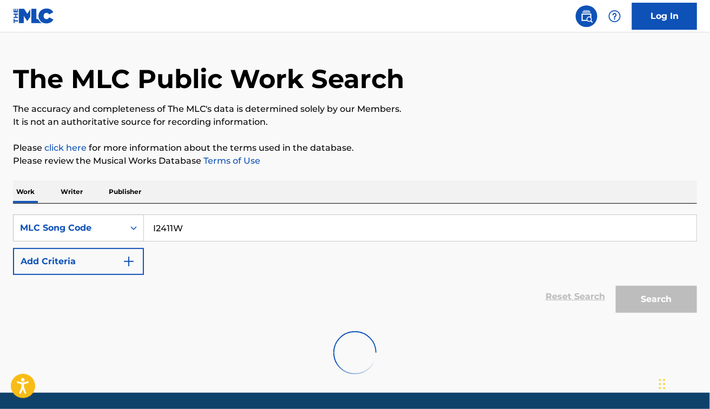
scroll to position [0, 0]
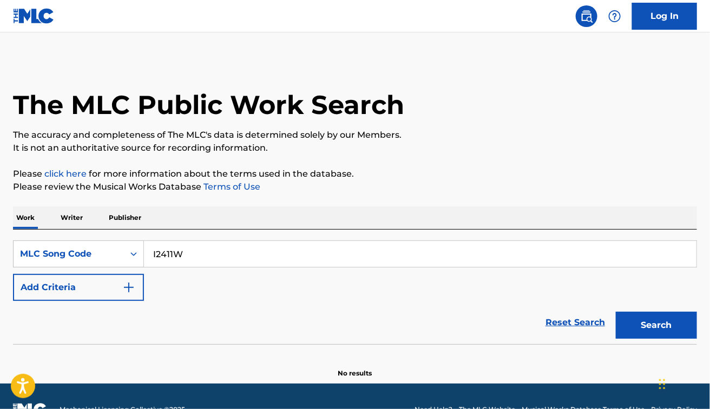
click at [70, 325] on div "Reset Search Search" at bounding box center [355, 322] width 684 height 43
click at [207, 252] on input "I2411W" at bounding box center [420, 254] width 552 height 26
click at [674, 314] on button "Search" at bounding box center [656, 325] width 81 height 27
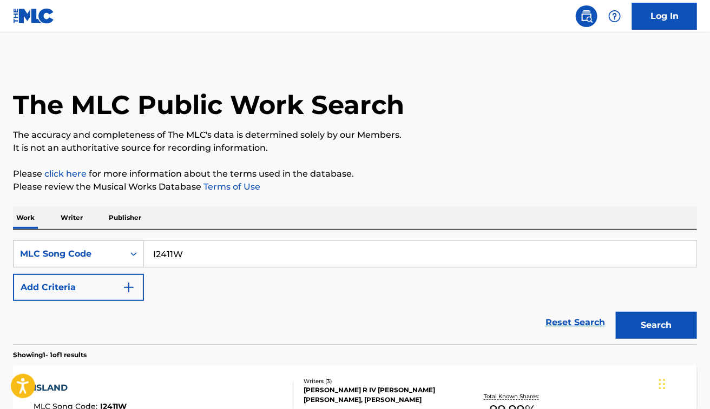
scroll to position [145, 0]
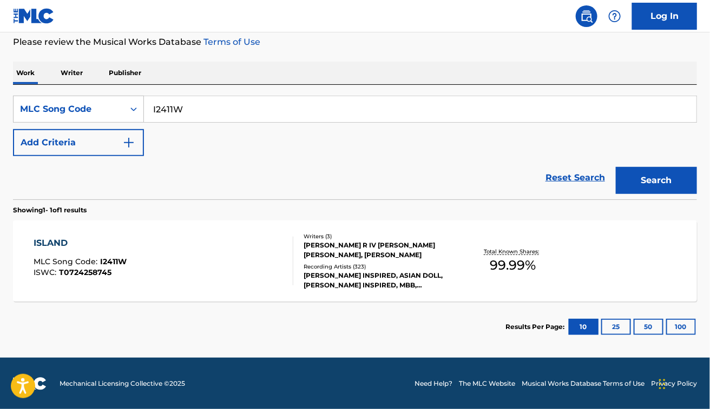
click at [241, 230] on div "ISLAND MLC Song Code : I2411W ISWC : T0724258745 Writers ( 3 ) [PERSON_NAME] R …" at bounding box center [355, 261] width 684 height 81
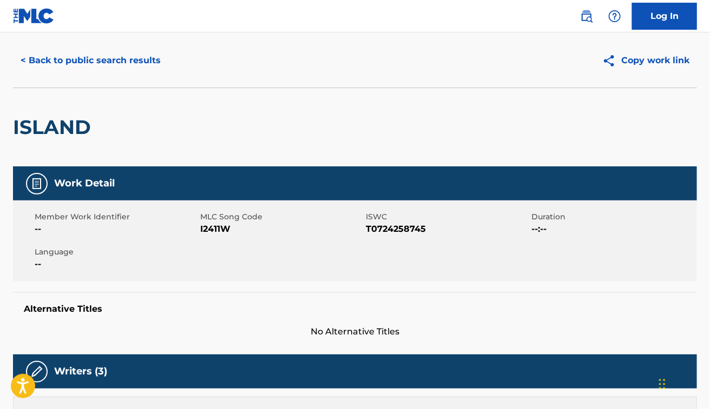
scroll to position [25, 0]
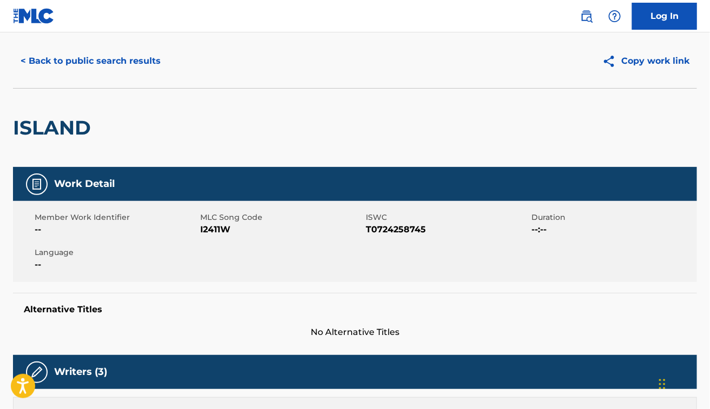
click at [120, 69] on button "< Back to public search results" at bounding box center [90, 61] width 155 height 27
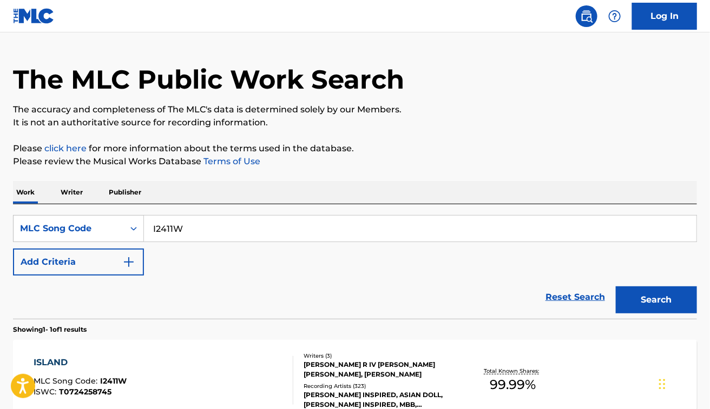
scroll to position [117, 0]
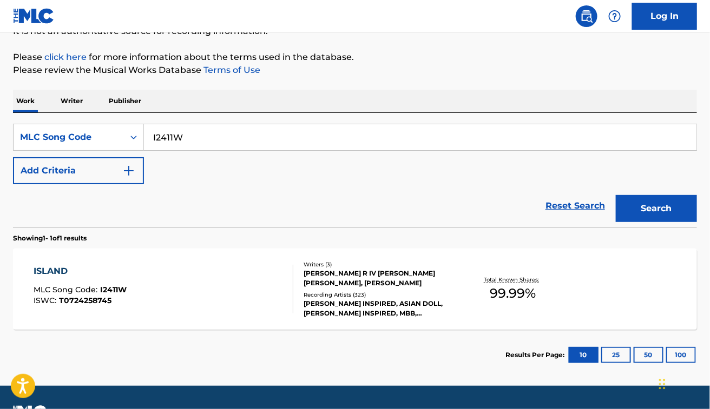
click at [200, 128] on input "I2411W" at bounding box center [420, 137] width 552 height 26
paste input "DA2OZS"
click at [616, 195] on button "Search" at bounding box center [656, 208] width 81 height 27
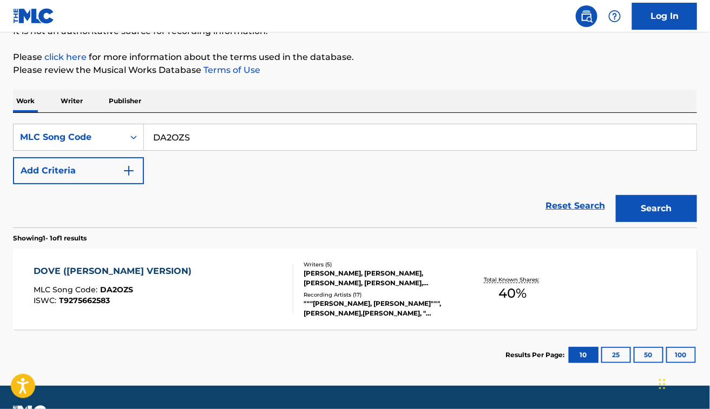
click at [203, 136] on input "DA2OZS" at bounding box center [420, 137] width 552 height 26
paste input "VC05L"
type input "DVC05L"
click at [616, 195] on button "Search" at bounding box center [656, 208] width 81 height 27
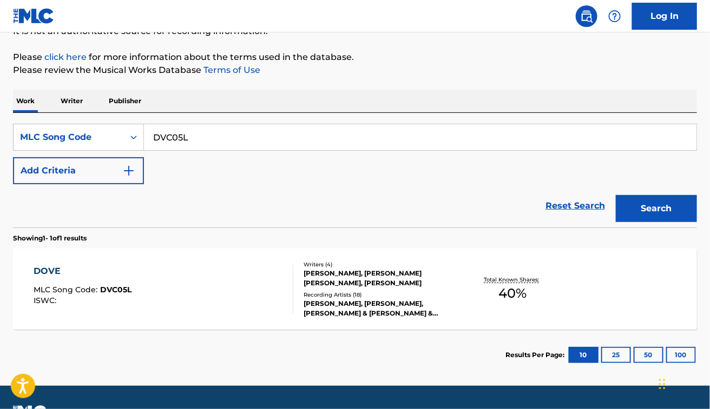
click at [255, 275] on div "DOVE MLC Song Code : DVC05L ISWC :" at bounding box center [164, 289] width 260 height 49
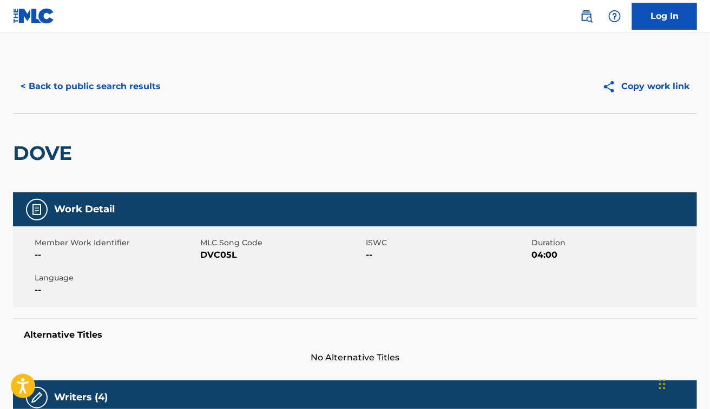
scroll to position [1, 0]
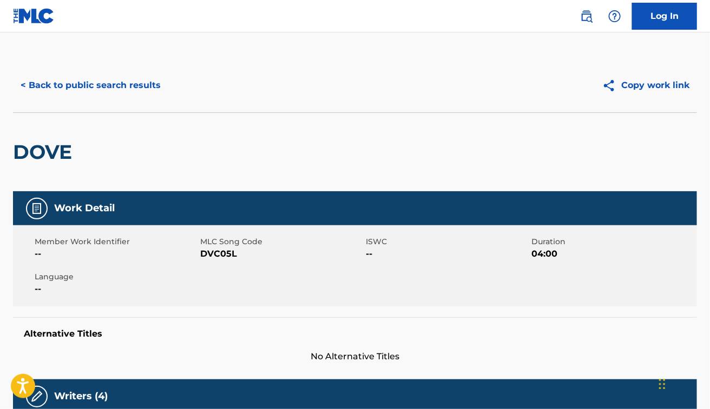
click at [118, 89] on button "< Back to public search results" at bounding box center [90, 85] width 155 height 27
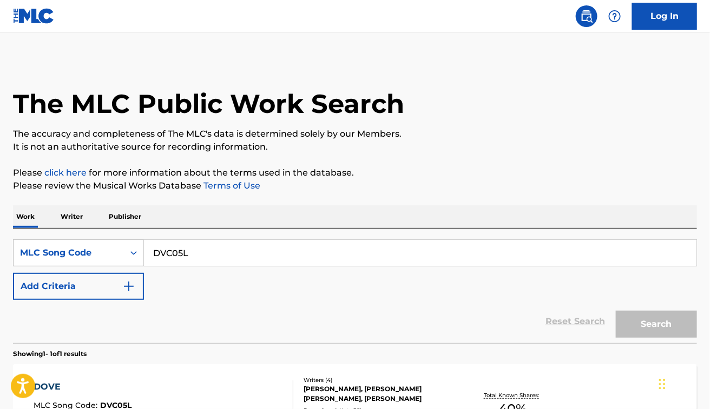
scroll to position [117, 0]
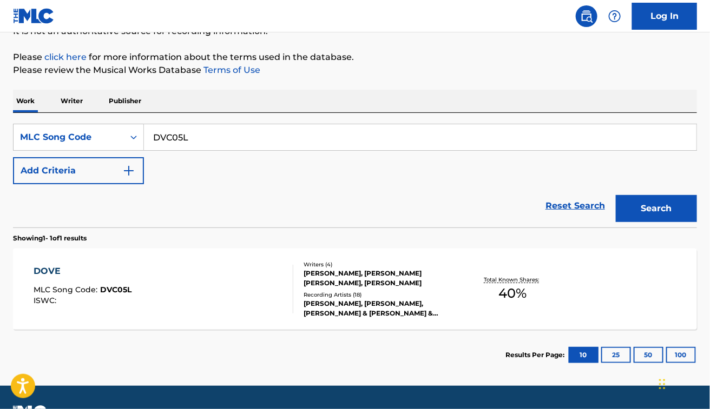
click at [203, 134] on input "DVC05L" at bounding box center [420, 137] width 552 height 26
paste input "MV8GVV"
type input "MV8GVV"
click at [616, 195] on button "Search" at bounding box center [656, 208] width 81 height 27
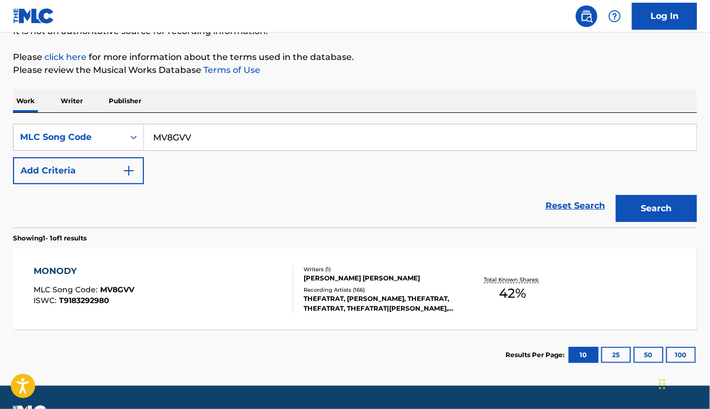
click at [261, 275] on div "MONODY MLC Song Code : MV8GVV ISWC : T9183292980" at bounding box center [164, 289] width 260 height 49
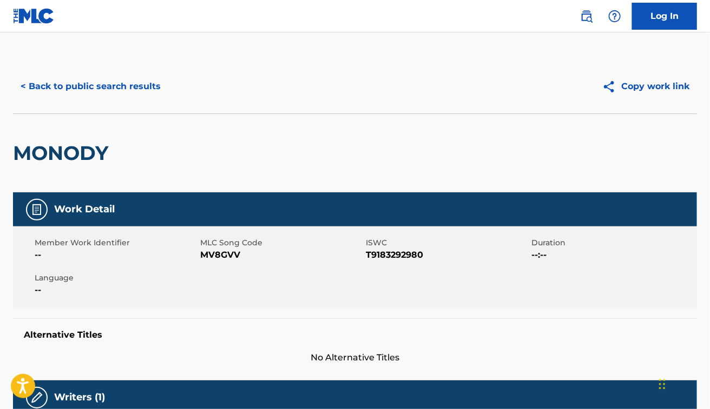
click at [215, 255] on span "MV8GVV" at bounding box center [281, 255] width 163 height 13
copy span "MV8GVV"
click at [299, 130] on div "MONODY" at bounding box center [355, 153] width 684 height 79
click at [95, 88] on button "< Back to public search results" at bounding box center [90, 86] width 155 height 27
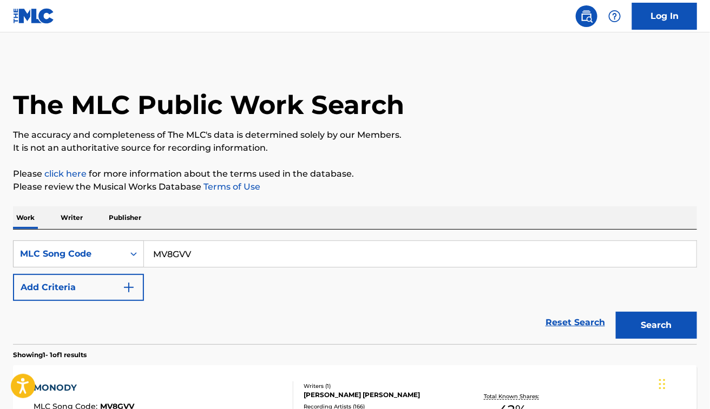
scroll to position [117, 0]
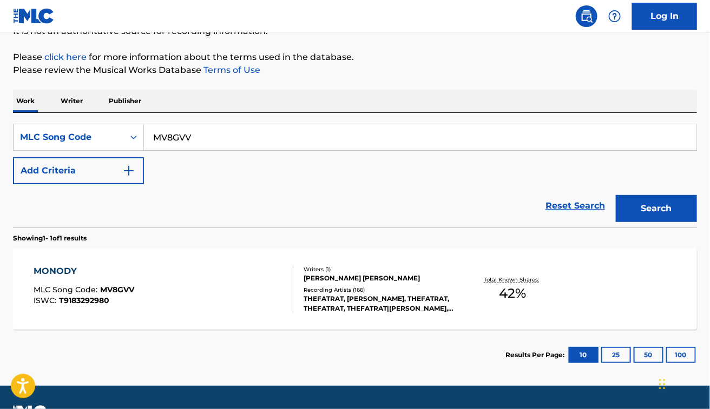
click at [210, 138] on input "MV8GVV" at bounding box center [420, 137] width 552 height 26
paste input "LA7M0W"
click at [616, 195] on button "Search" at bounding box center [656, 208] width 81 height 27
drag, startPoint x: 233, startPoint y: 306, endPoint x: 173, endPoint y: 160, distance: 157.4
click at [173, 160] on div "SearchWithCriteria34bf185f-c54e-4c8b-800b-b48f71379c65 MLC Song Code LA7M0W Add…" at bounding box center [355, 154] width 684 height 61
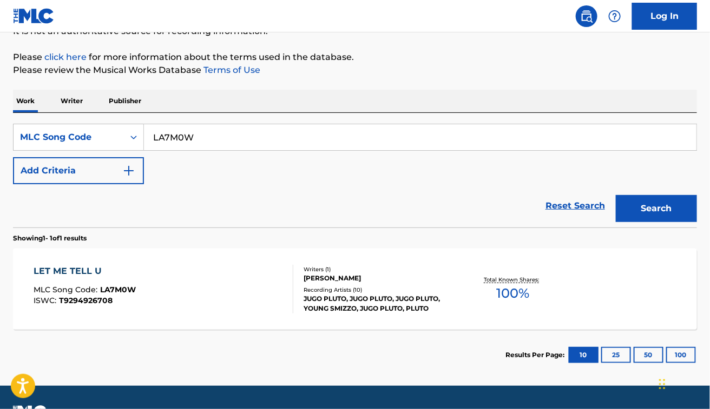
click at [230, 130] on input "LA7M0W" at bounding box center [420, 137] width 552 height 26
paste input "E2304"
click at [230, 130] on input "E2304W" at bounding box center [420, 137] width 552 height 26
type input "E2304W"
click at [616, 195] on button "Search" at bounding box center [656, 208] width 81 height 27
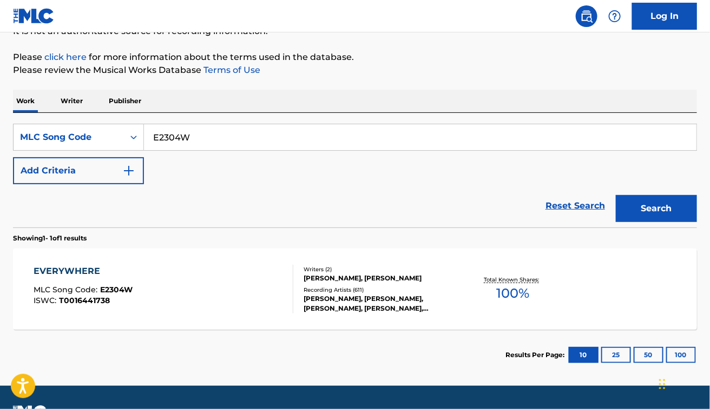
click at [227, 288] on div "EVERYWHERE MLC Song Code : E2304W ISWC : T0016441738" at bounding box center [164, 289] width 260 height 49
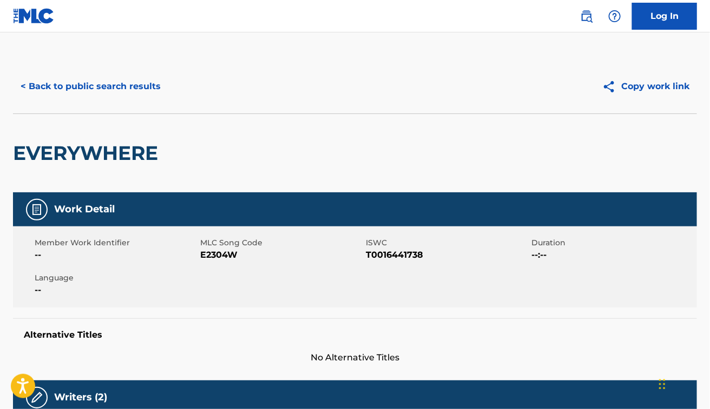
click at [218, 253] on span "E2304W" at bounding box center [281, 255] width 163 height 13
copy span "E2304W"
drag, startPoint x: 391, startPoint y: 118, endPoint x: 485, endPoint y: 28, distance: 130.5
click at [391, 118] on div "EVERYWHERE" at bounding box center [355, 153] width 684 height 79
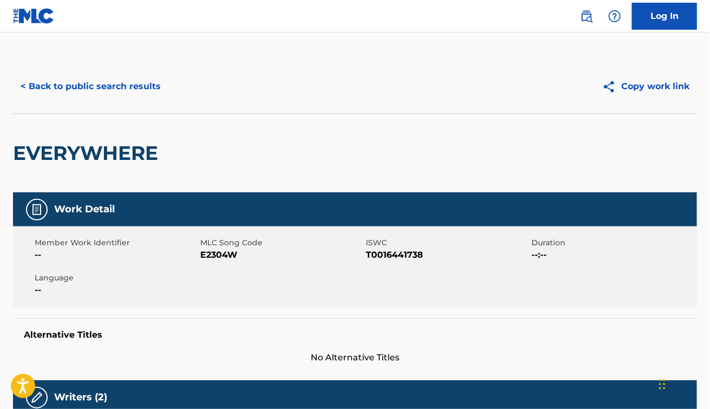
click at [157, 90] on button "< Back to public search results" at bounding box center [90, 86] width 155 height 27
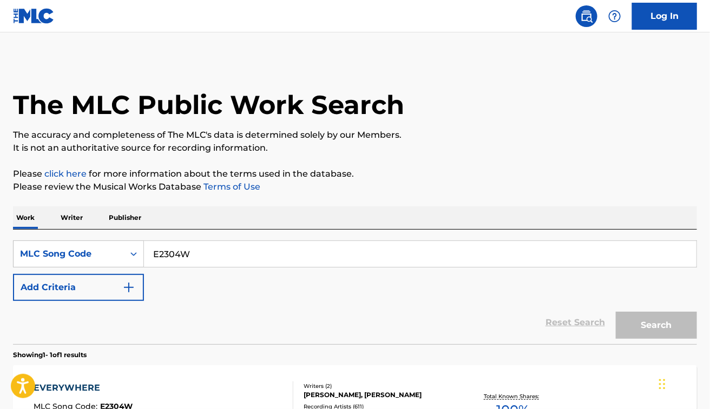
scroll to position [117, 0]
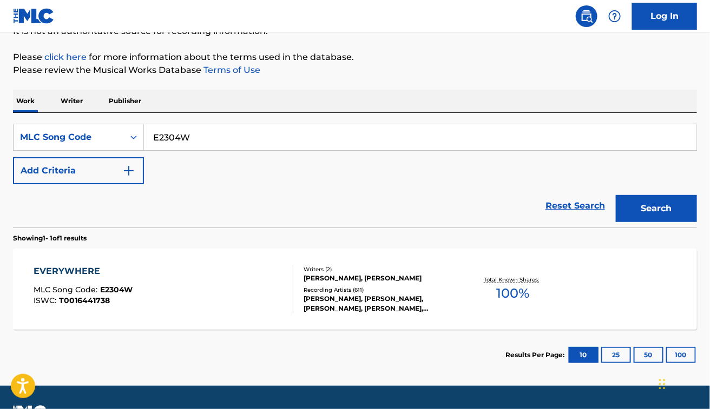
click at [199, 147] on input "E2304W" at bounding box center [420, 137] width 552 height 26
paste input "I14485"
click at [616, 195] on button "Search" at bounding box center [656, 208] width 81 height 27
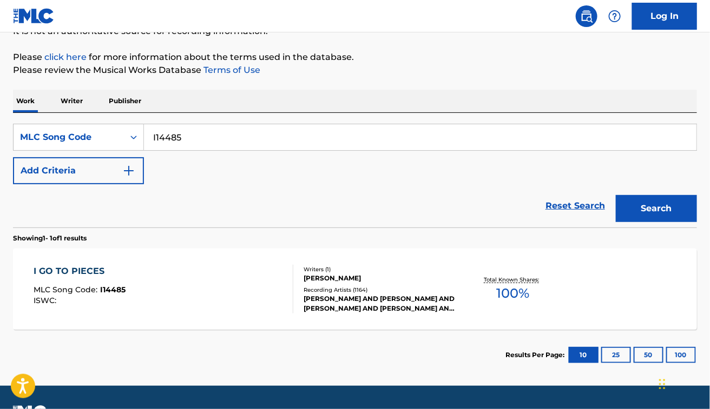
click at [163, 139] on input "I14485" at bounding box center [420, 137] width 552 height 26
paste input "[PERSON_NAME]"
click at [616, 195] on button "Search" at bounding box center [656, 208] width 81 height 27
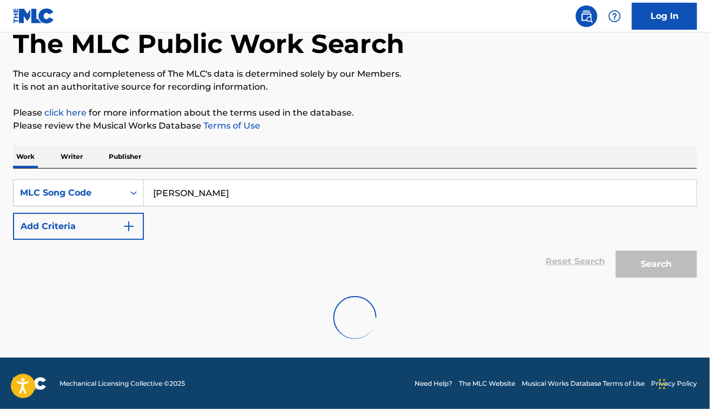
scroll to position [26, 0]
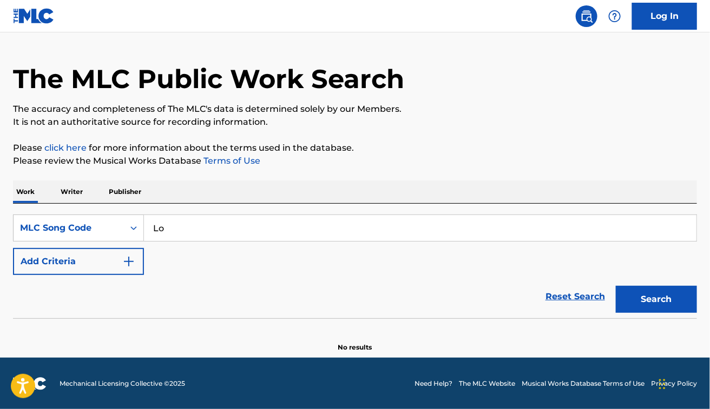
type input "L"
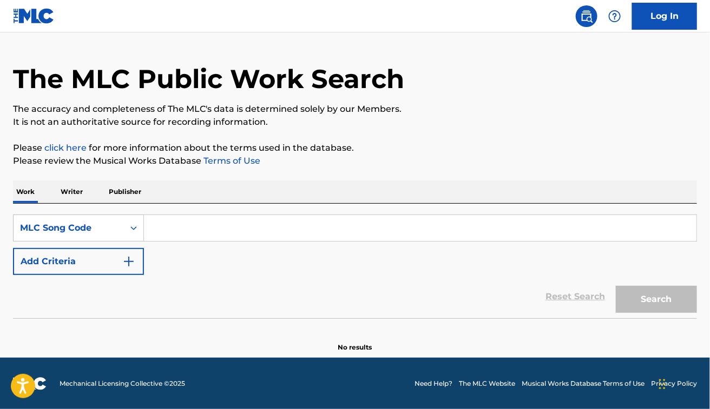
paste input "C83040"
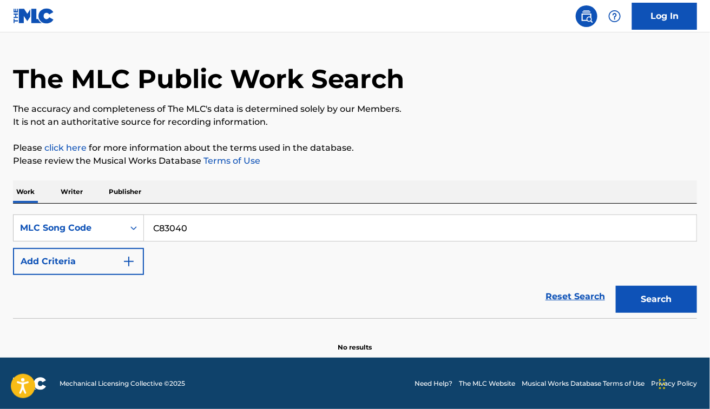
click at [616, 286] on button "Search" at bounding box center [656, 299] width 81 height 27
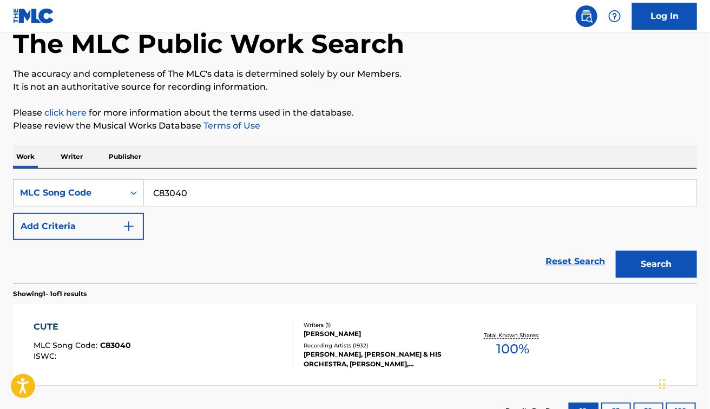
scroll to position [117, 0]
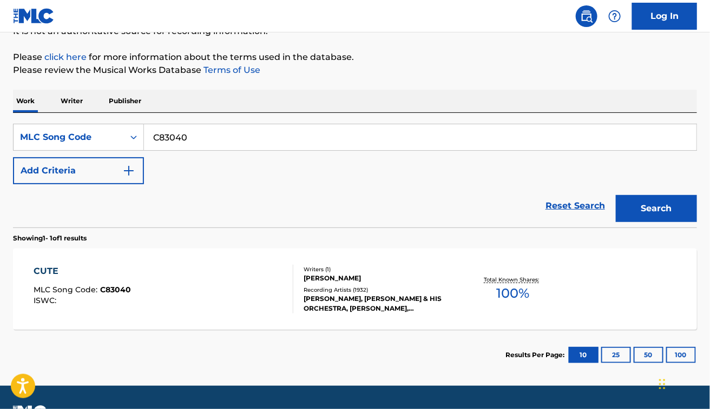
paste input "X85138"
type input "X85138"
click at [616, 195] on button "Search" at bounding box center [656, 208] width 81 height 27
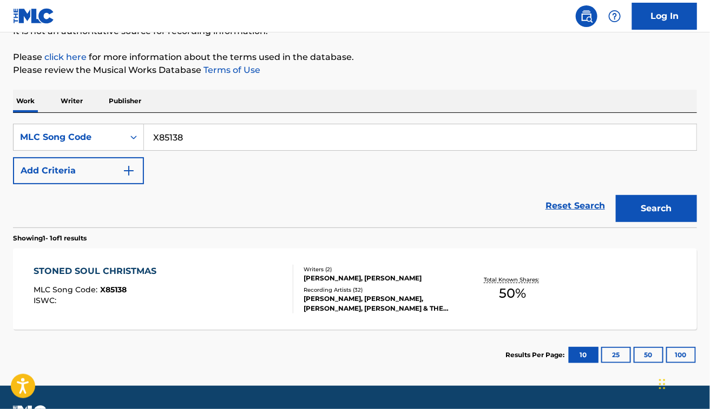
click at [222, 208] on div "Reset Search Search" at bounding box center [355, 205] width 684 height 43
click at [231, 290] on div "STONED SOUL CHRISTMAS MLC Song Code : X85138 ISWC :" at bounding box center [164, 289] width 260 height 49
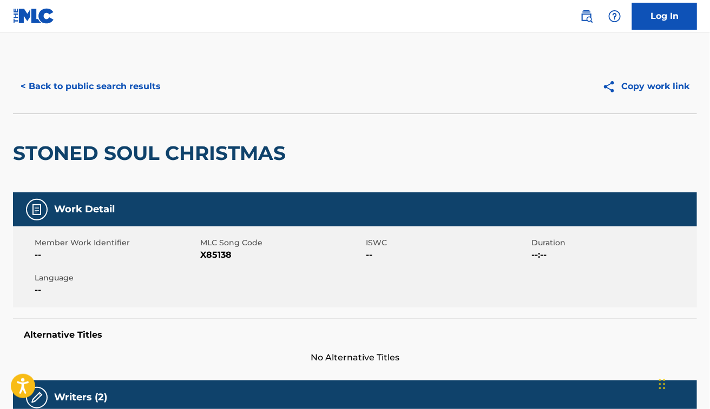
click at [215, 255] on span "X85138" at bounding box center [281, 255] width 163 height 13
click at [305, 120] on div "STONED SOUL CHRISTMAS" at bounding box center [355, 153] width 684 height 79
click at [308, 99] on div "< Back to public search results" at bounding box center [184, 86] width 342 height 27
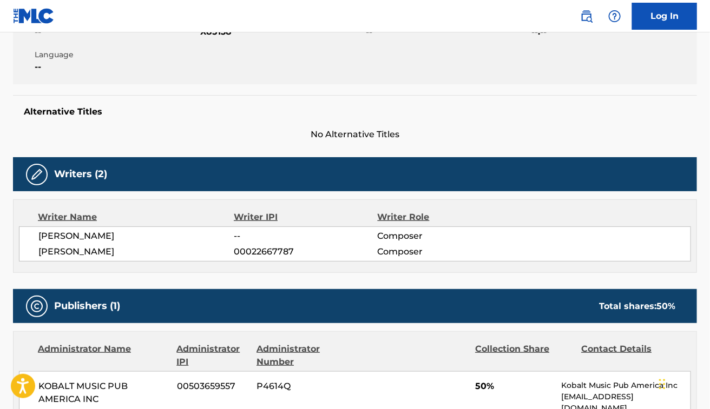
scroll to position [241, 0]
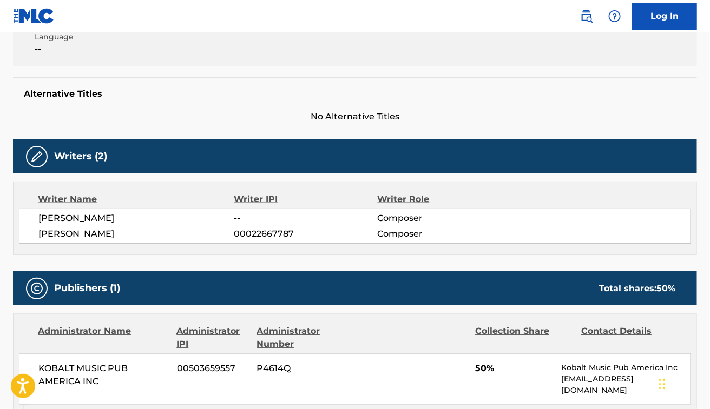
click at [73, 220] on span "[PERSON_NAME]" at bounding box center [136, 218] width 196 height 13
copy div "[PERSON_NAME]"
click at [76, 233] on span "[PERSON_NAME]" at bounding box center [136, 234] width 196 height 13
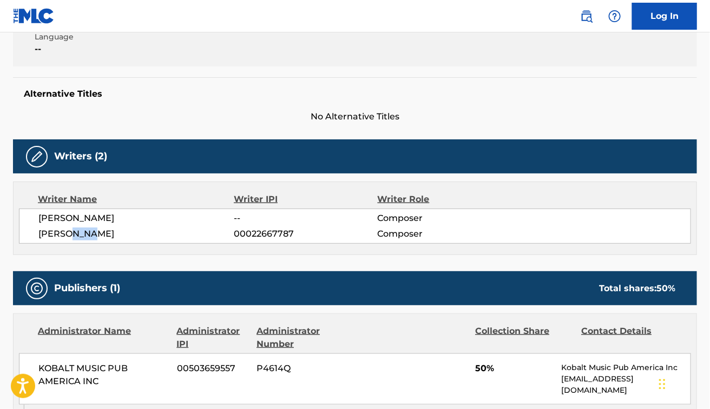
click at [76, 233] on span "[PERSON_NAME]" at bounding box center [136, 234] width 196 height 13
copy div "[PERSON_NAME]"
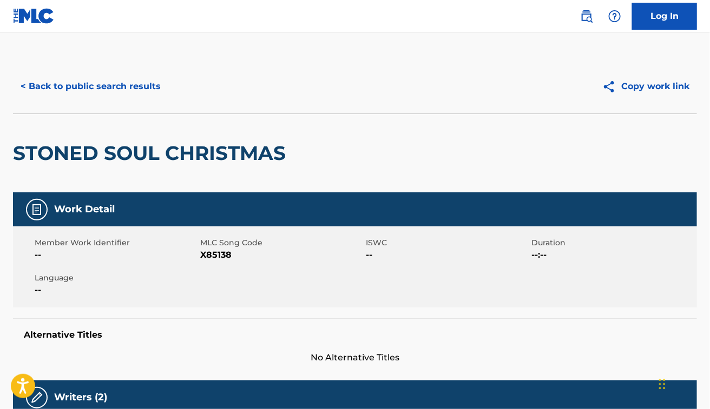
drag, startPoint x: 90, startPoint y: 87, endPoint x: 427, endPoint y: 109, distance: 337.7
click at [452, 105] on div "< Back to public search results Copy work link" at bounding box center [355, 87] width 684 height 54
click at [117, 85] on button "< Back to public search results" at bounding box center [90, 86] width 155 height 27
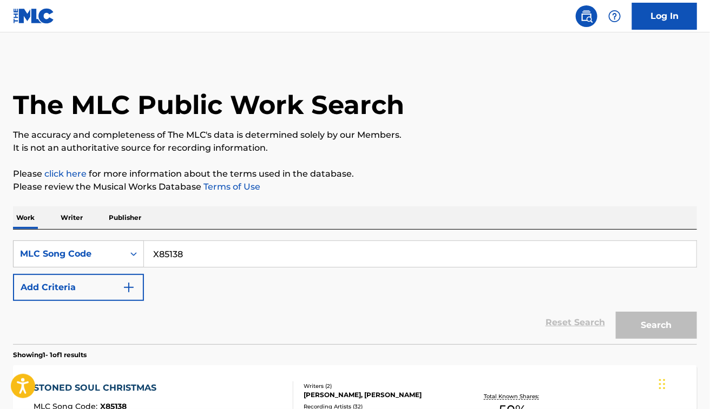
scroll to position [117, 0]
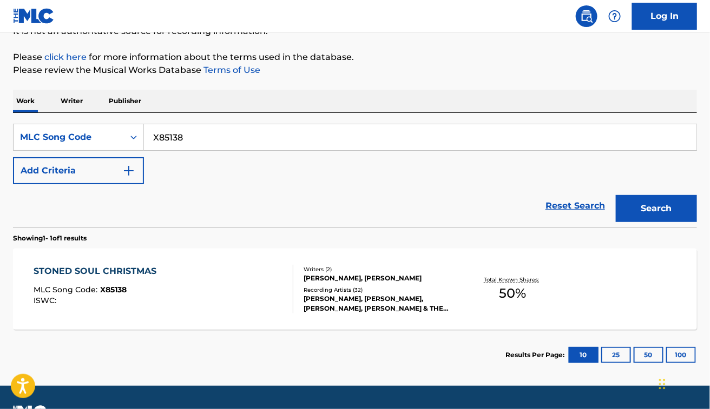
click at [253, 145] on input "X85138" at bounding box center [420, 137] width 552 height 26
paste input "SVBC4B"
type input "SVBC4B"
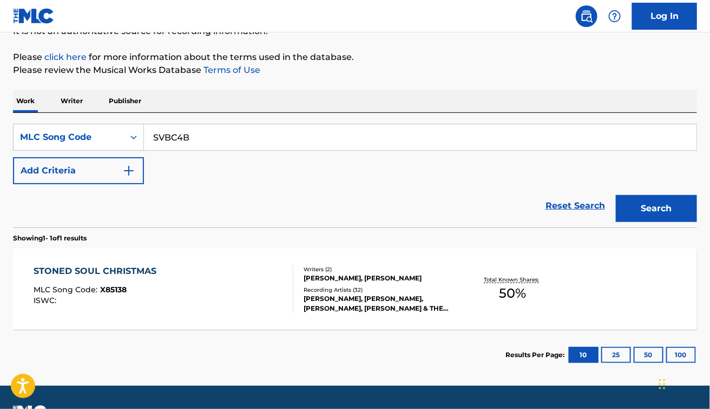
click at [616, 195] on button "Search" at bounding box center [656, 208] width 81 height 27
click at [234, 285] on div "[PERSON_NAME] MLC Song Code : SVBC4B ISWC :" at bounding box center [164, 289] width 260 height 49
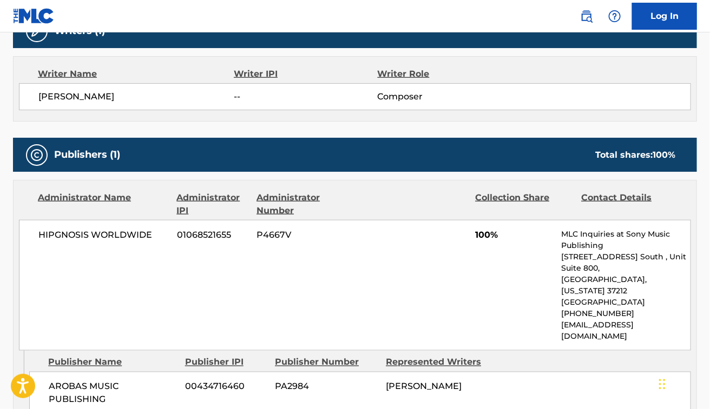
scroll to position [366, 0]
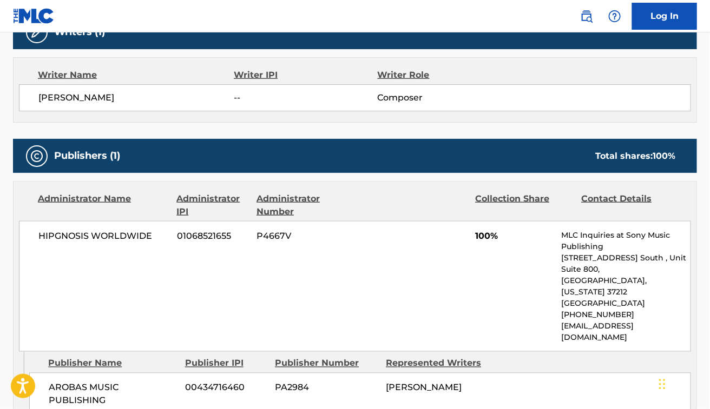
click at [67, 107] on div "[PERSON_NAME] -- Composer" at bounding box center [355, 97] width 672 height 27
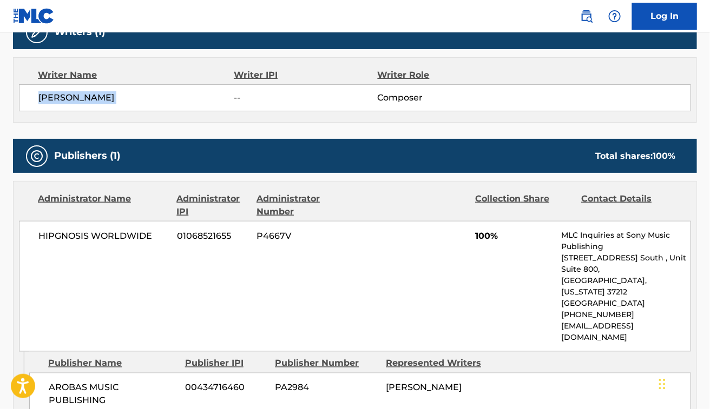
scroll to position [0, 0]
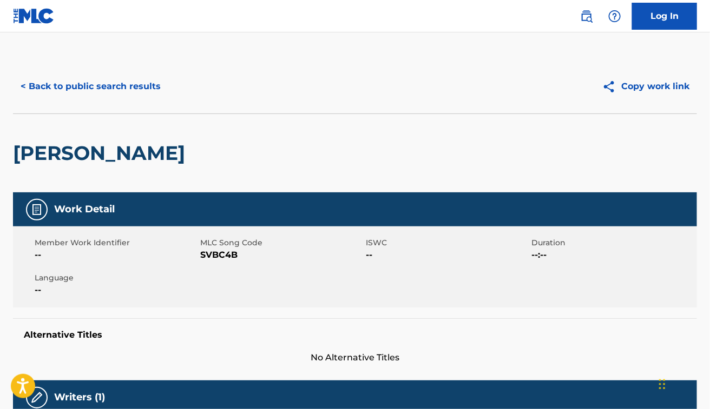
click at [136, 94] on button "< Back to public search results" at bounding box center [90, 86] width 155 height 27
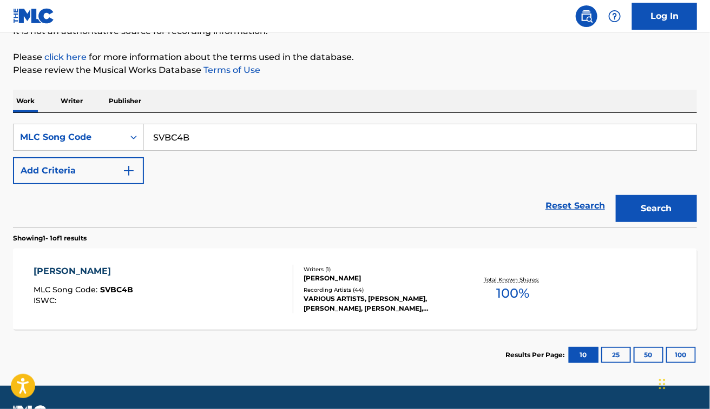
click at [233, 134] on input "SVBC4B" at bounding box center [420, 137] width 552 height 26
paste input "0932I"
type input "S0932I"
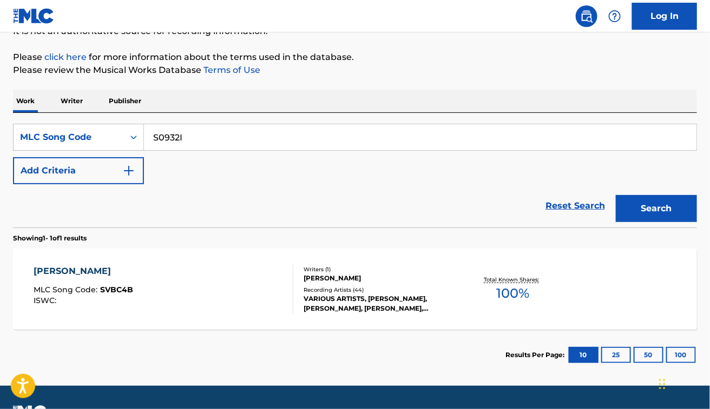
click at [616, 195] on button "Search" at bounding box center [656, 208] width 81 height 27
click at [204, 265] on div "SCHOOL OF ROCK MLC Song Code : S0932I ISWC :" at bounding box center [164, 289] width 260 height 49
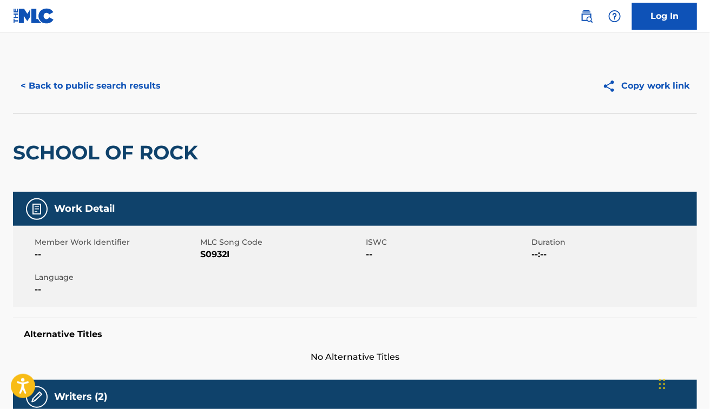
click at [77, 92] on button "< Back to public search results" at bounding box center [90, 85] width 155 height 27
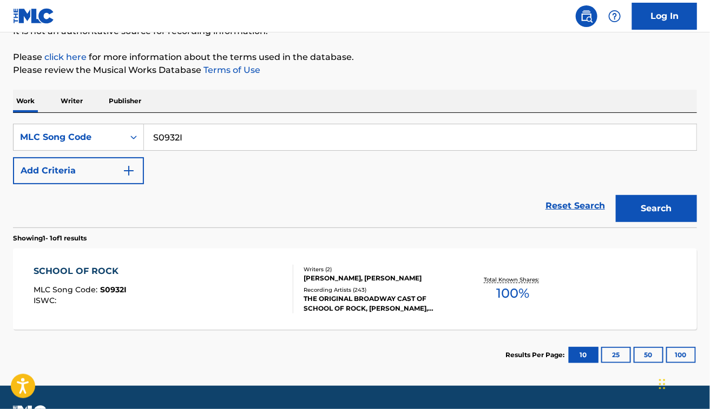
click at [234, 145] on input "S0932I" at bounding box center [420, 137] width 552 height 26
click at [616, 195] on button "Search" at bounding box center [656, 208] width 81 height 27
click at [247, 283] on div "SCHOOL OF ROCK MLC Song Code : S0932I ISWC :" at bounding box center [164, 289] width 260 height 49
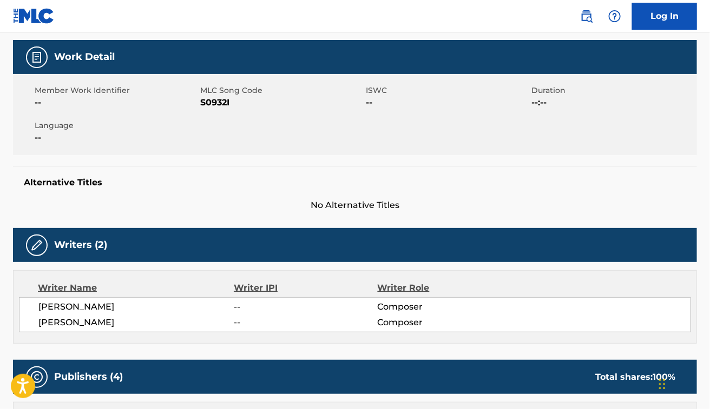
scroll to position [153, 0]
drag, startPoint x: 247, startPoint y: 274, endPoint x: 176, endPoint y: 260, distance: 72.4
click at [176, 260] on div "Writers (2)" at bounding box center [355, 245] width 684 height 34
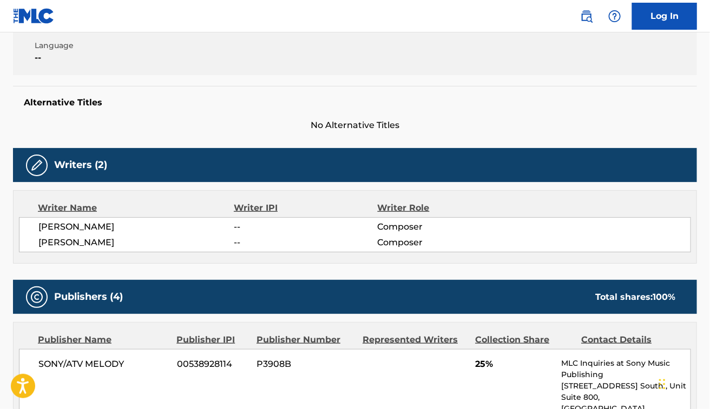
scroll to position [233, 0]
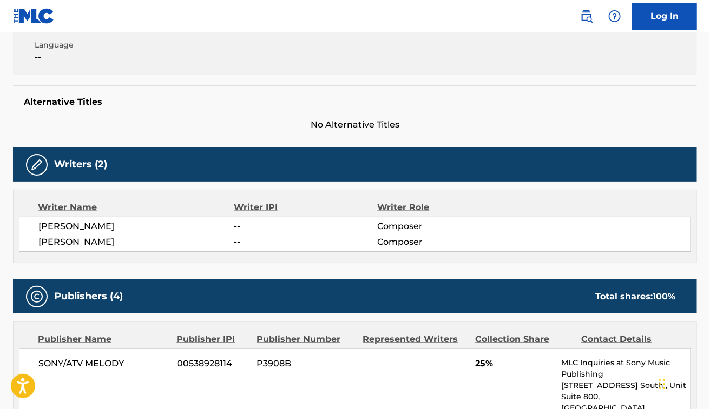
click at [141, 247] on span "[PERSON_NAME]" at bounding box center [136, 242] width 196 height 13
copy div "[PERSON_NAME]"
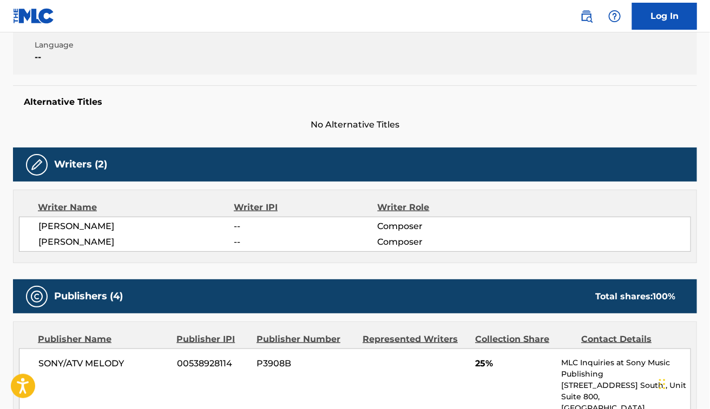
click at [71, 226] on span "[PERSON_NAME]" at bounding box center [136, 226] width 196 height 13
copy div "[PERSON_NAME]"
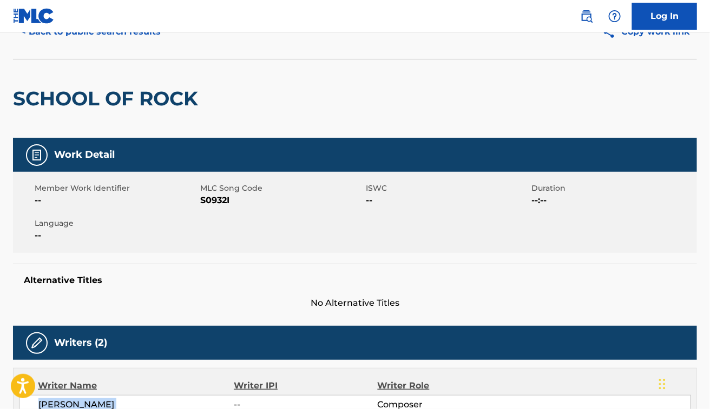
scroll to position [0, 0]
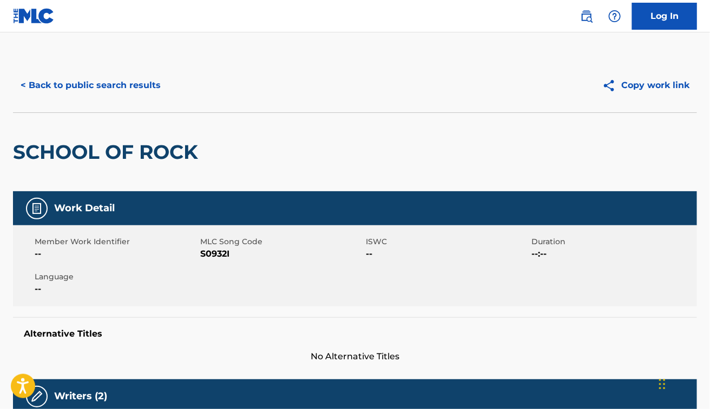
click at [106, 85] on button "< Back to public search results" at bounding box center [90, 85] width 155 height 27
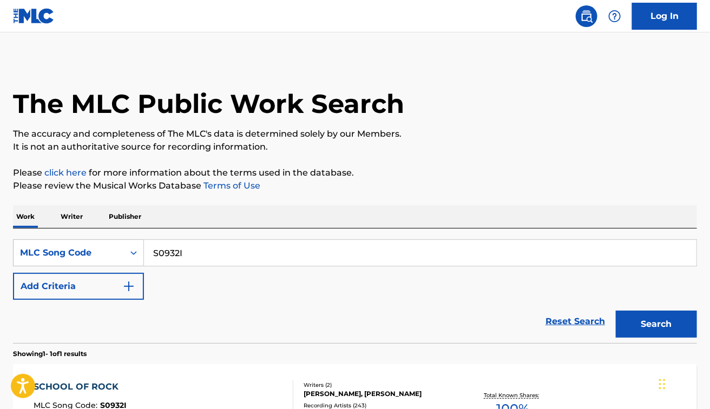
scroll to position [117, 0]
